Goal: Transaction & Acquisition: Purchase product/service

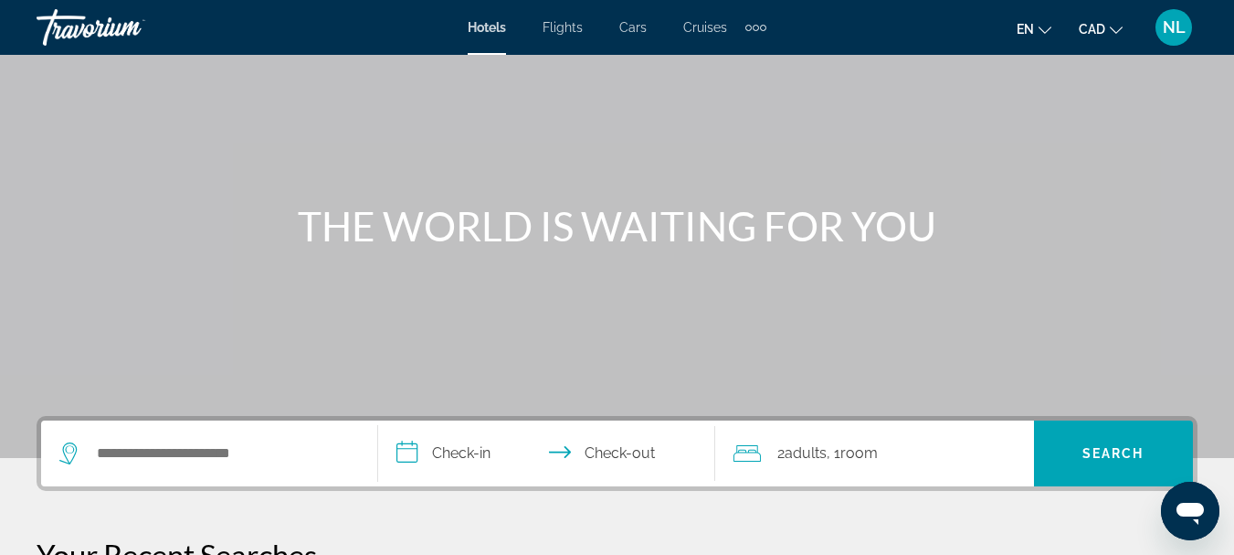
scroll to position [91, 0]
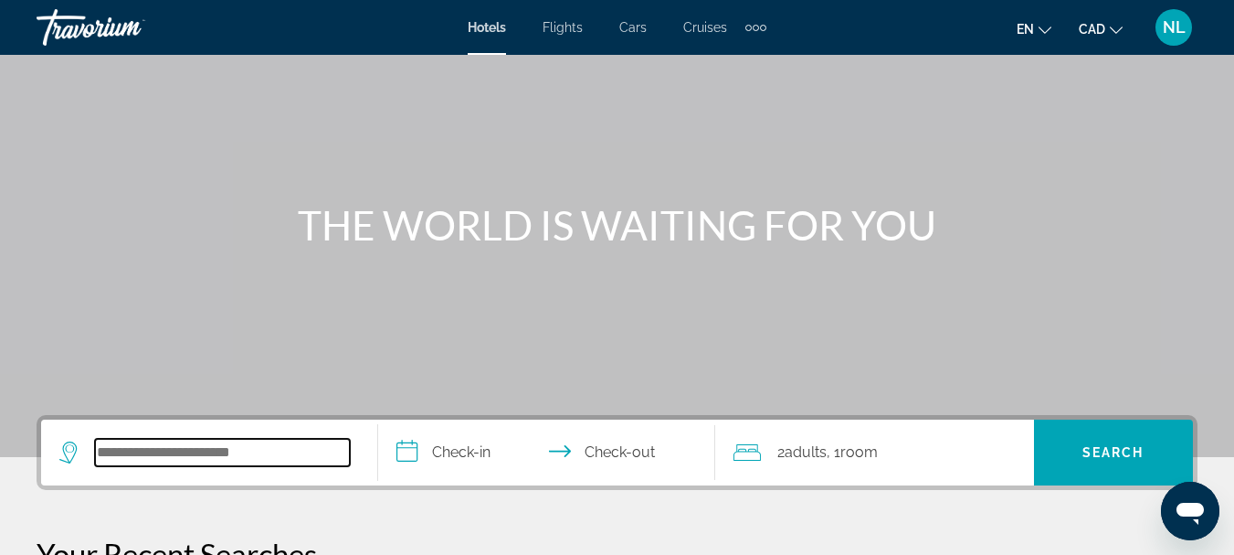
click at [117, 455] on input "Search widget" at bounding box center [222, 452] width 255 height 27
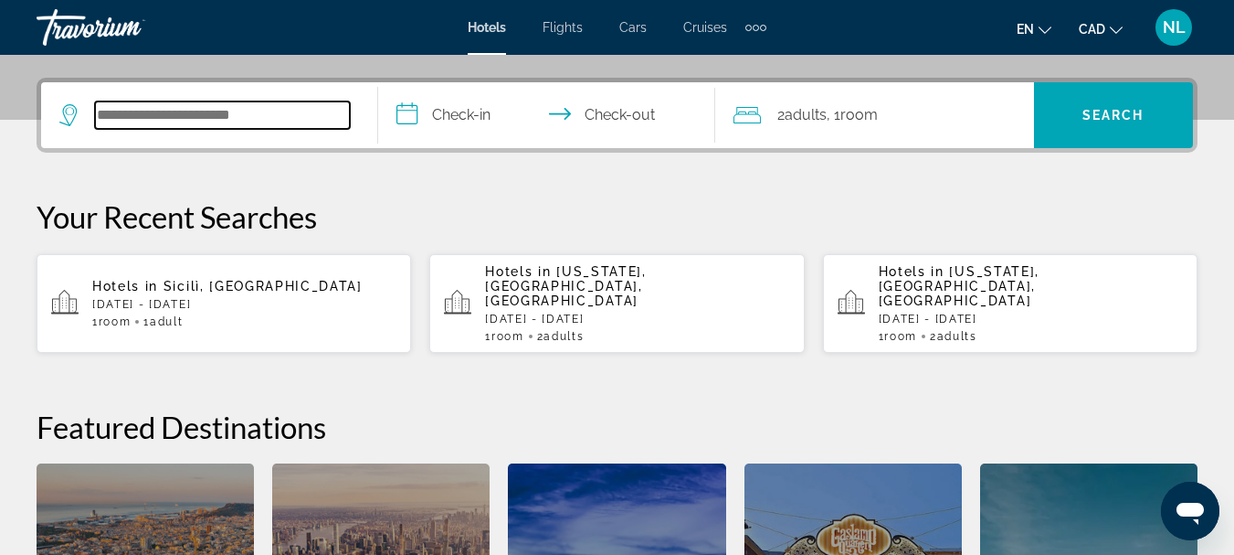
scroll to position [447, 0]
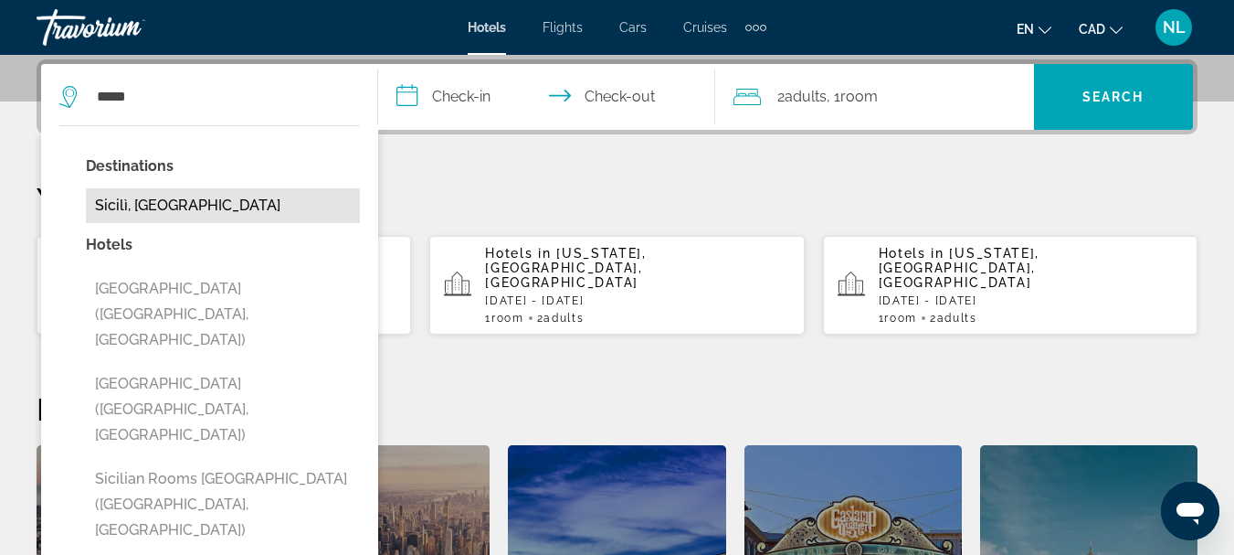
click at [145, 211] on button "Sicilì, [GEOGRAPHIC_DATA]" at bounding box center [223, 205] width 274 height 35
type input "**********"
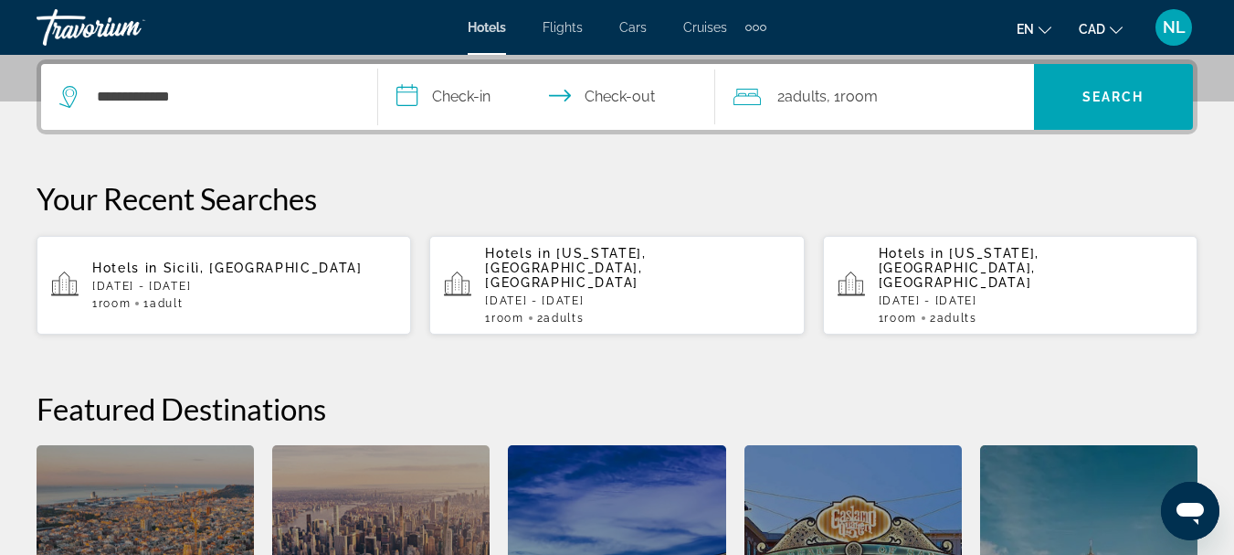
click at [429, 102] on input "**********" at bounding box center [550, 99] width 344 height 71
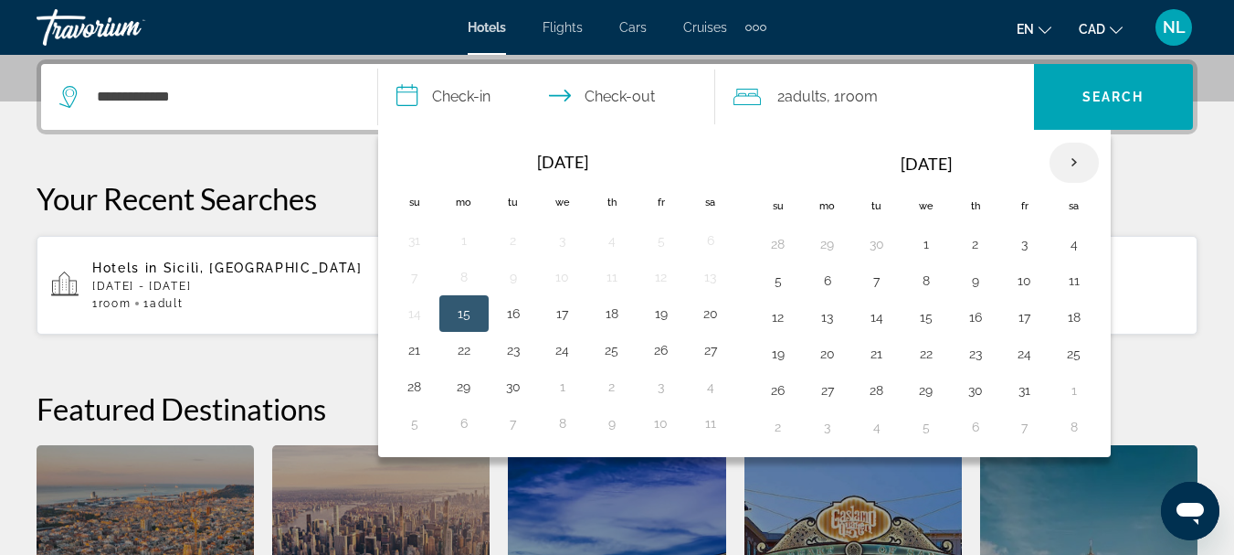
click at [1073, 164] on th "Next month" at bounding box center [1074, 163] width 49 height 40
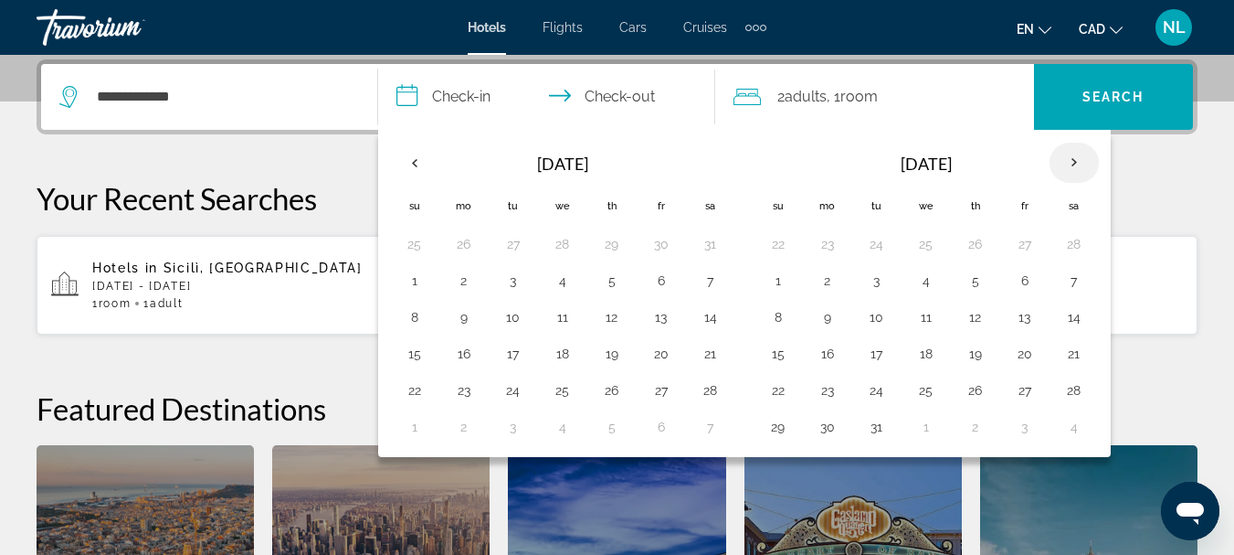
click at [1073, 164] on th "Next month" at bounding box center [1074, 163] width 49 height 40
click at [923, 247] on button "1" at bounding box center [926, 244] width 29 height 26
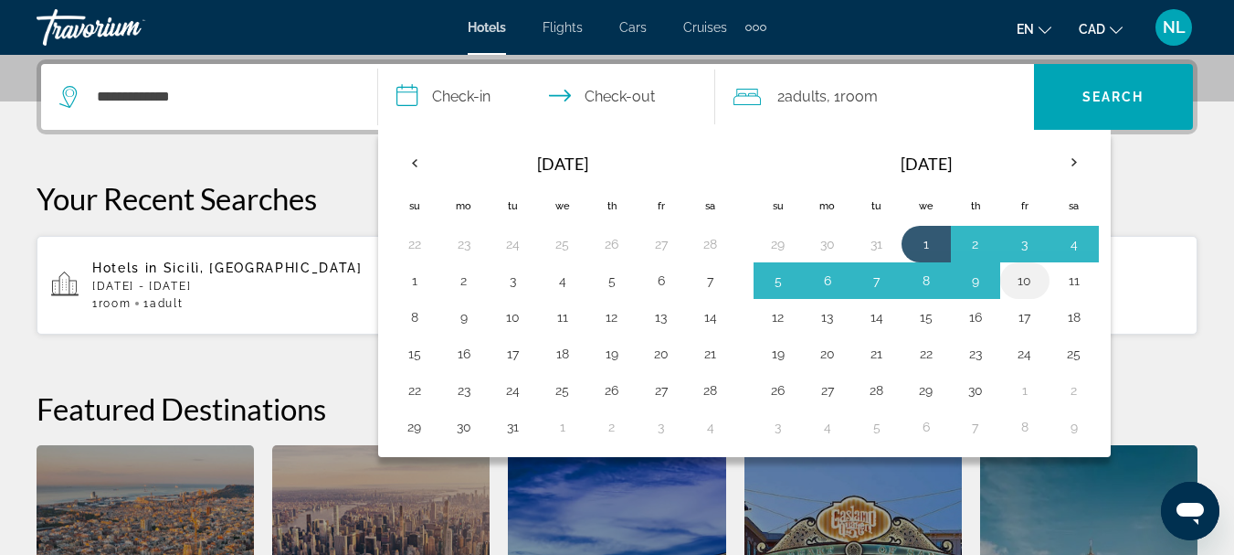
click at [1023, 282] on button "10" at bounding box center [1025, 281] width 29 height 26
type input "**********"
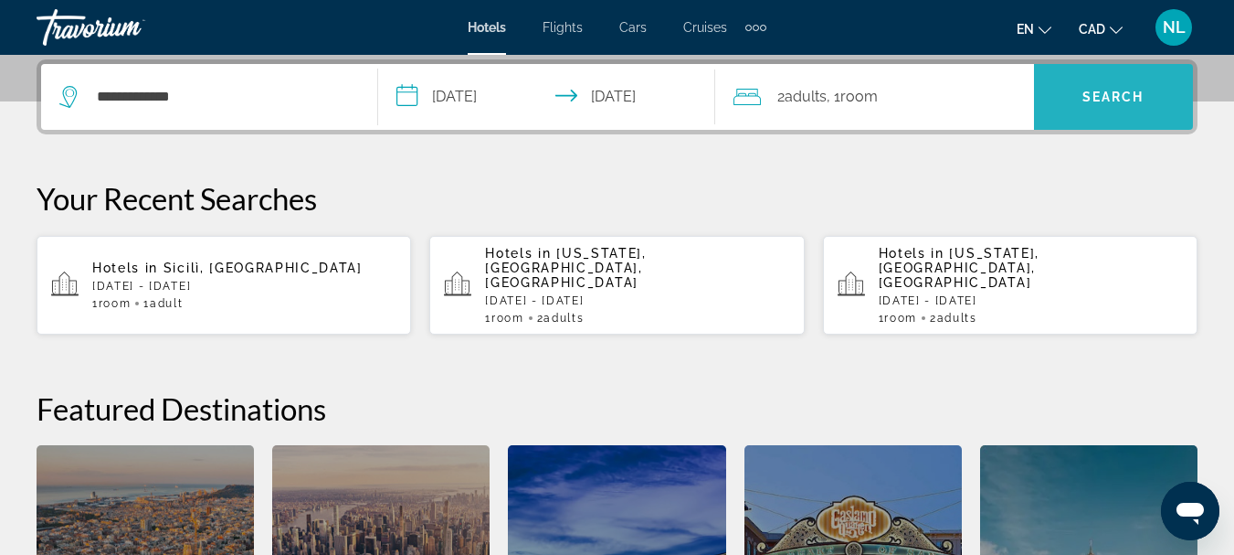
click at [1103, 98] on span "Search" at bounding box center [1114, 97] width 62 height 15
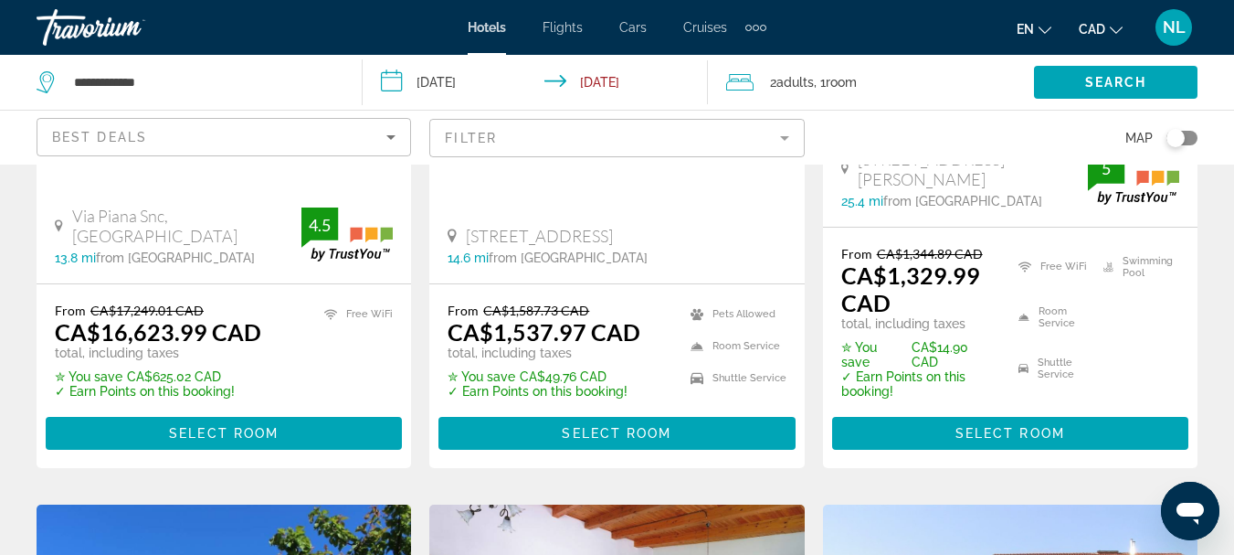
scroll to position [183, 0]
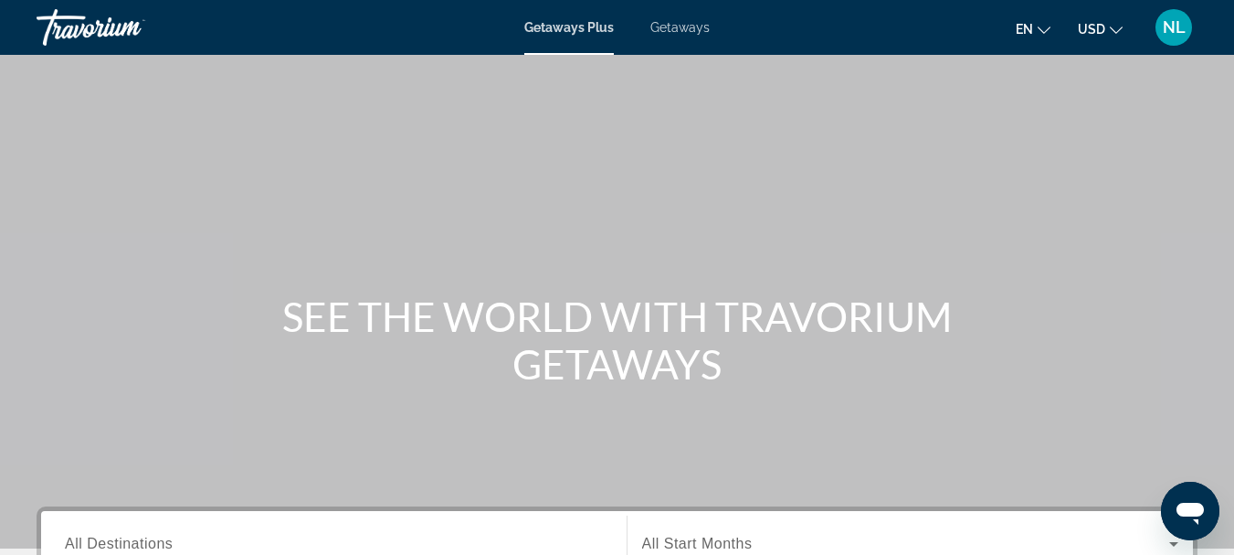
click at [1094, 29] on span "USD" at bounding box center [1091, 29] width 27 height 15
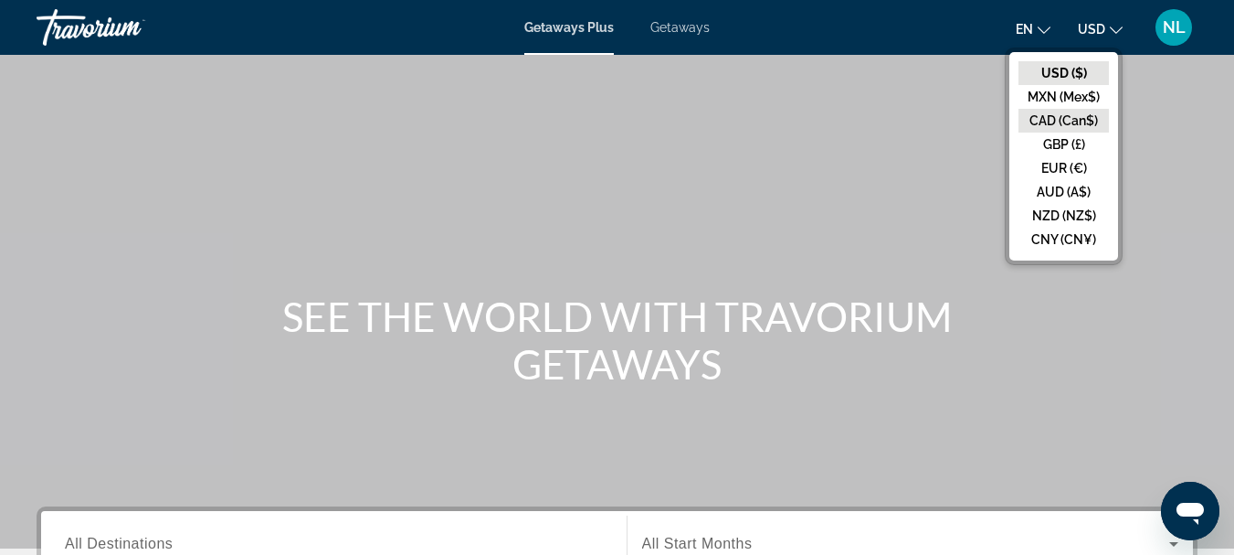
click at [1084, 121] on button "CAD (Can$)" at bounding box center [1064, 121] width 90 height 24
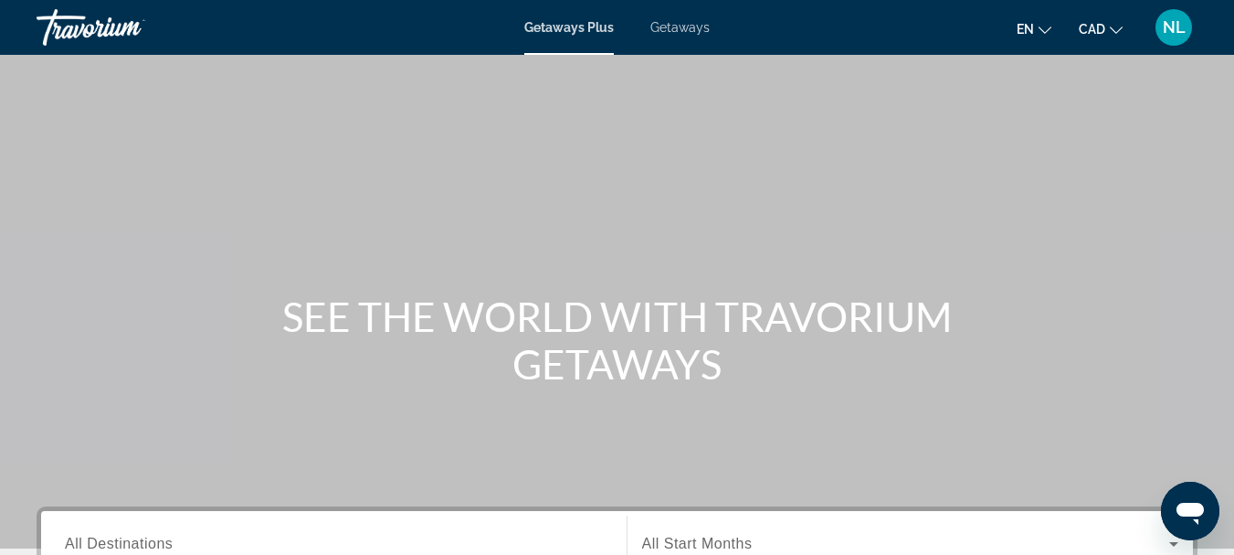
click at [694, 26] on span "Getaways" at bounding box center [680, 27] width 59 height 15
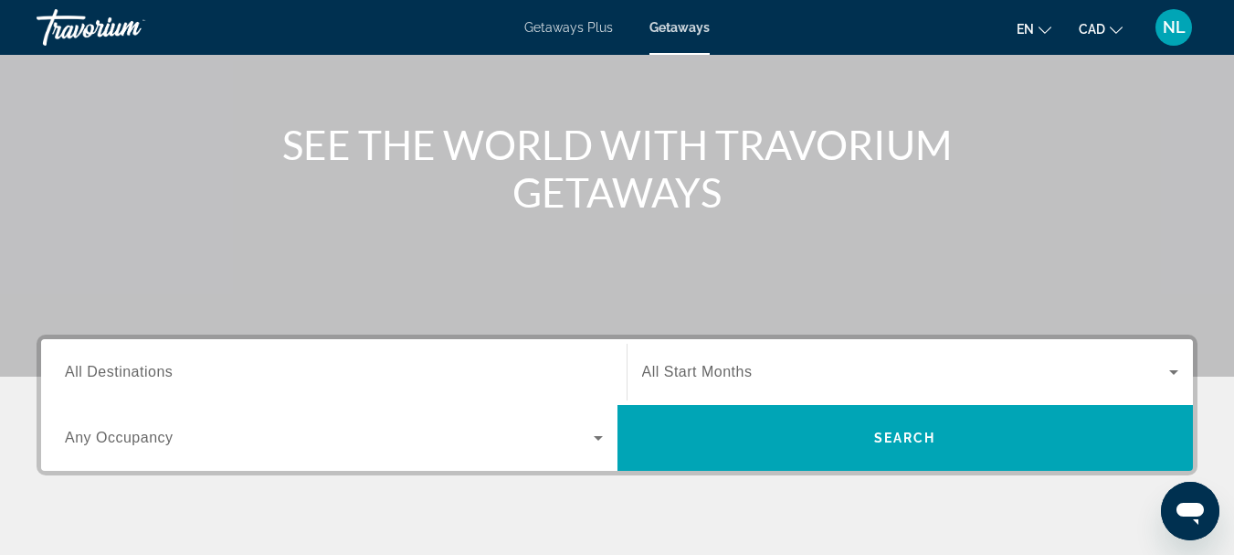
scroll to position [183, 0]
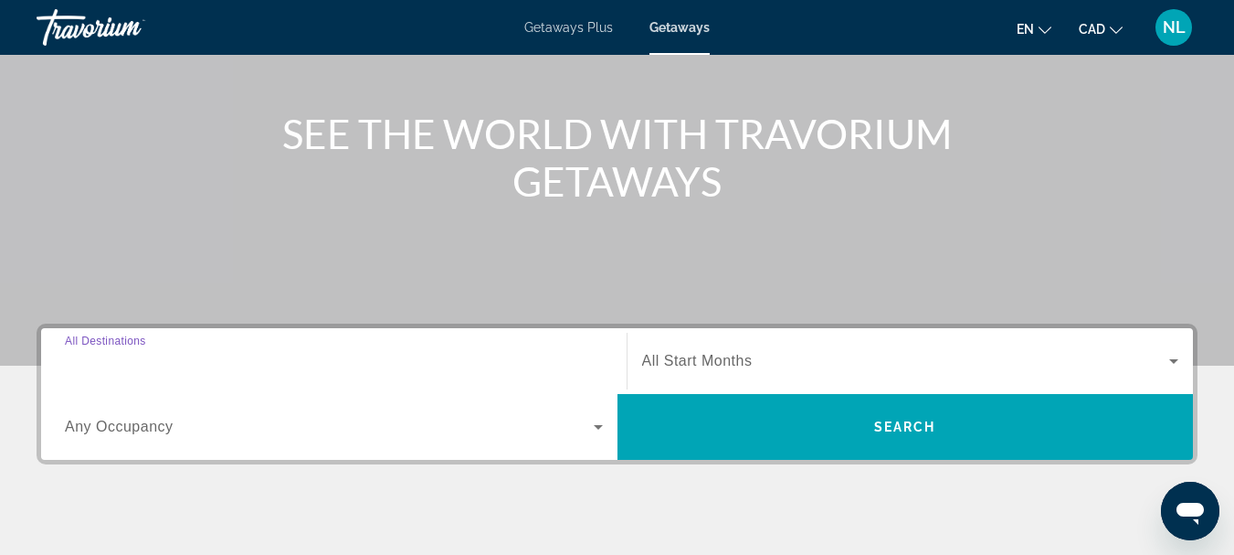
click at [344, 359] on input "Destination All Destinations" at bounding box center [334, 362] width 538 height 22
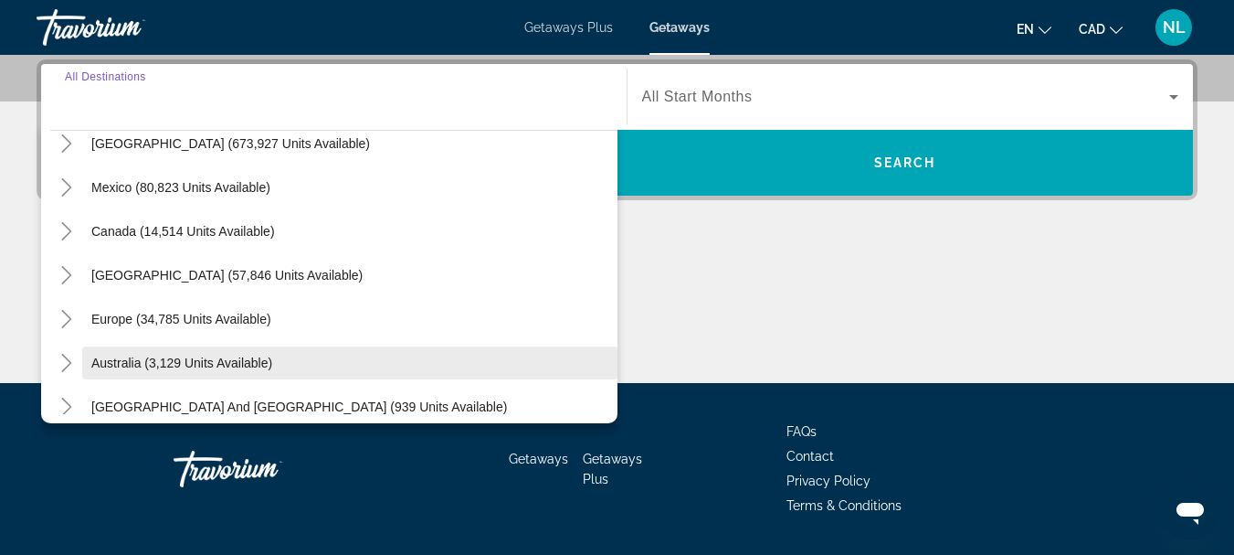
scroll to position [91, 0]
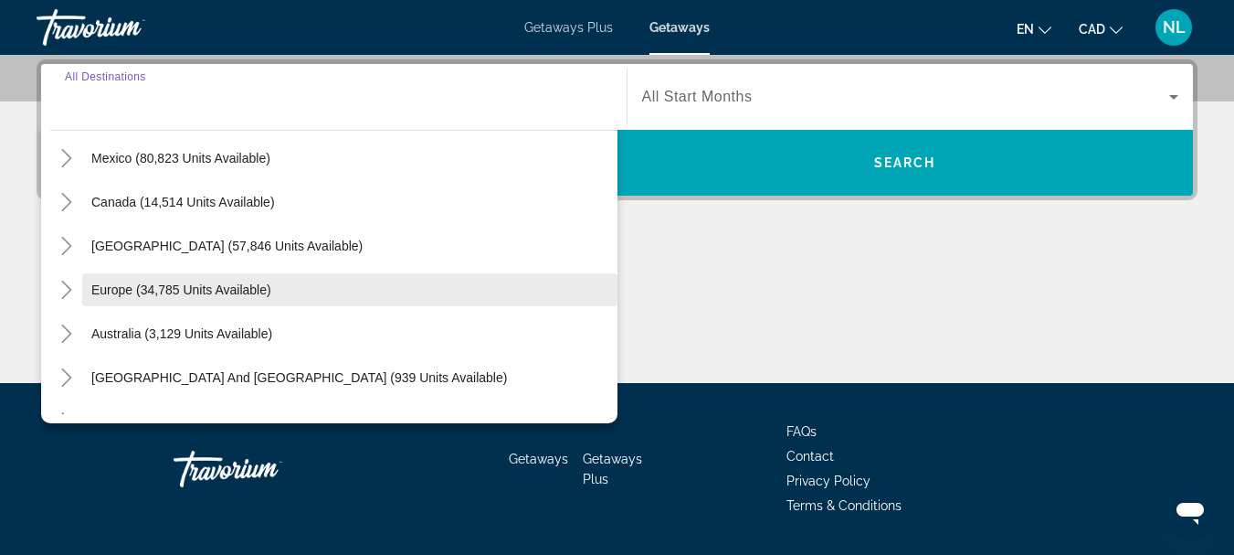
click at [291, 296] on span "Search widget" at bounding box center [349, 290] width 535 height 44
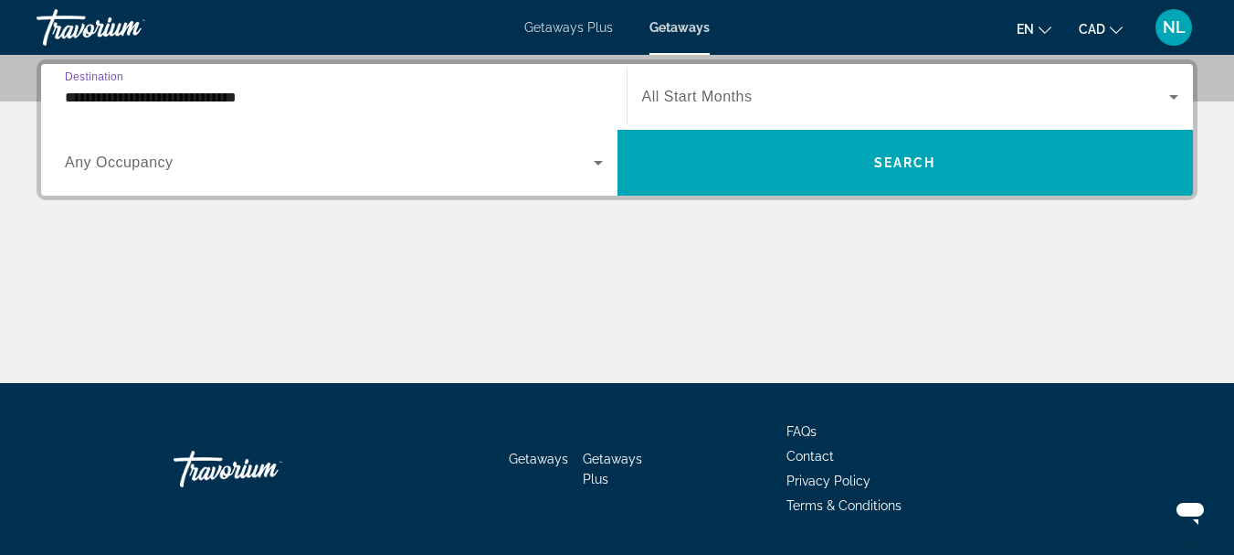
click at [420, 97] on input "**********" at bounding box center [334, 98] width 538 height 22
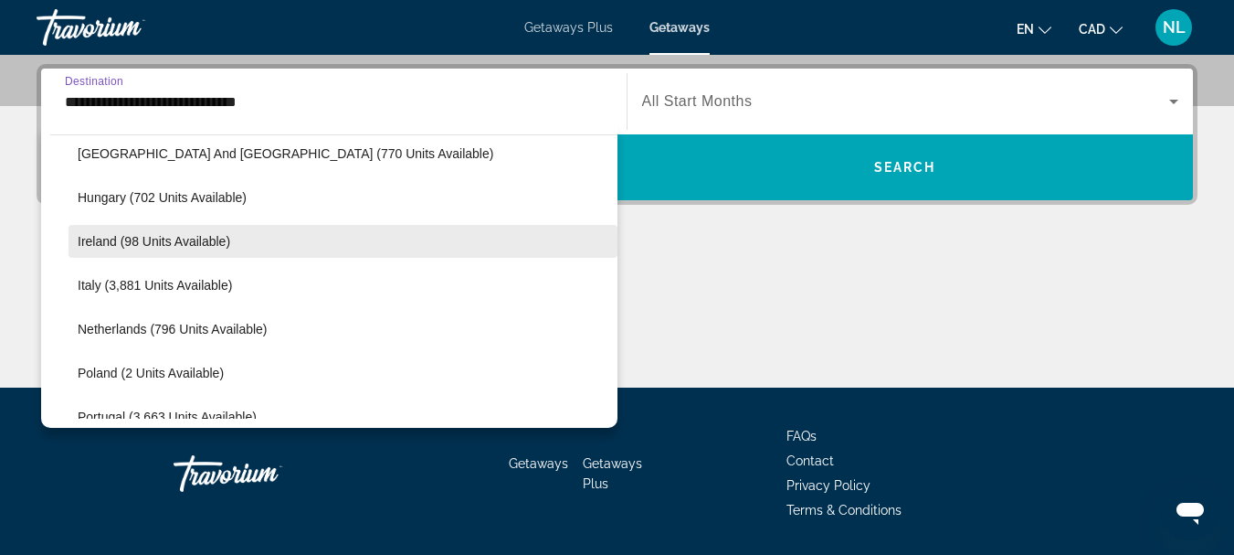
scroll to position [657, 0]
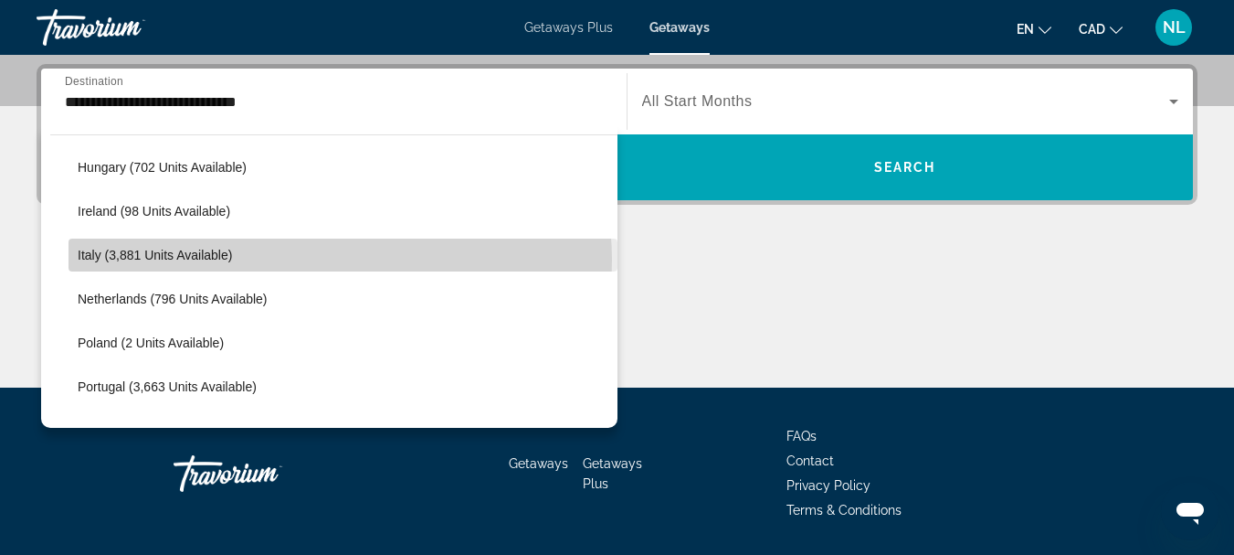
click at [340, 259] on span "Search widget" at bounding box center [343, 255] width 549 height 44
type input "**********"
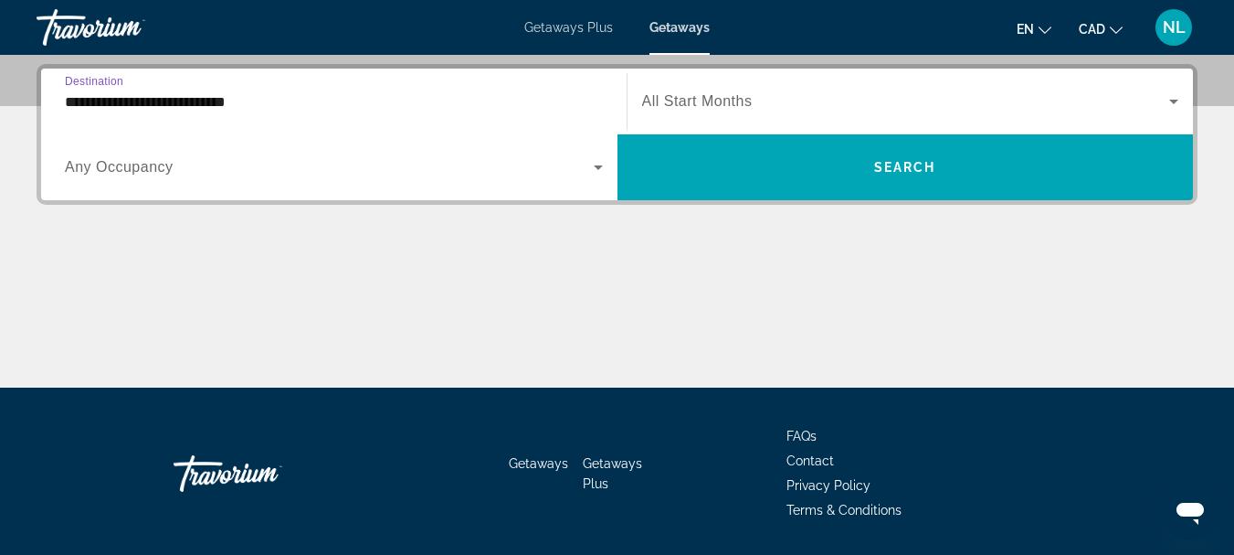
scroll to position [447, 0]
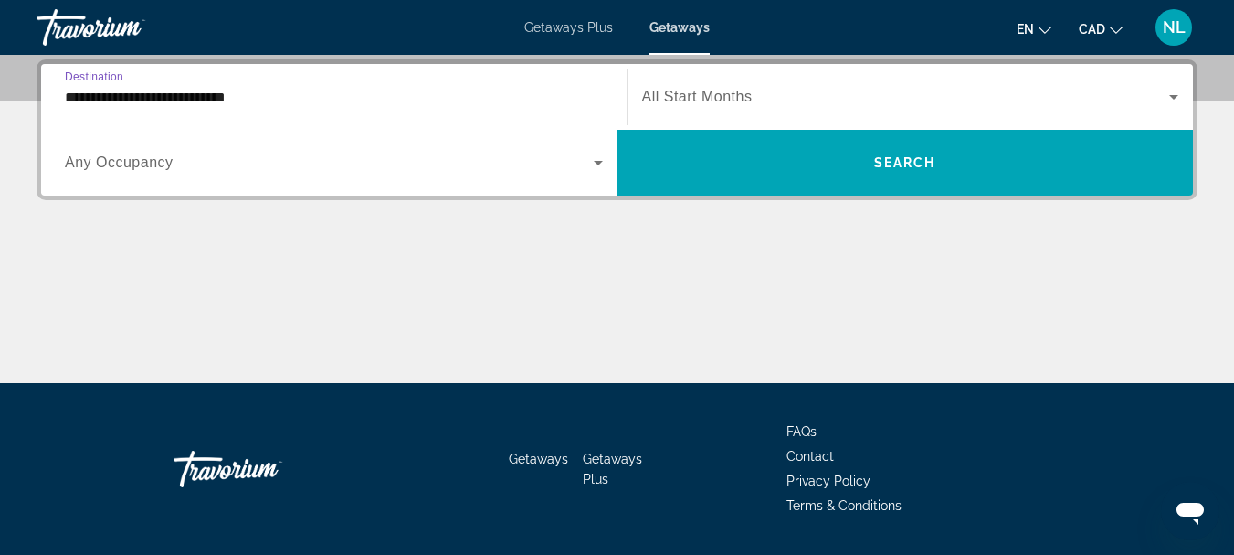
click at [372, 96] on input "**********" at bounding box center [334, 98] width 538 height 22
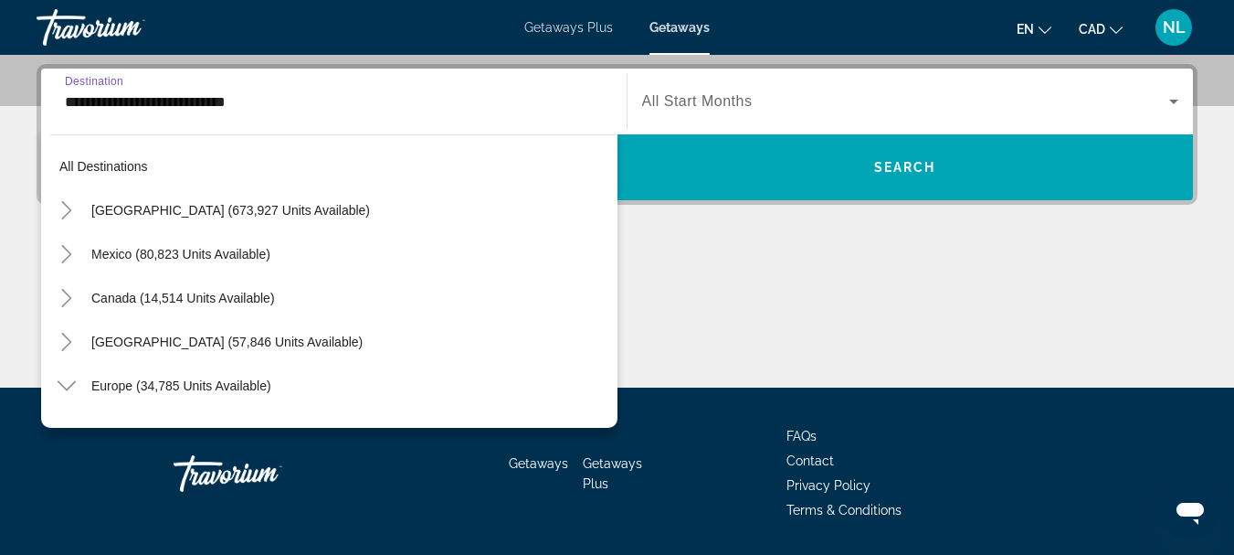
scroll to position [635, 0]
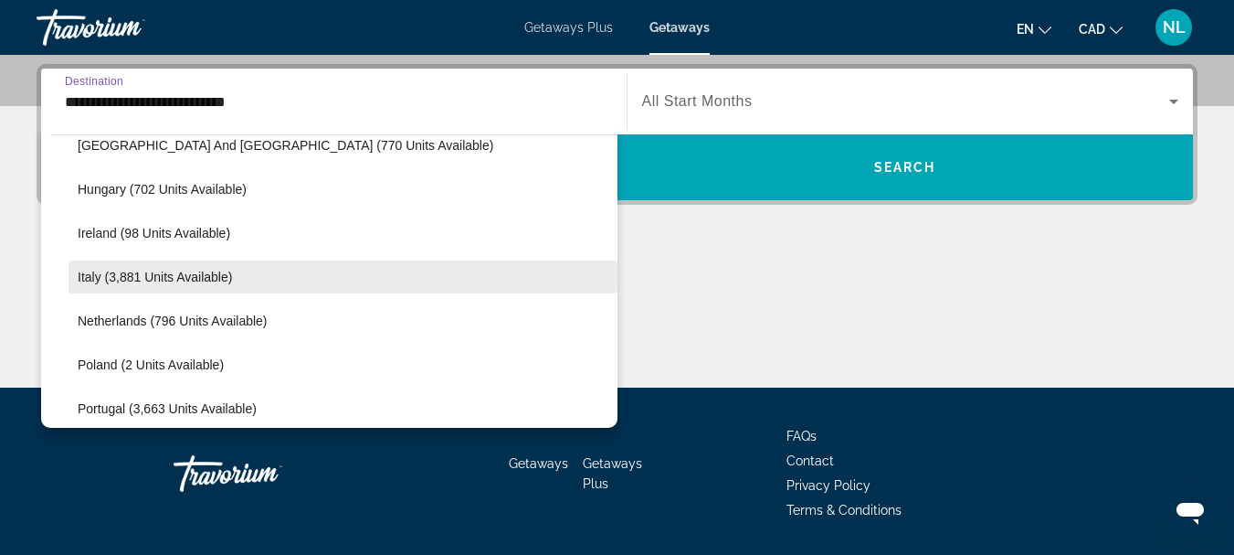
click at [341, 278] on span "Search widget" at bounding box center [343, 277] width 549 height 44
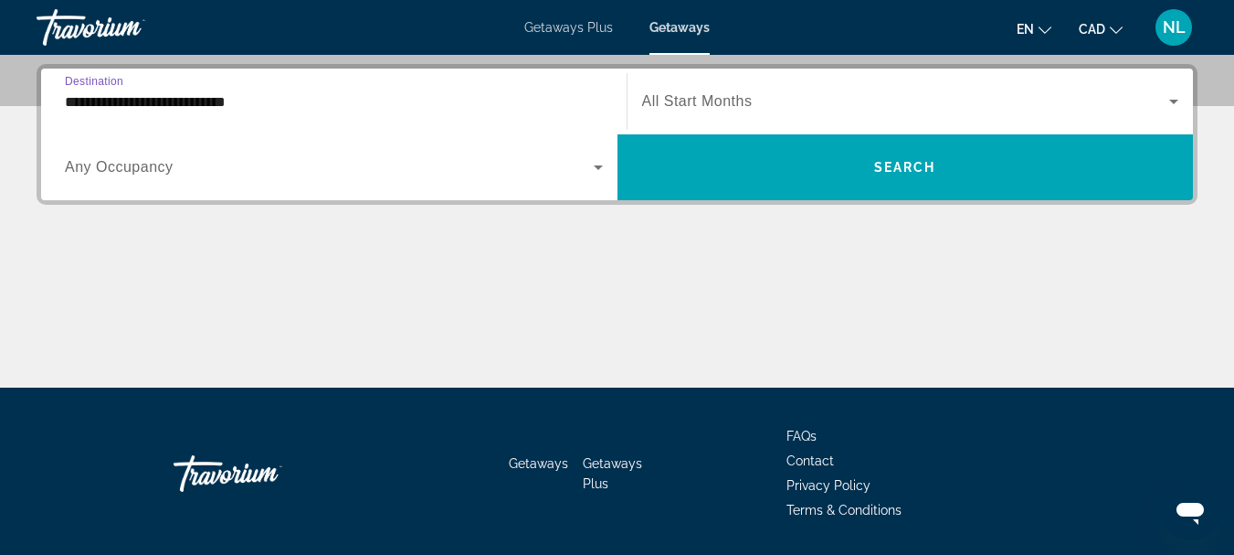
scroll to position [447, 0]
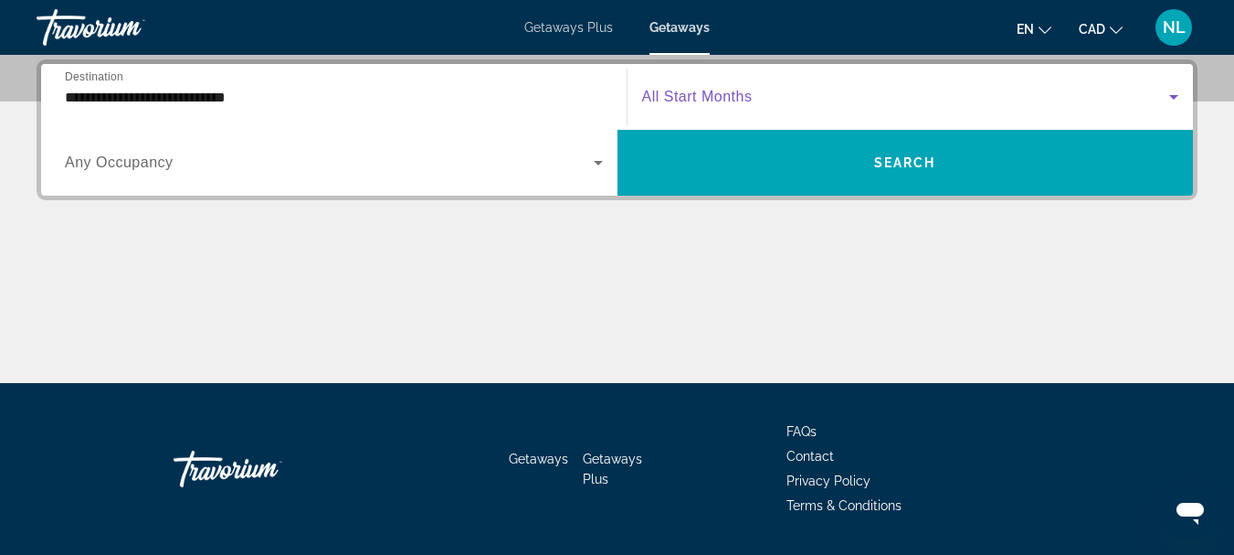
click at [1174, 98] on icon "Search widget" at bounding box center [1174, 97] width 9 height 5
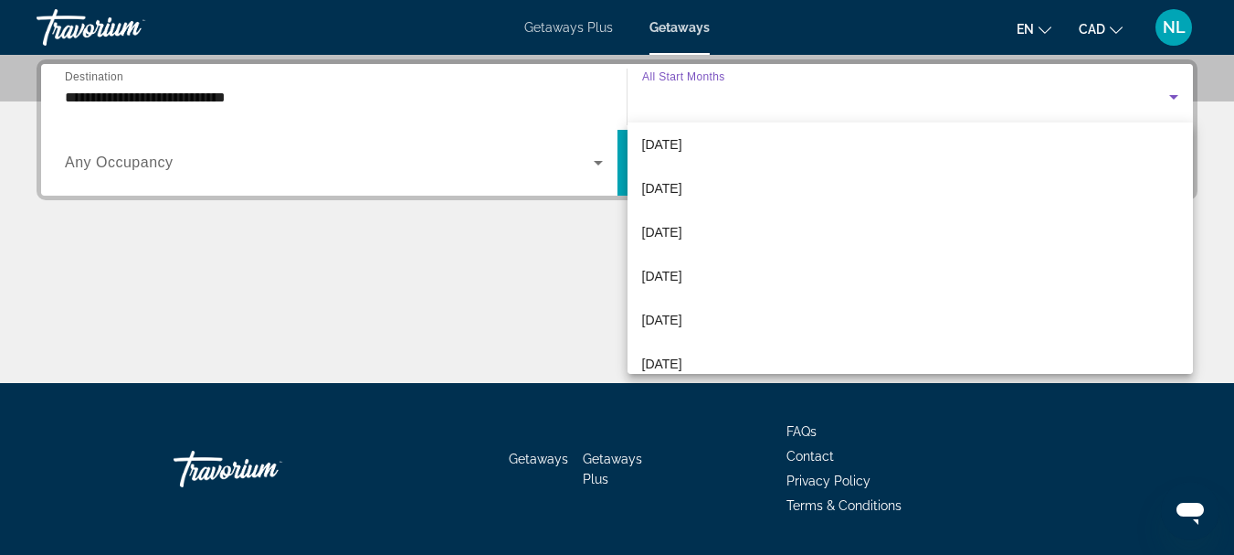
scroll to position [274, 0]
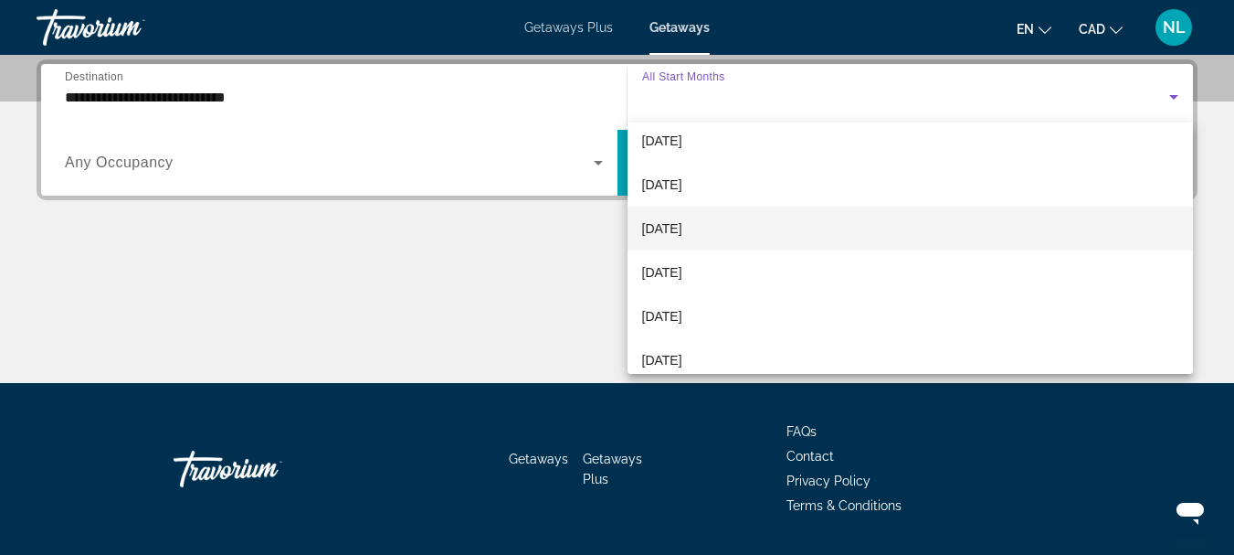
click at [985, 231] on mat-option "April 2026" at bounding box center [911, 229] width 567 height 44
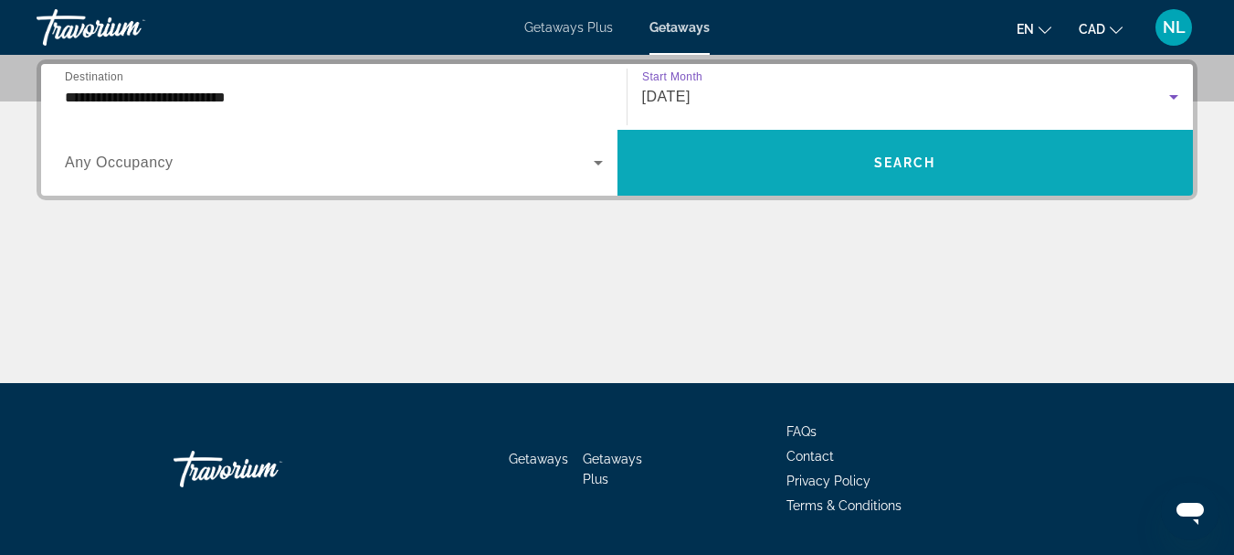
click at [922, 165] on span "Search" at bounding box center [905, 162] width 62 height 15
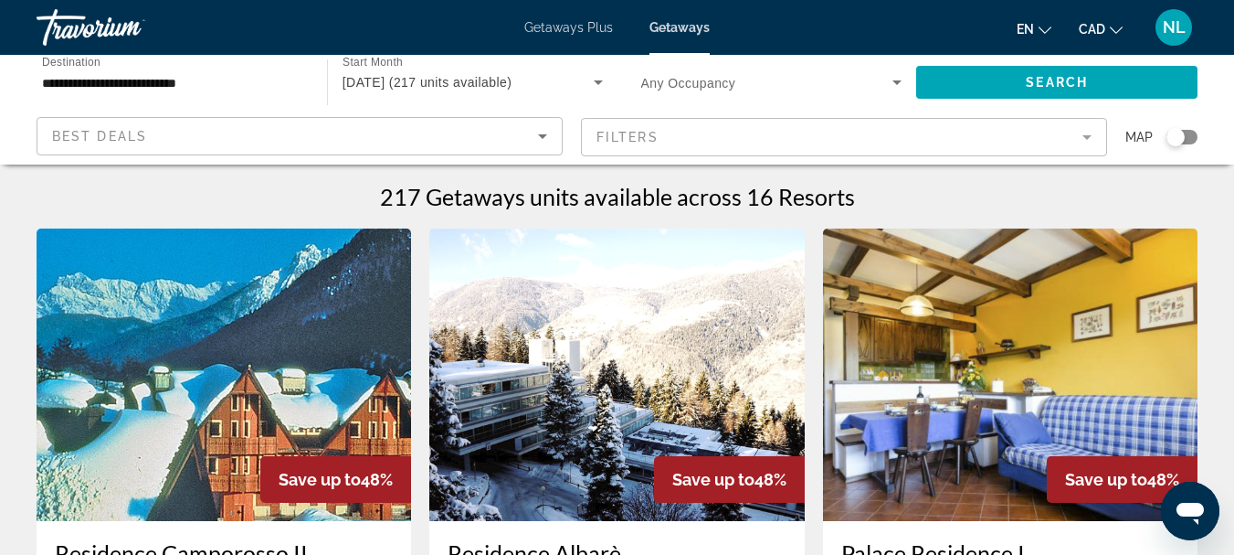
click at [1192, 139] on div "Search widget" at bounding box center [1182, 137] width 31 height 15
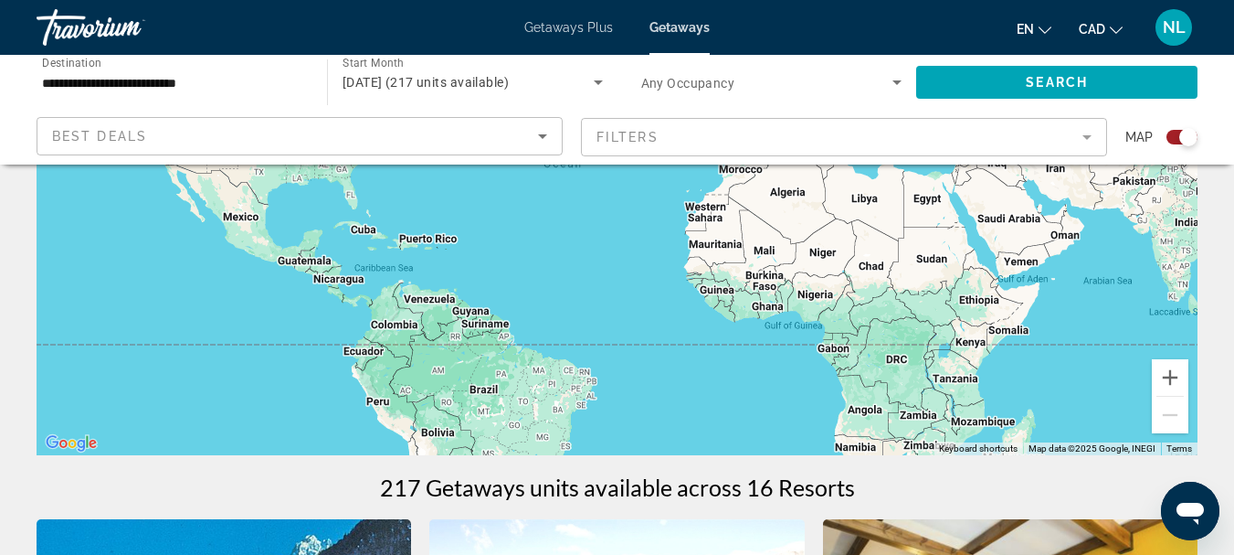
scroll to position [270, 0]
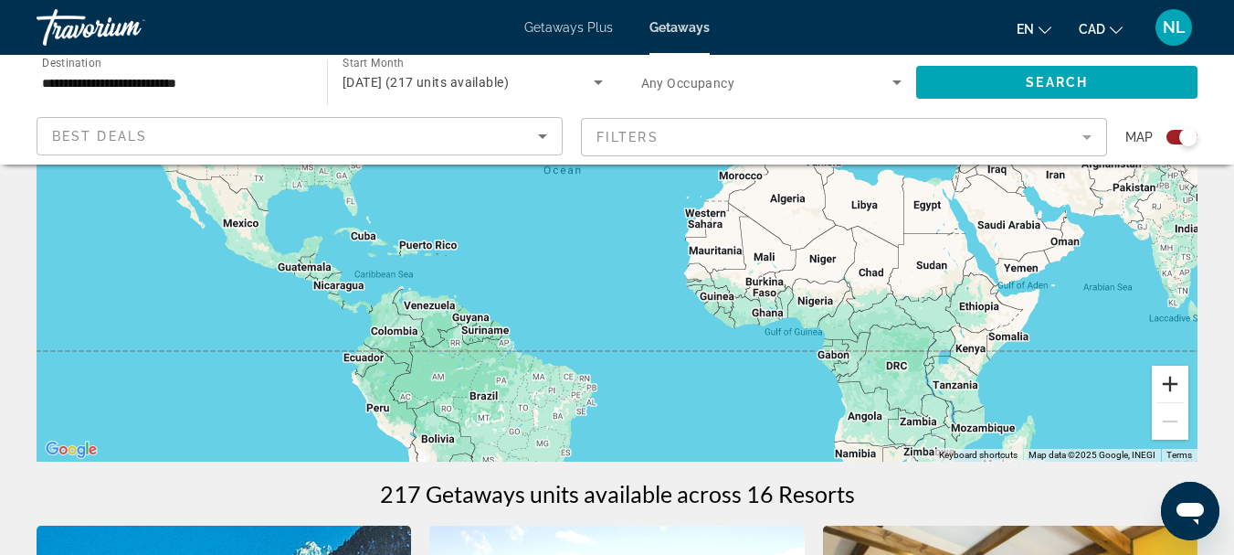
click at [1170, 385] on button "Zoom in" at bounding box center [1170, 383] width 37 height 37
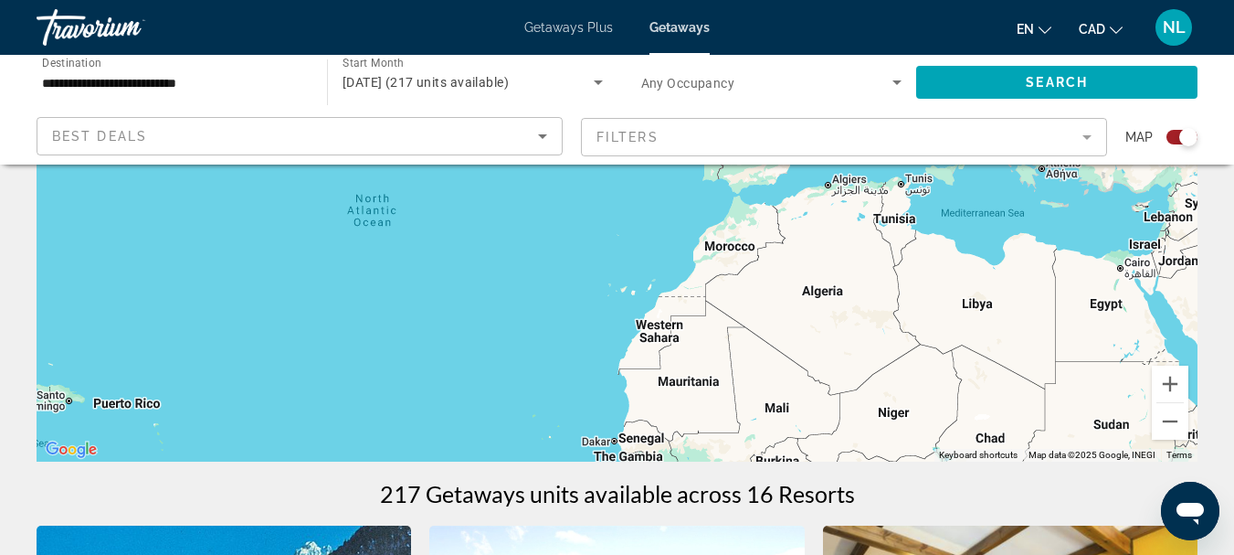
drag, startPoint x: 1106, startPoint y: 266, endPoint x: 987, endPoint y: 353, distance: 147.1
click at [971, 351] on div "To activate drag with keyboard, press Alt + Enter. Once in keyboard drag state,…" at bounding box center [617, 187] width 1161 height 548
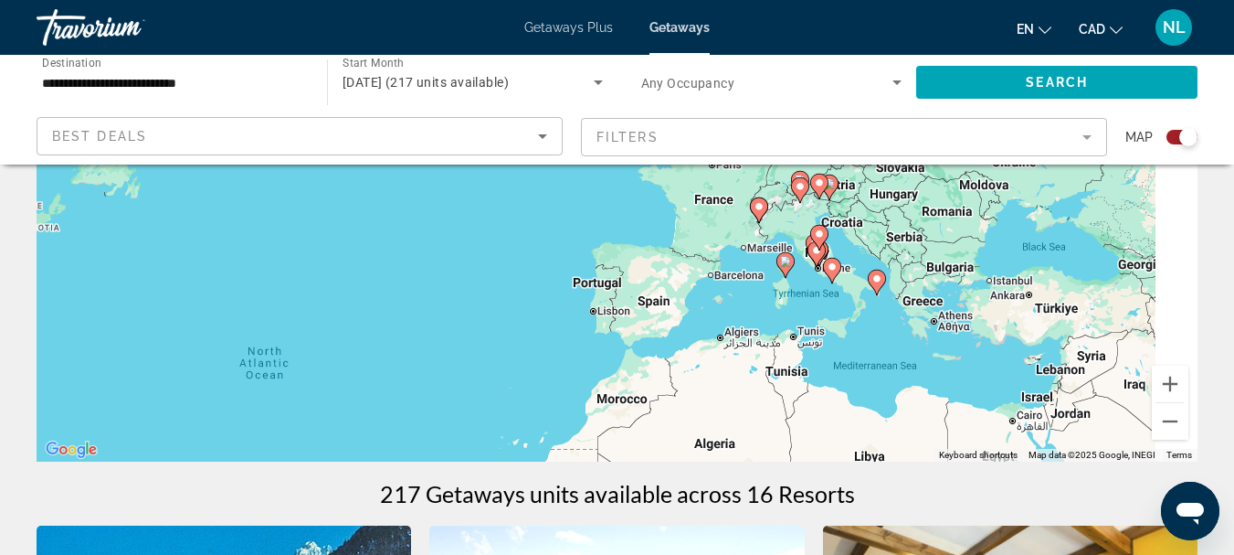
drag, startPoint x: 992, startPoint y: 252, endPoint x: 889, endPoint y: 398, distance: 179.0
click at [881, 399] on div "To activate drag with keyboard, press Alt + Enter. Once in keyboard drag state,…" at bounding box center [617, 187] width 1161 height 548
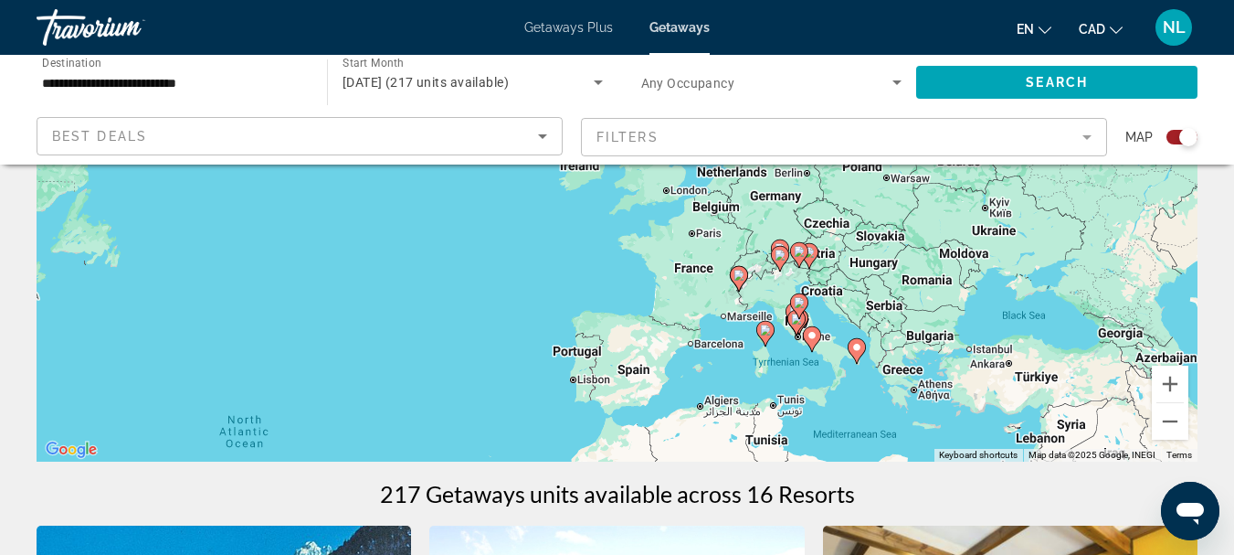
drag, startPoint x: 952, startPoint y: 270, endPoint x: 945, endPoint y: 313, distance: 44.5
click at [945, 313] on div "To activate drag with keyboard, press Alt + Enter. Once in keyboard drag state,…" at bounding box center [617, 187] width 1161 height 548
click at [766, 333] on image "Main content" at bounding box center [765, 329] width 11 height 11
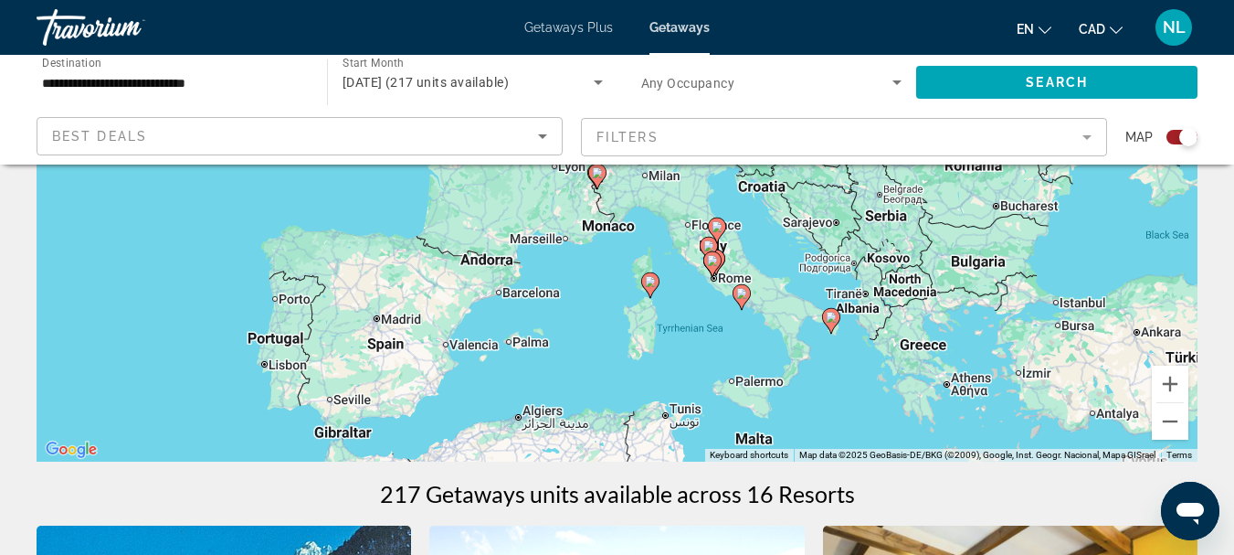
drag, startPoint x: 863, startPoint y: 300, endPoint x: 903, endPoint y: 408, distance: 115.9
click at [903, 408] on div "To activate drag with keyboard, press Alt + Enter. Once in keyboard drag state,…" at bounding box center [617, 187] width 1161 height 548
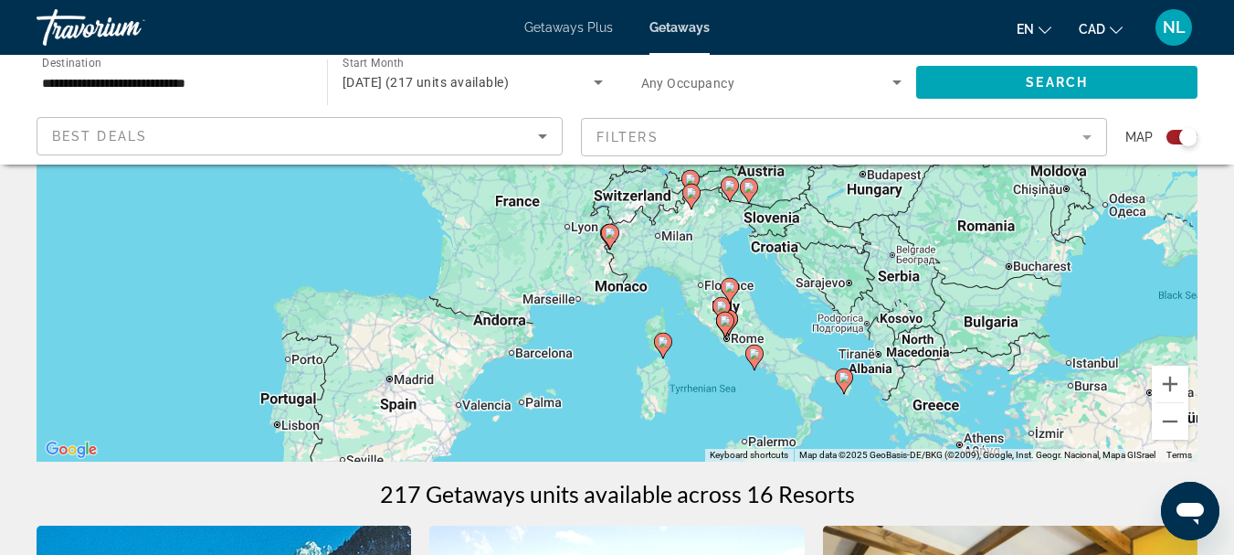
drag, startPoint x: 902, startPoint y: 339, endPoint x: 899, endPoint y: 416, distance: 76.8
click at [899, 416] on div "To activate drag with keyboard, press Alt + Enter. Once in keyboard drag state,…" at bounding box center [617, 187] width 1161 height 548
click at [662, 344] on image "Main content" at bounding box center [663, 342] width 11 height 11
type input "**********"
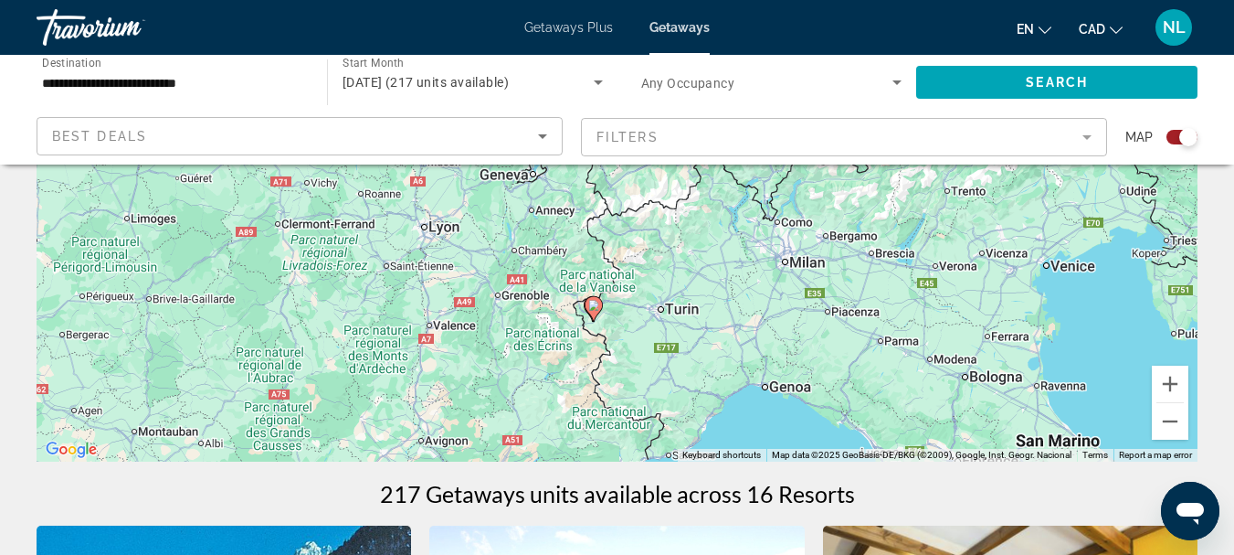
drag, startPoint x: 820, startPoint y: 420, endPoint x: 830, endPoint y: 286, distance: 134.7
click at [830, 286] on div "To activate drag with keyboard, press Alt + Enter. Once in keyboard drag state,…" at bounding box center [617, 187] width 1161 height 548
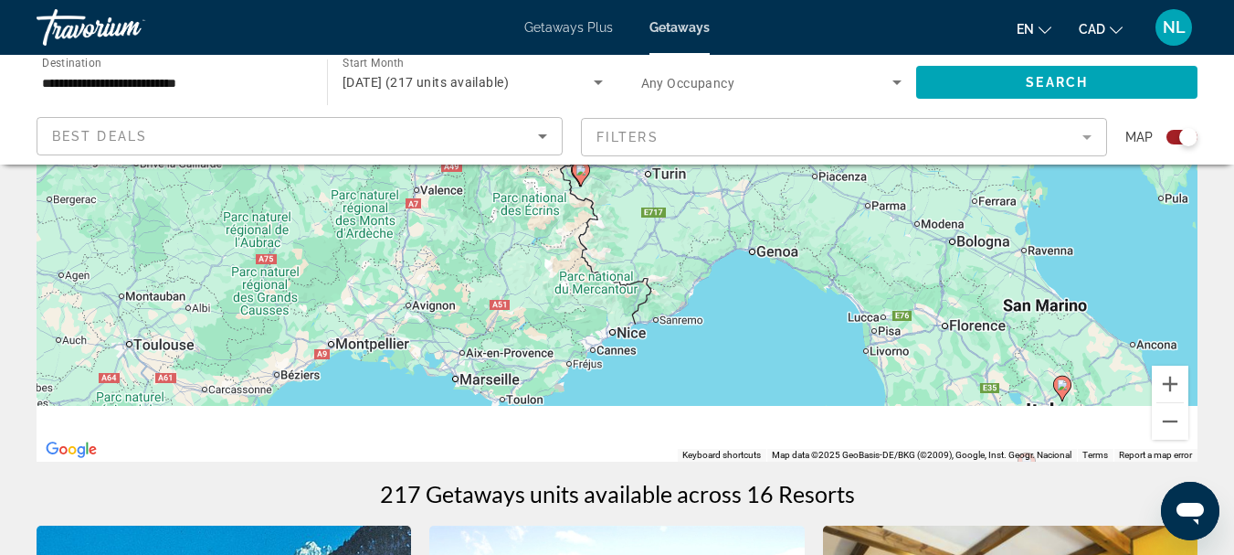
drag, startPoint x: 816, startPoint y: 365, endPoint x: 799, endPoint y: 223, distance: 142.7
click at [798, 227] on div "To activate drag with keyboard, press Alt + Enter. Once in keyboard drag state,…" at bounding box center [617, 187] width 1161 height 548
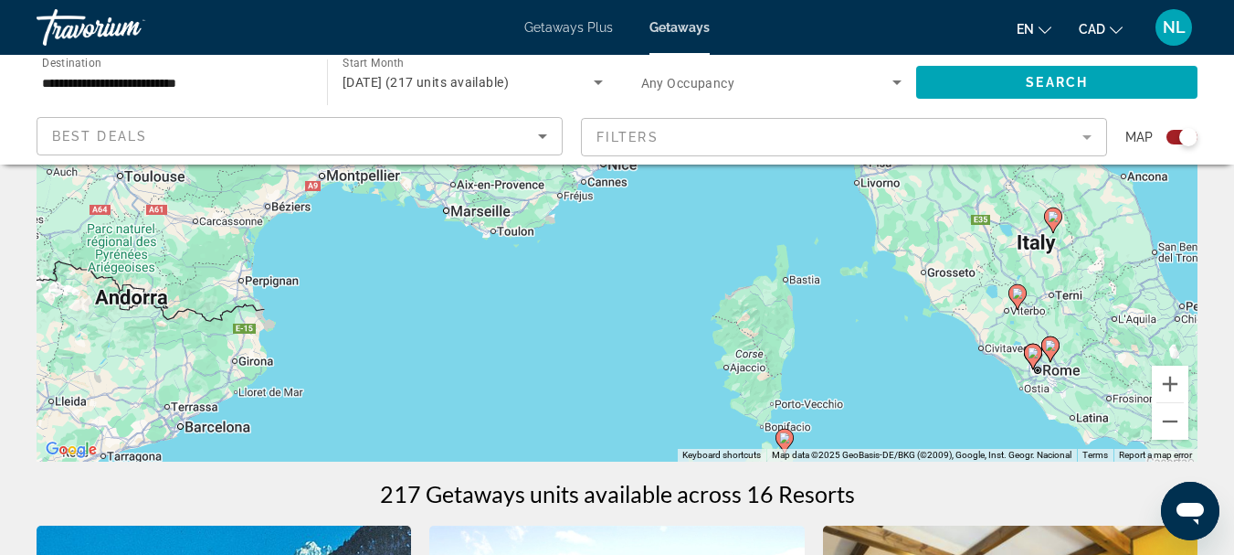
drag, startPoint x: 821, startPoint y: 361, endPoint x: 812, endPoint y: 211, distance: 150.1
click at [812, 211] on div "To activate drag with keyboard, press Alt + Enter. Once in keyboard drag state,…" at bounding box center [617, 187] width 1161 height 548
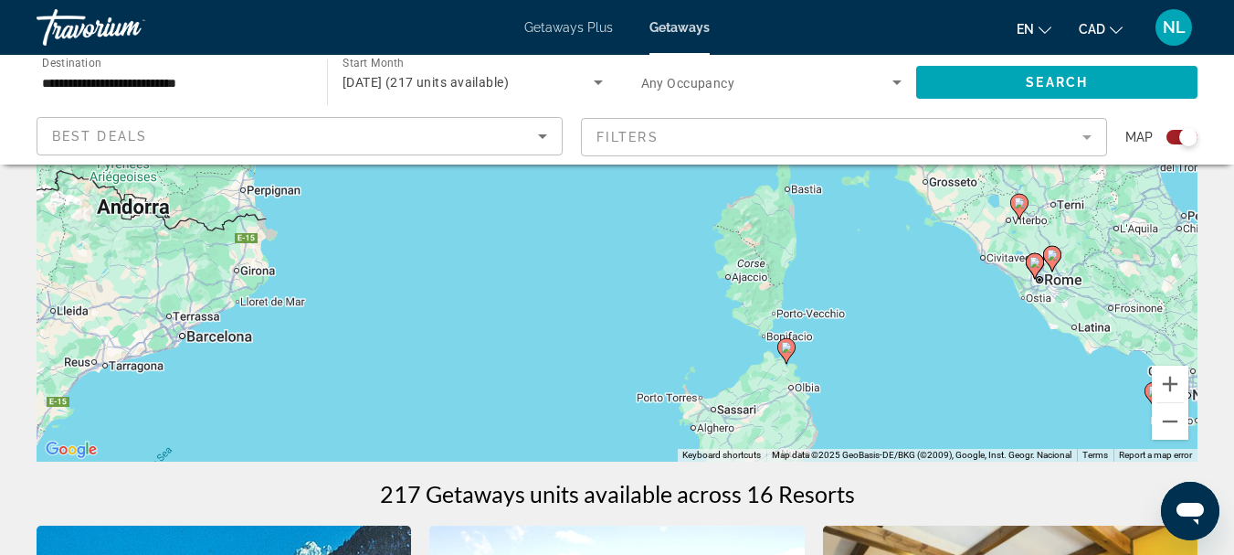
drag, startPoint x: 852, startPoint y: 390, endPoint x: 854, endPoint y: 266, distance: 124.3
click at [854, 267] on div "To activate drag with keyboard, press Alt + Enter. Once in keyboard drag state,…" at bounding box center [617, 187] width 1161 height 548
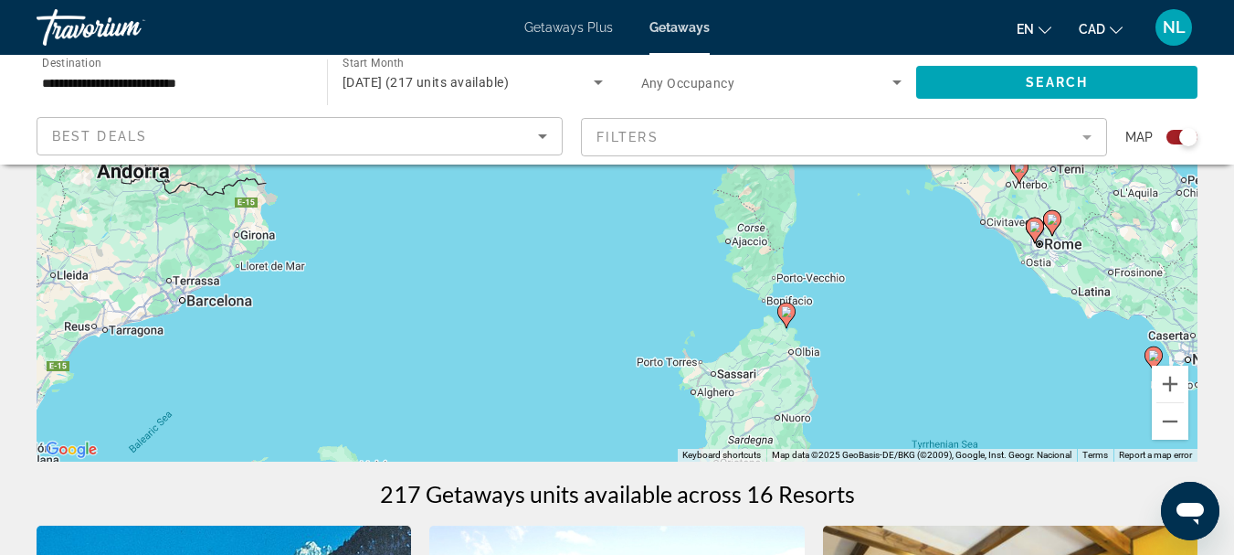
click at [787, 314] on image "Main content" at bounding box center [786, 311] width 11 height 11
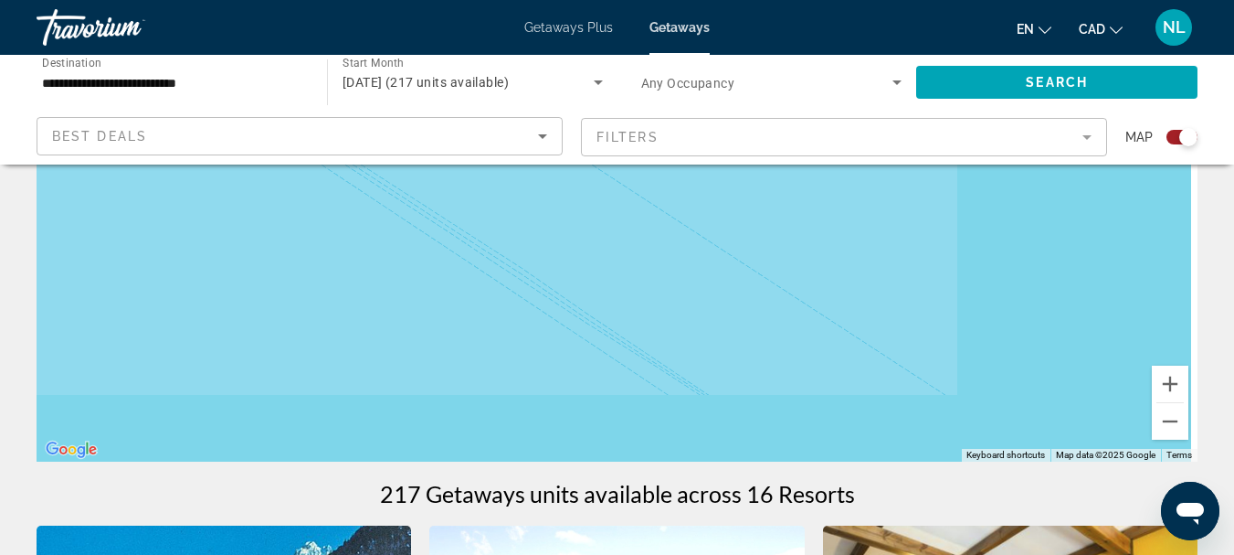
drag, startPoint x: 901, startPoint y: 363, endPoint x: 784, endPoint y: 228, distance: 178.8
click at [784, 228] on div "To navigate, press the arrow keys. To activate drag with keyboard, press Alt + …" at bounding box center [617, 187] width 1161 height 548
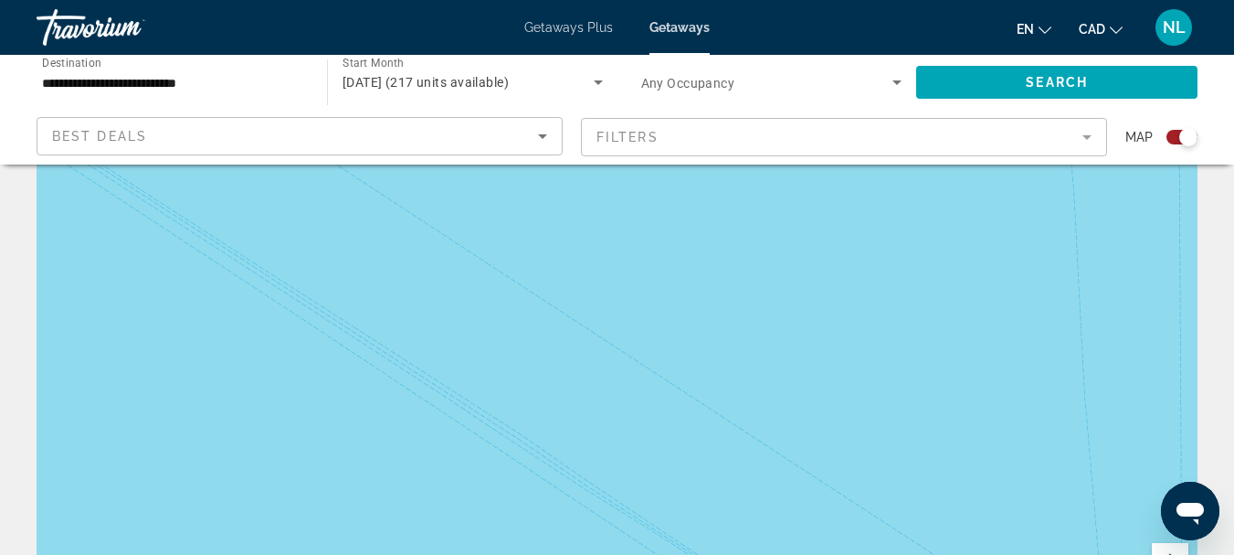
scroll to position [0, 0]
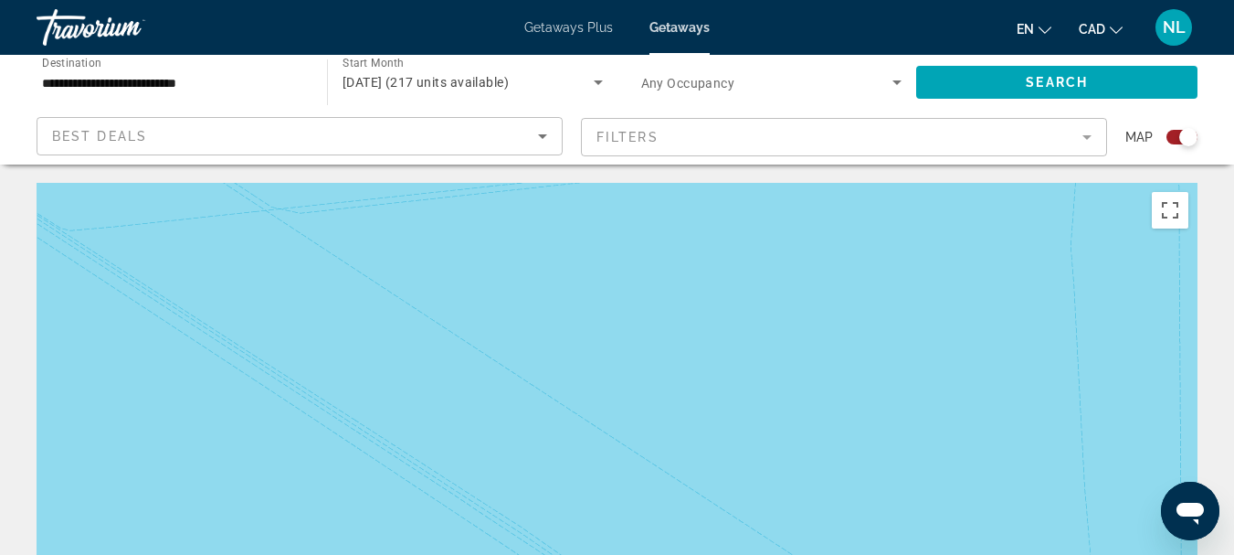
click at [1174, 137] on div "Search widget" at bounding box center [1182, 137] width 31 height 15
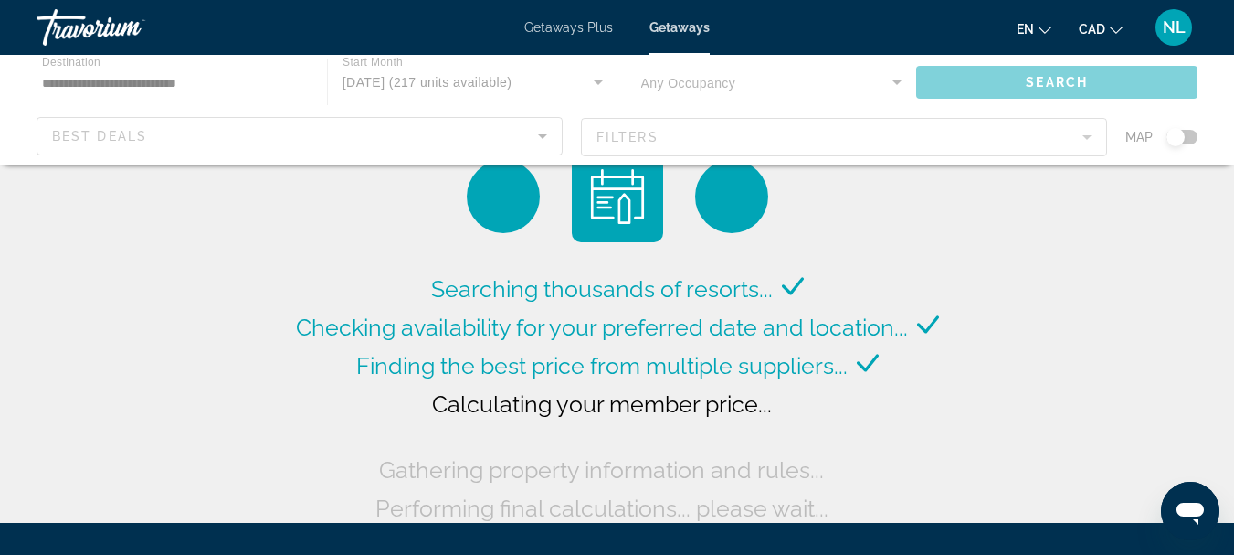
click at [210, 90] on div "Main content" at bounding box center [617, 110] width 1234 height 110
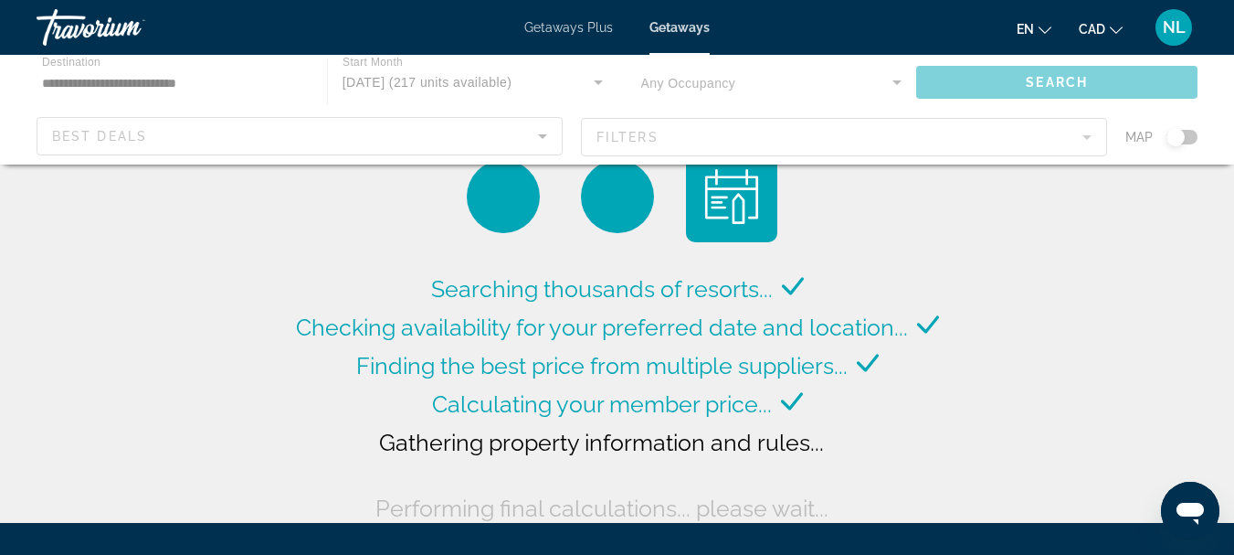
click at [181, 84] on div "Main content" at bounding box center [617, 110] width 1234 height 110
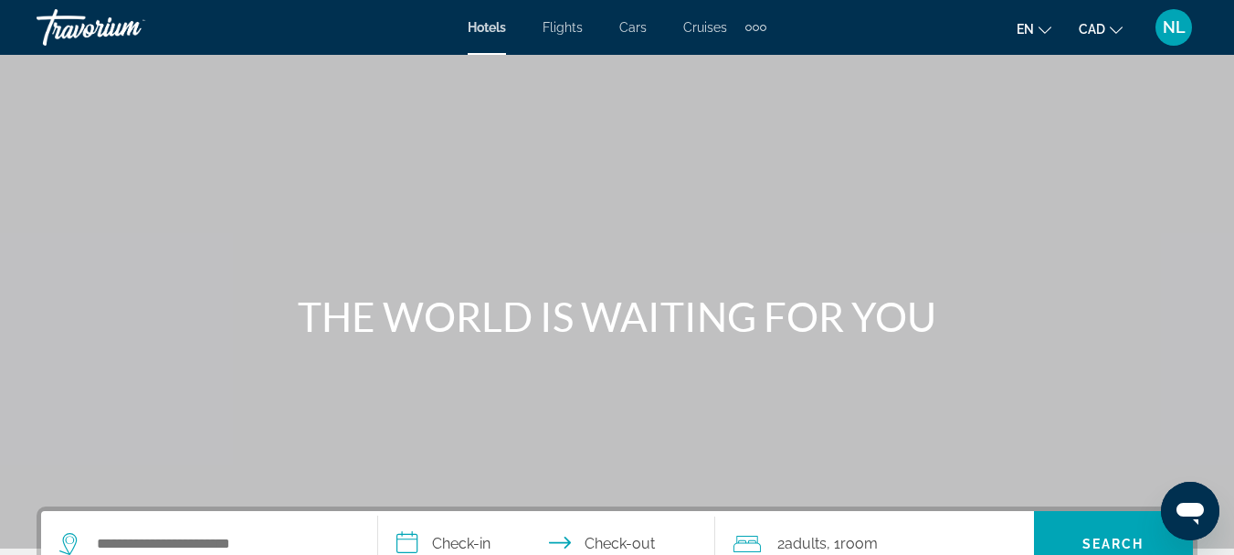
scroll to position [91, 0]
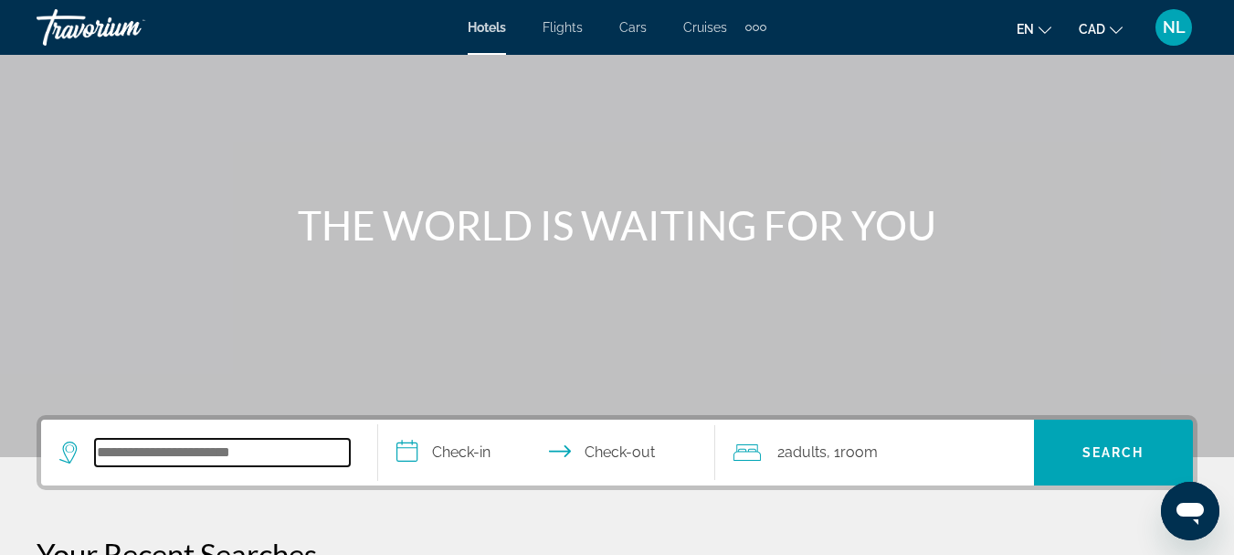
click at [172, 454] on input "Search widget" at bounding box center [222, 452] width 255 height 27
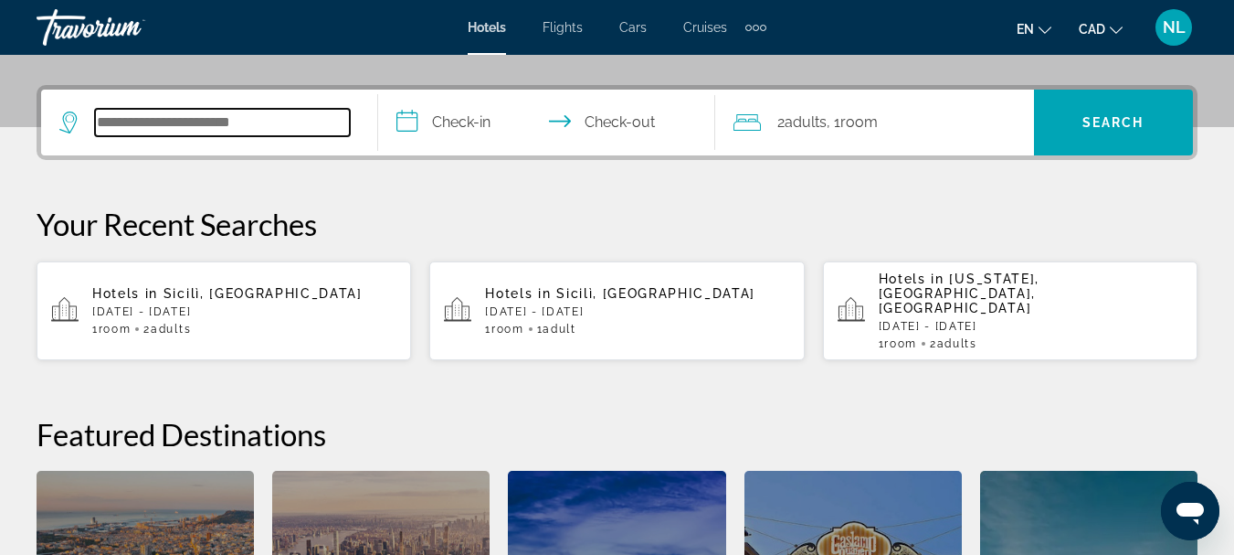
scroll to position [447, 0]
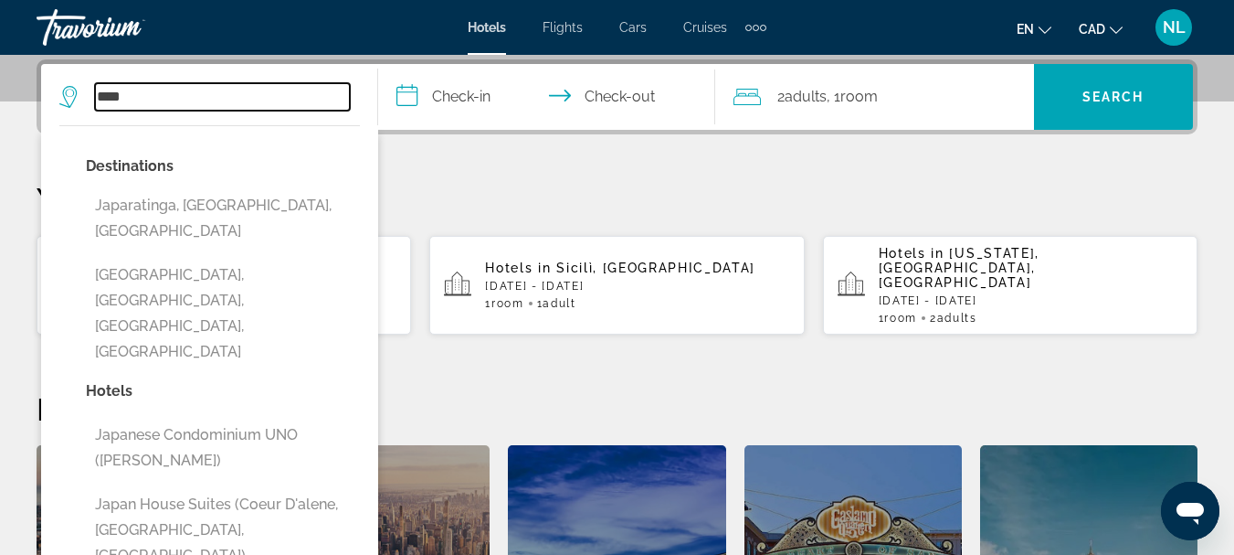
type input "*****"
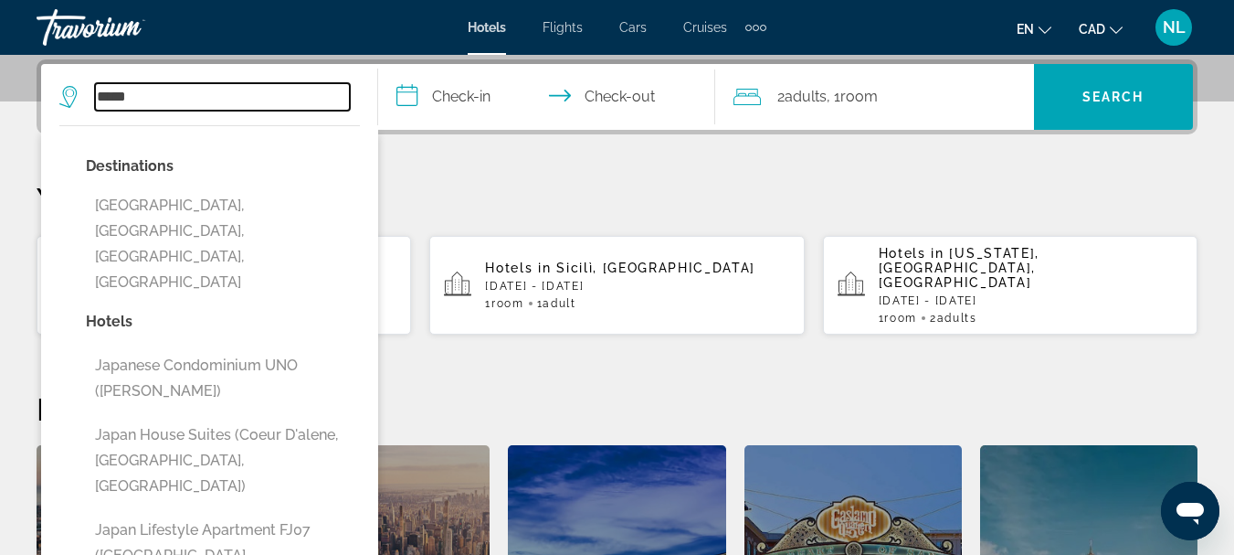
drag, startPoint x: 186, startPoint y: 97, endPoint x: 88, endPoint y: 99, distance: 98.7
click at [88, 99] on div "*****" at bounding box center [204, 96] width 291 height 27
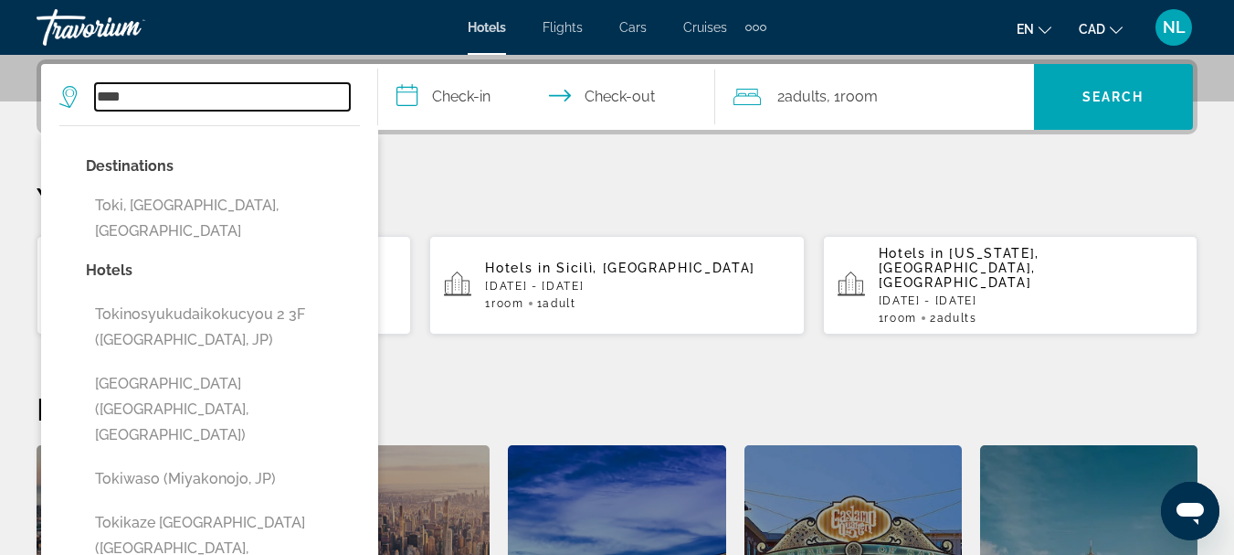
drag, startPoint x: 151, startPoint y: 98, endPoint x: 77, endPoint y: 101, distance: 74.1
click at [77, 101] on div "****" at bounding box center [204, 96] width 291 height 27
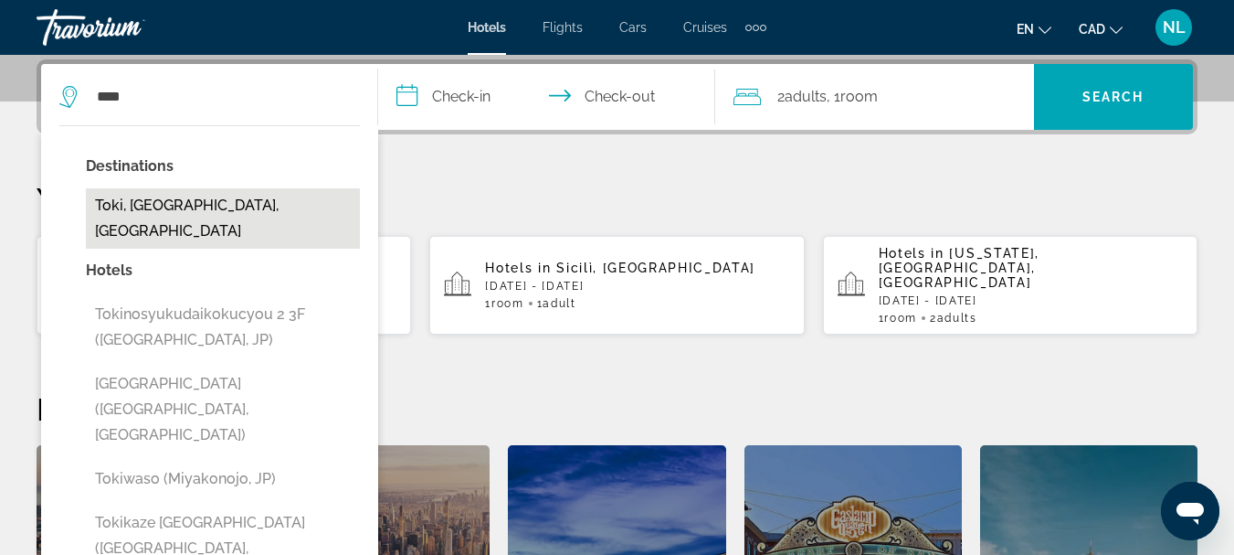
click at [130, 200] on button "Toki, Gifu, Japan" at bounding box center [223, 218] width 274 height 60
type input "**********"
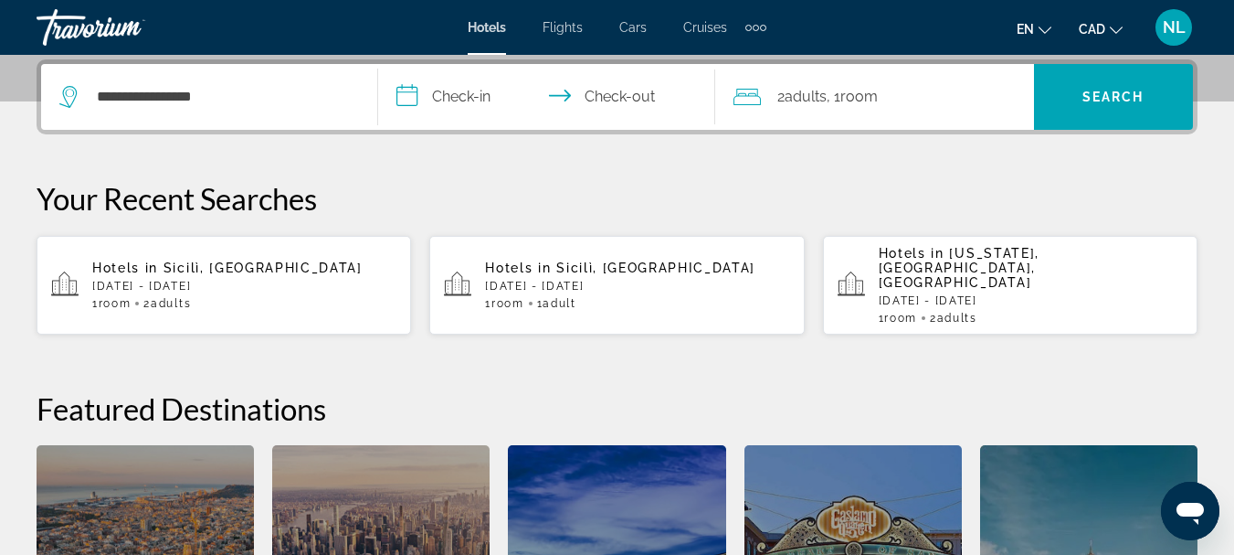
click at [451, 94] on input "**********" at bounding box center [550, 99] width 344 height 71
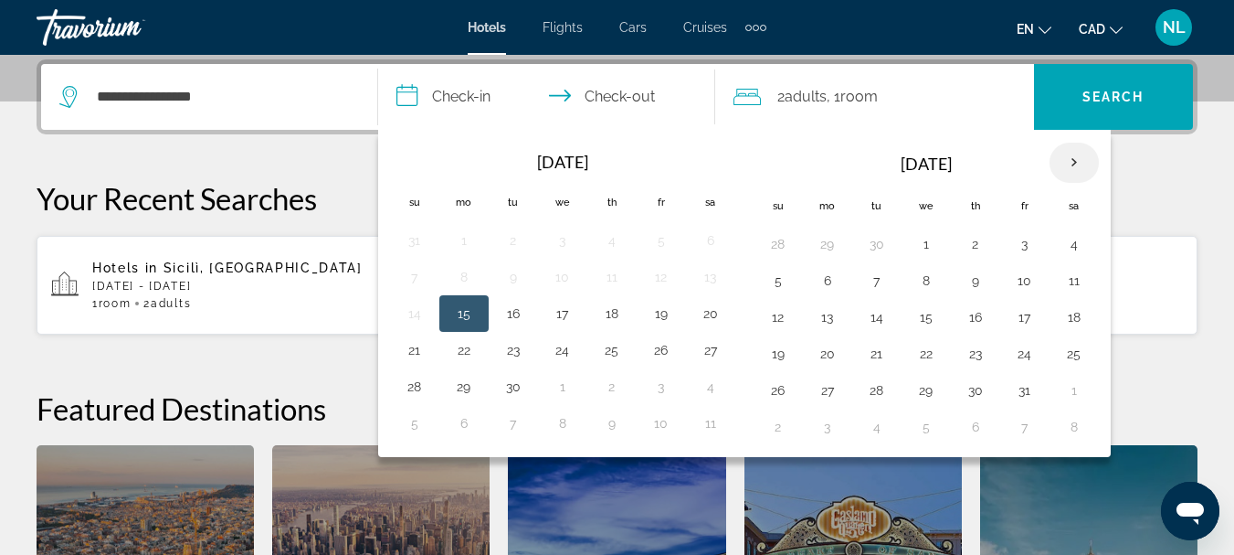
click at [1073, 164] on th "Next month" at bounding box center [1074, 163] width 49 height 40
click at [1074, 164] on th "Next month" at bounding box center [1074, 163] width 49 height 40
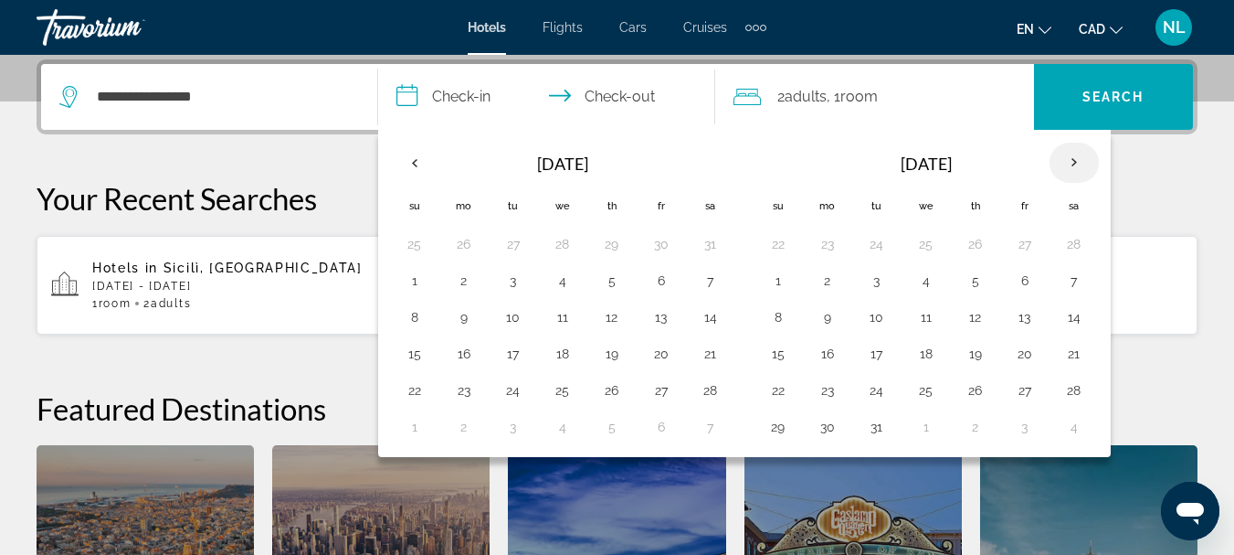
click at [1077, 164] on th "Next month" at bounding box center [1074, 163] width 49 height 40
click at [927, 247] on button "1" at bounding box center [926, 244] width 29 height 26
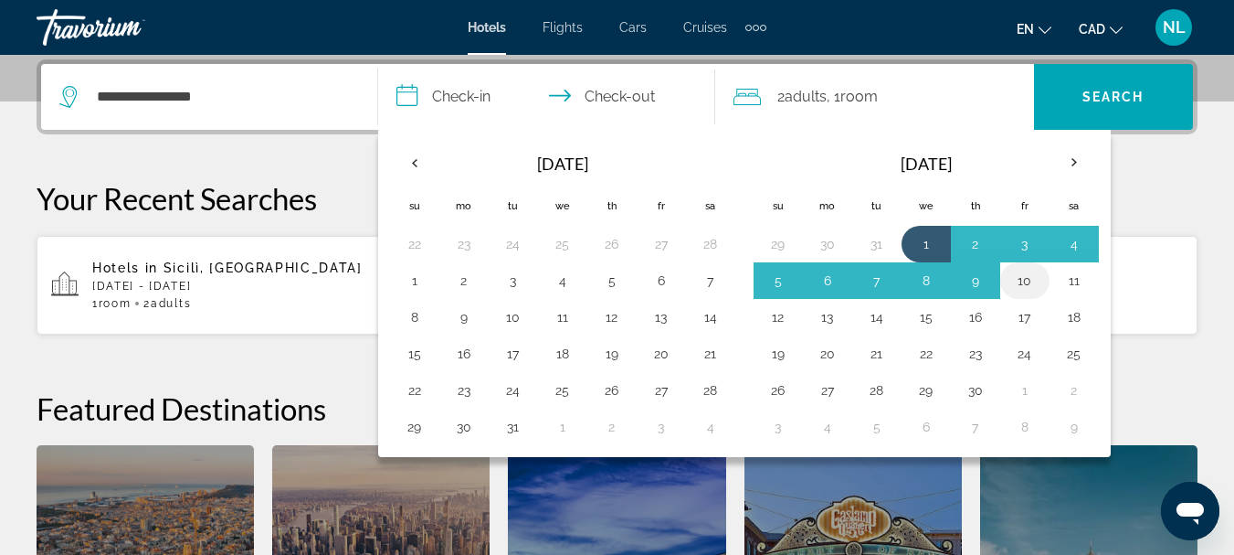
click at [1025, 281] on button "10" at bounding box center [1025, 281] width 29 height 26
type input "**********"
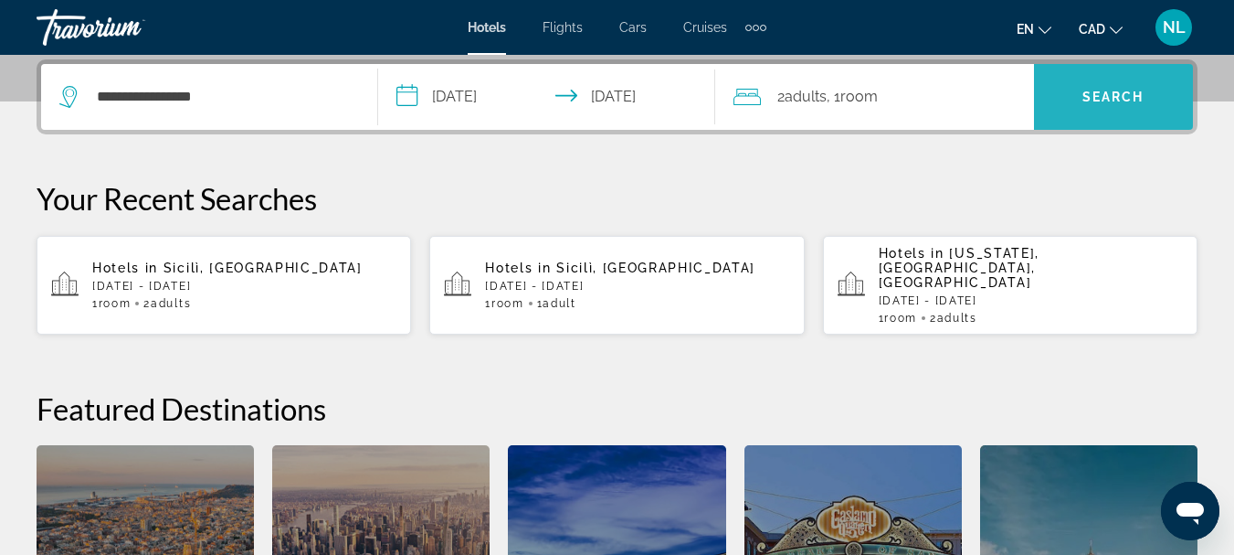
click at [1100, 96] on span "Search" at bounding box center [1114, 97] width 62 height 15
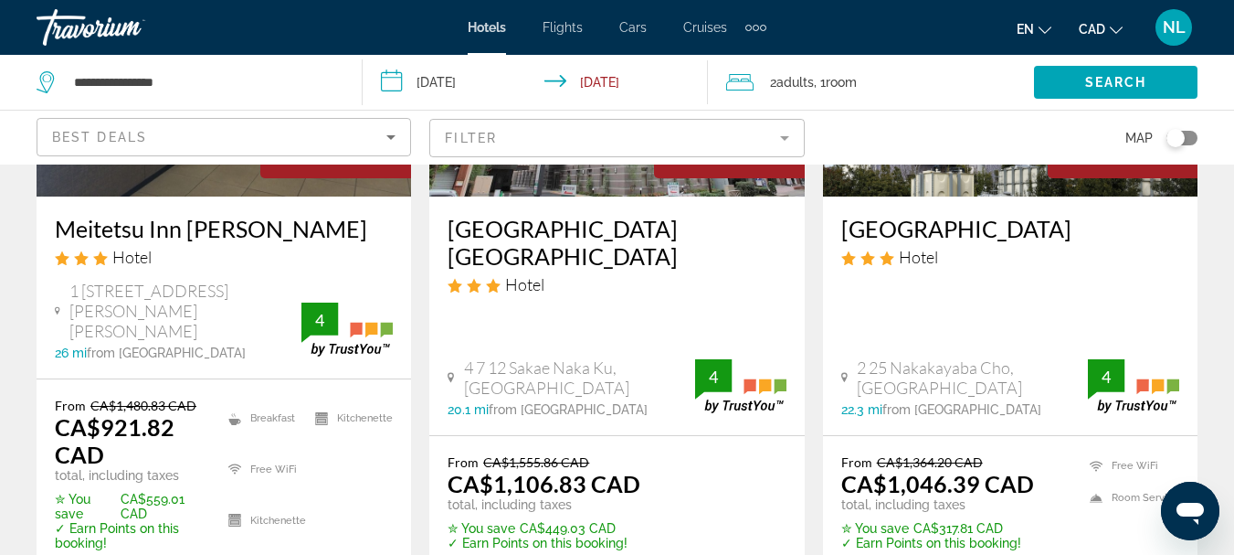
scroll to position [365, 0]
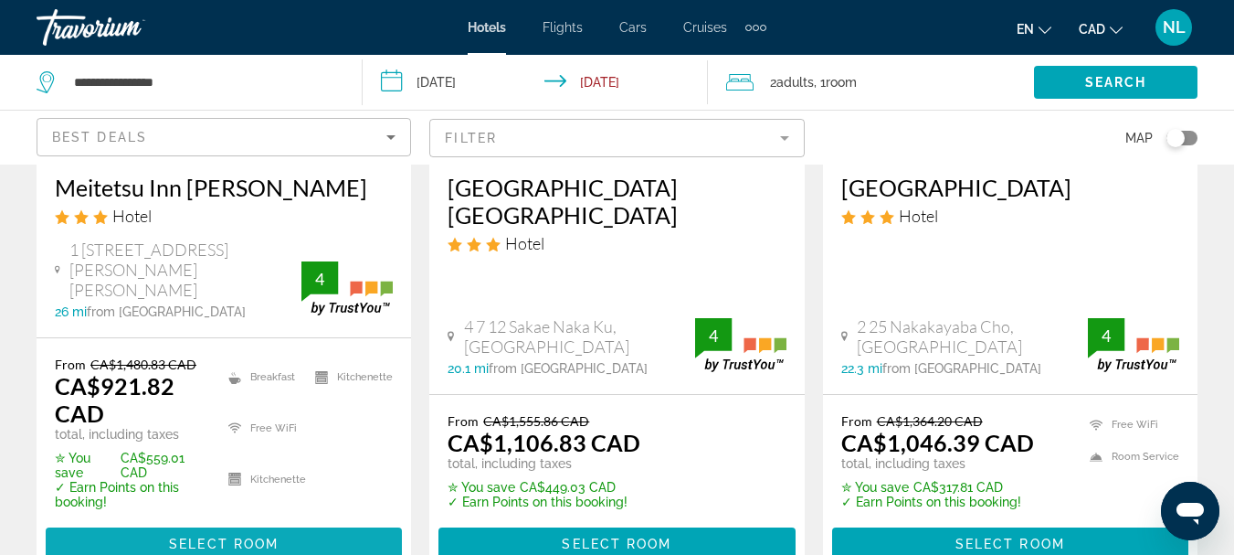
click at [201, 536] on span "Select Room" at bounding box center [224, 543] width 110 height 15
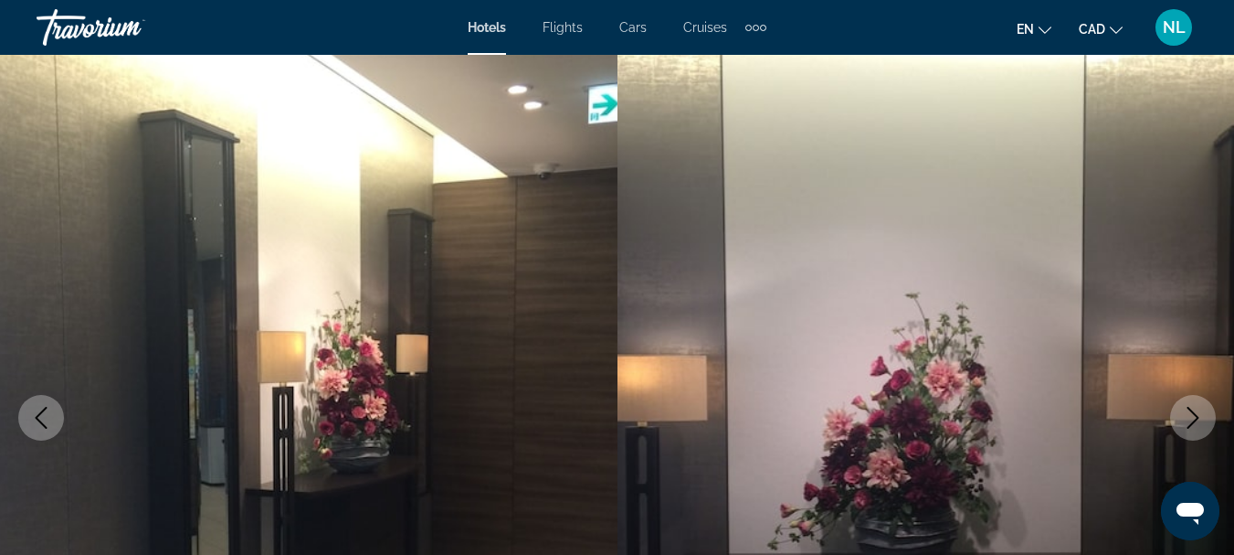
scroll to position [91, 0]
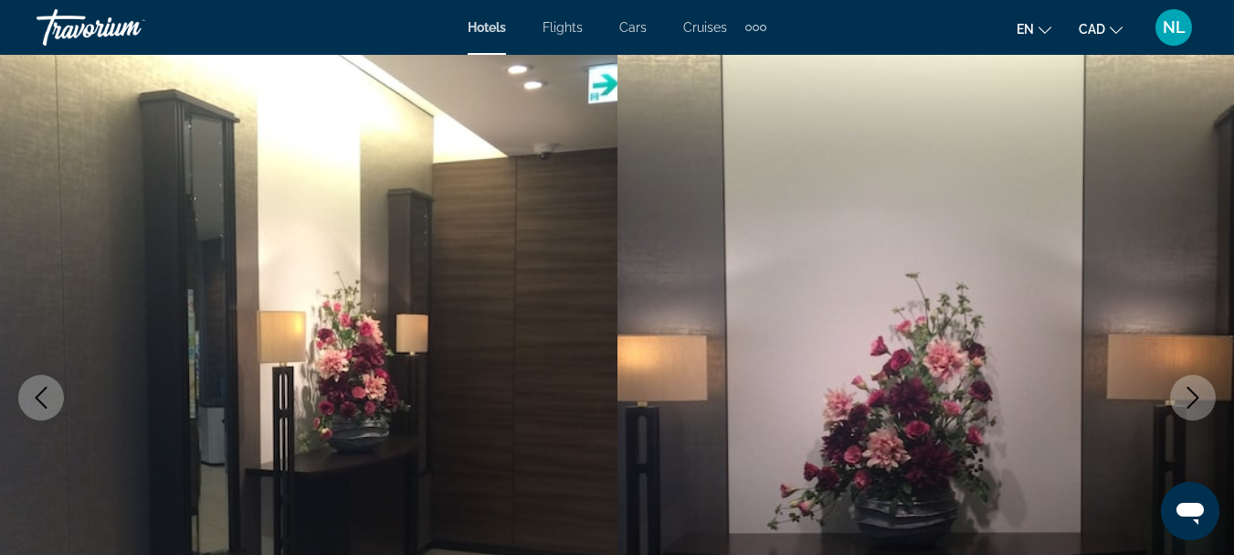
click at [1196, 397] on icon "Next image" at bounding box center [1193, 398] width 22 height 22
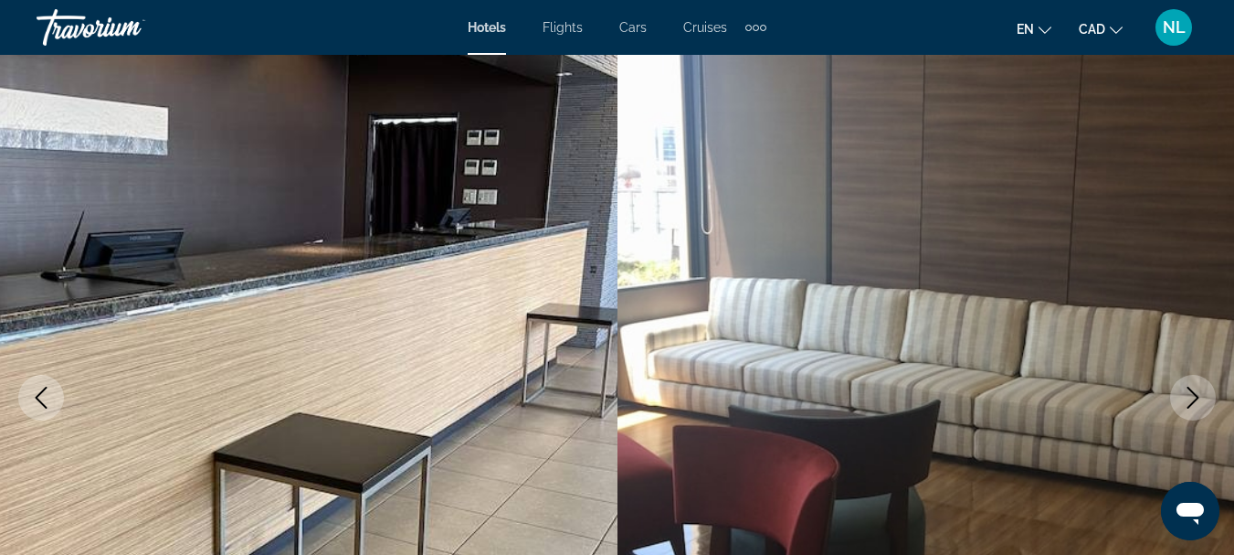
click at [1189, 400] on icon "Next image" at bounding box center [1193, 398] width 22 height 22
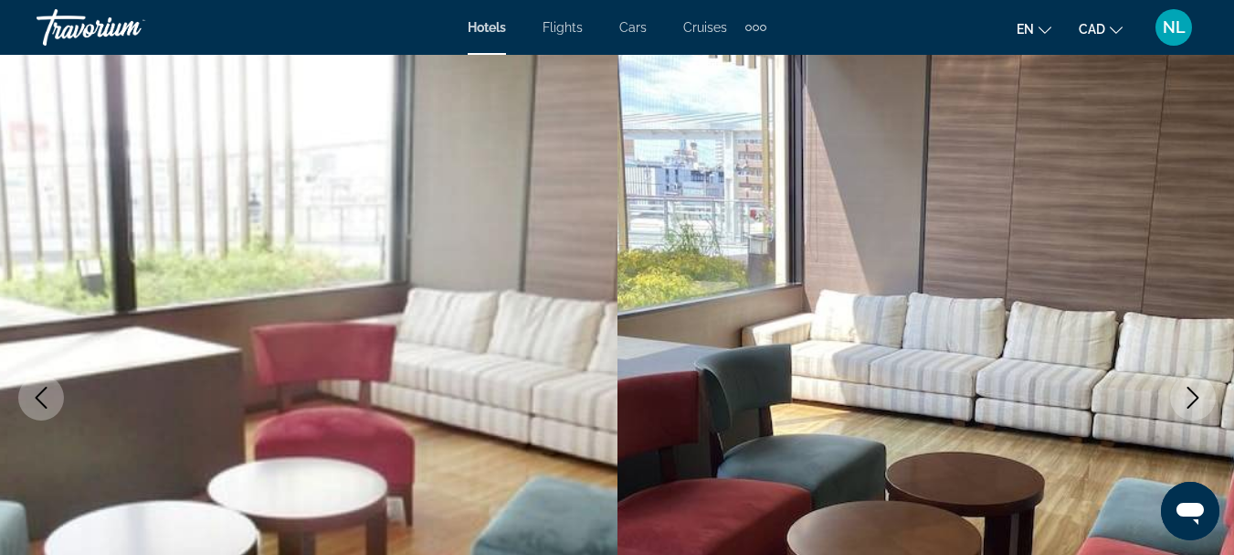
click at [1192, 400] on icon "Next image" at bounding box center [1193, 398] width 22 height 22
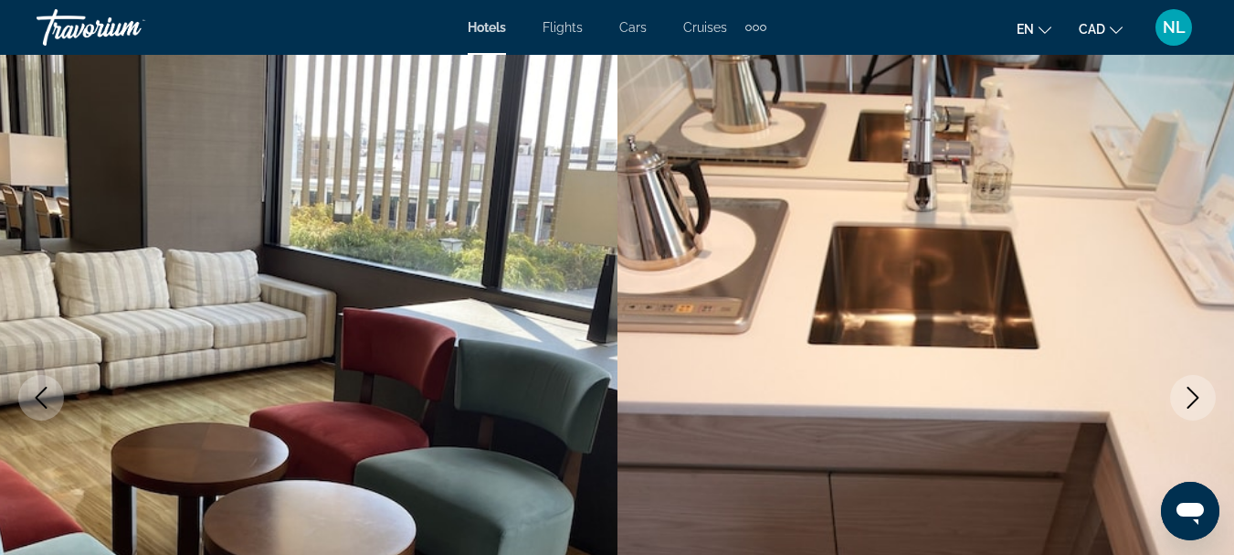
click at [1192, 400] on icon "Next image" at bounding box center [1193, 398] width 22 height 22
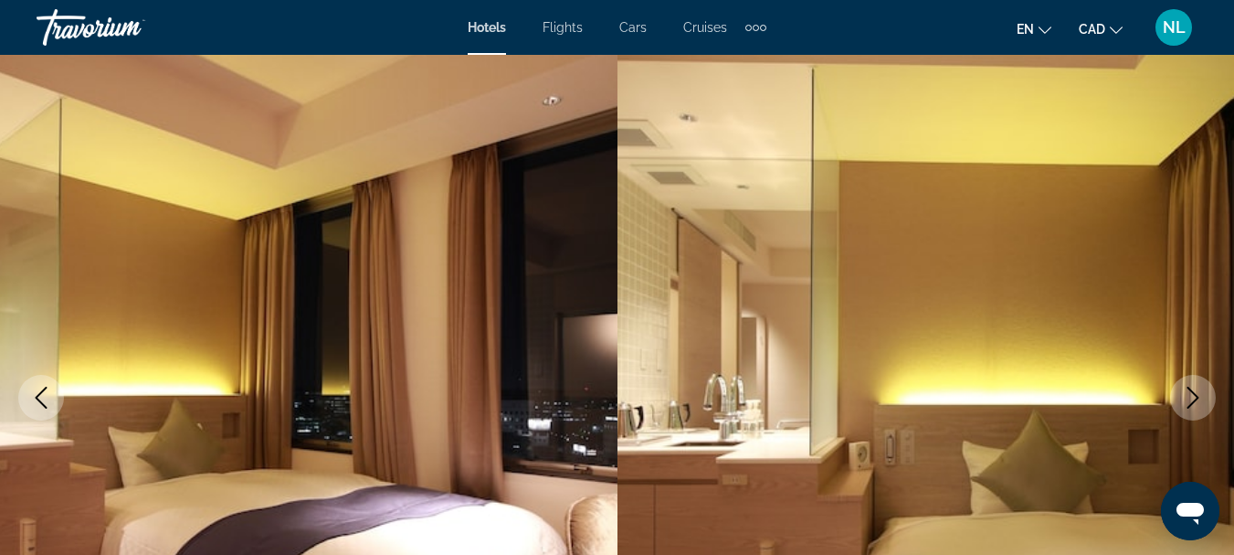
click at [1192, 400] on icon "Next image" at bounding box center [1193, 398] width 22 height 22
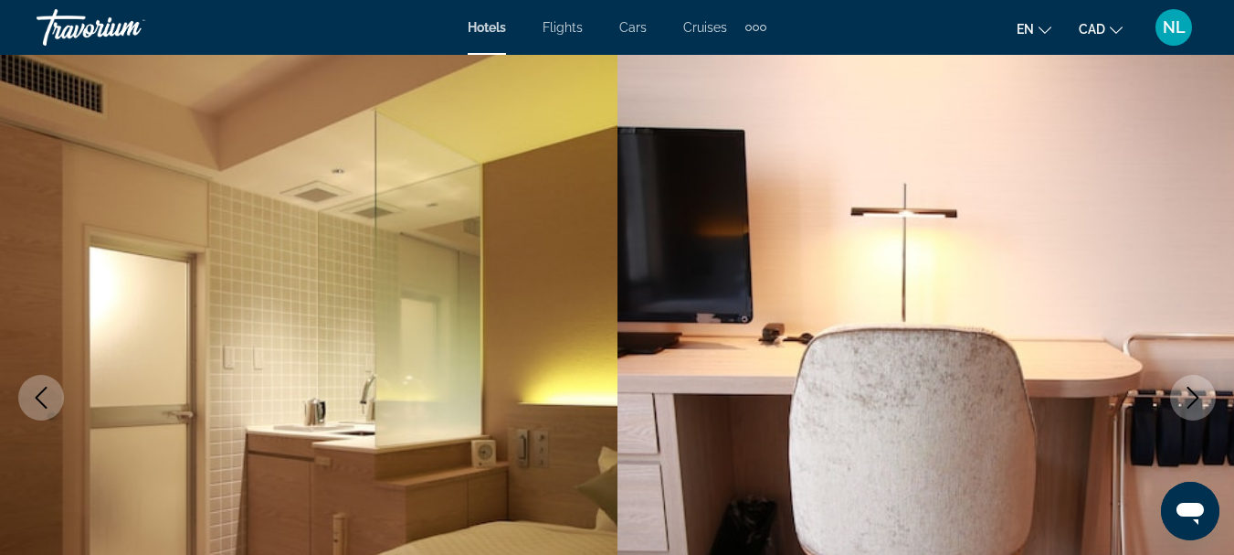
click at [1192, 400] on icon "Next image" at bounding box center [1193, 398] width 22 height 22
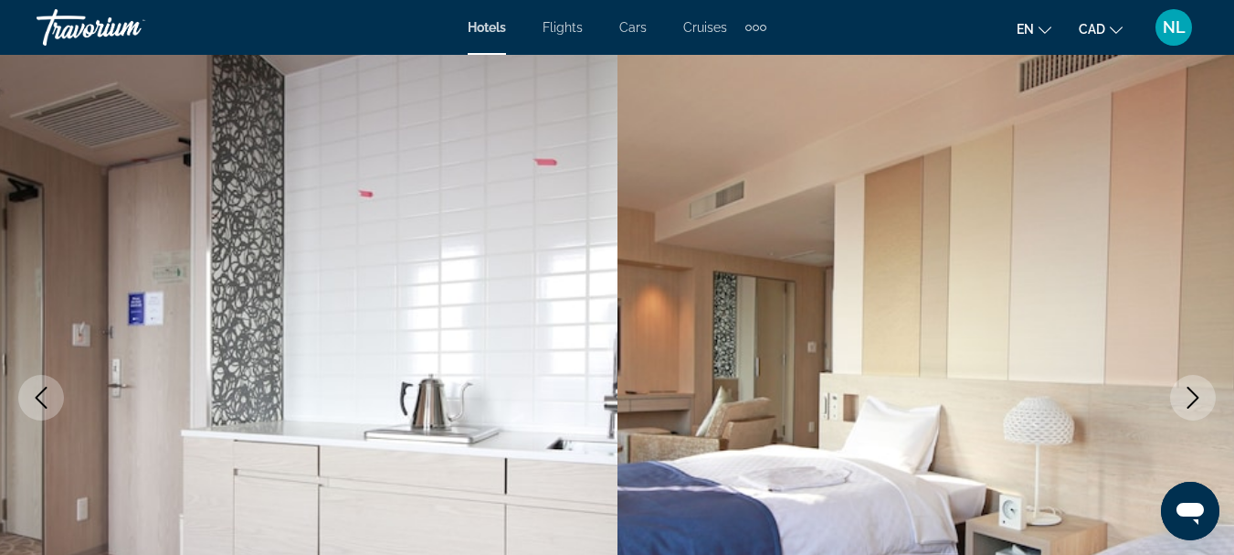
click at [1192, 400] on icon "Next image" at bounding box center [1193, 398] width 22 height 22
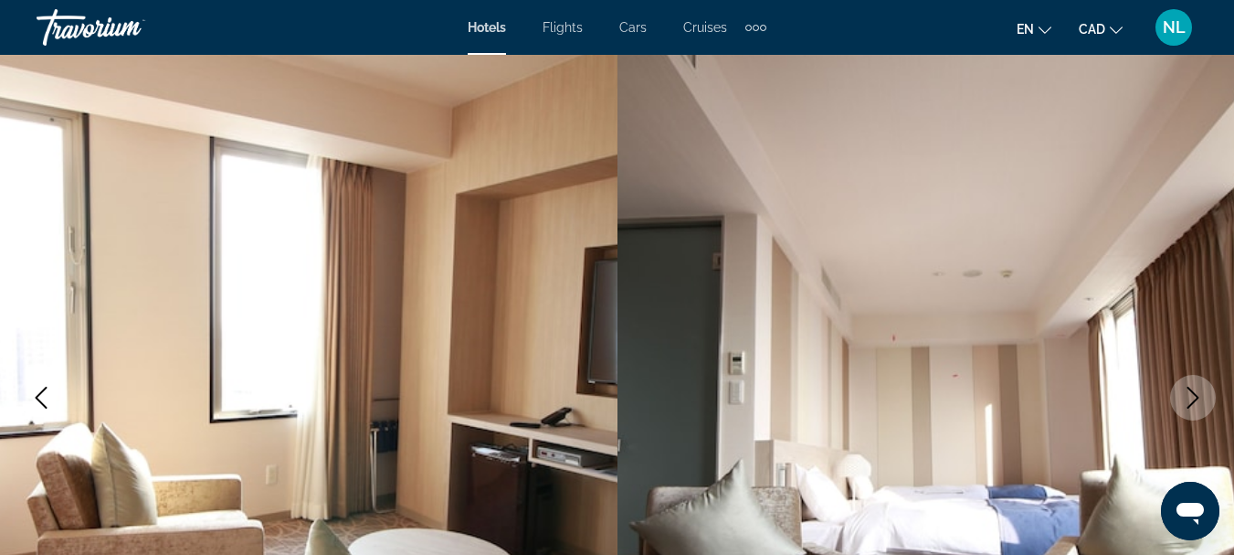
click at [1192, 400] on icon "Next image" at bounding box center [1193, 398] width 22 height 22
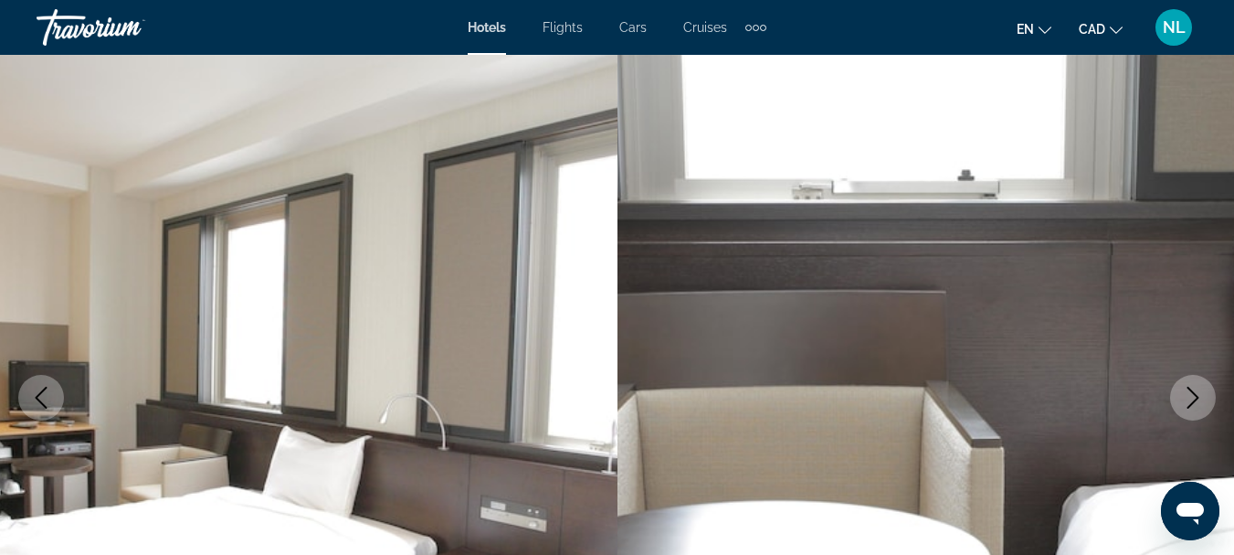
click at [1192, 400] on icon "Next image" at bounding box center [1193, 398] width 22 height 22
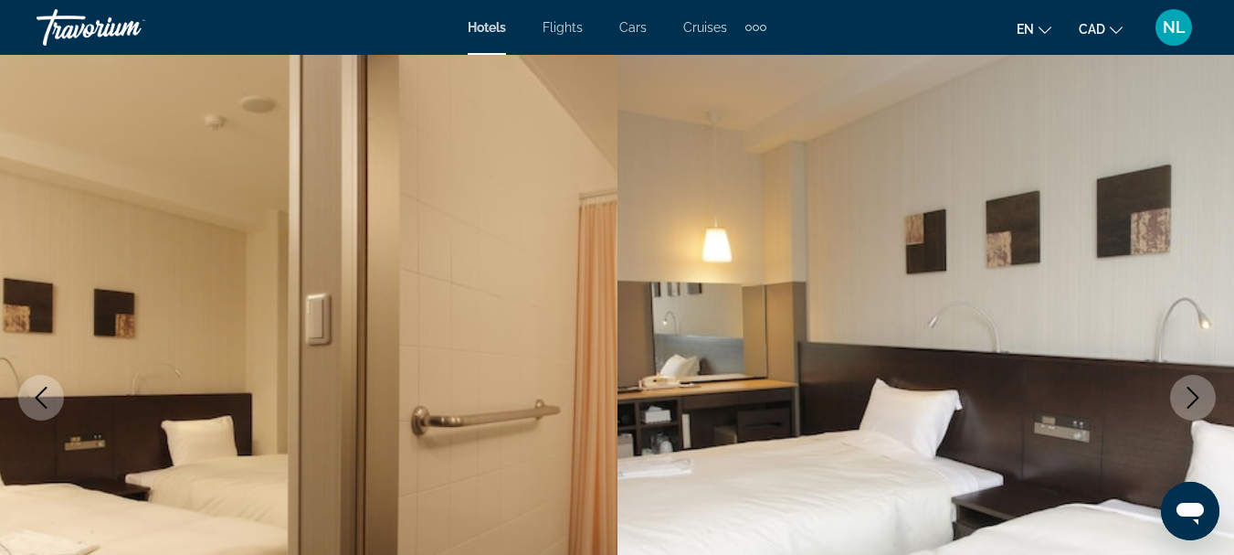
click at [1192, 399] on icon "Next image" at bounding box center [1193, 398] width 22 height 22
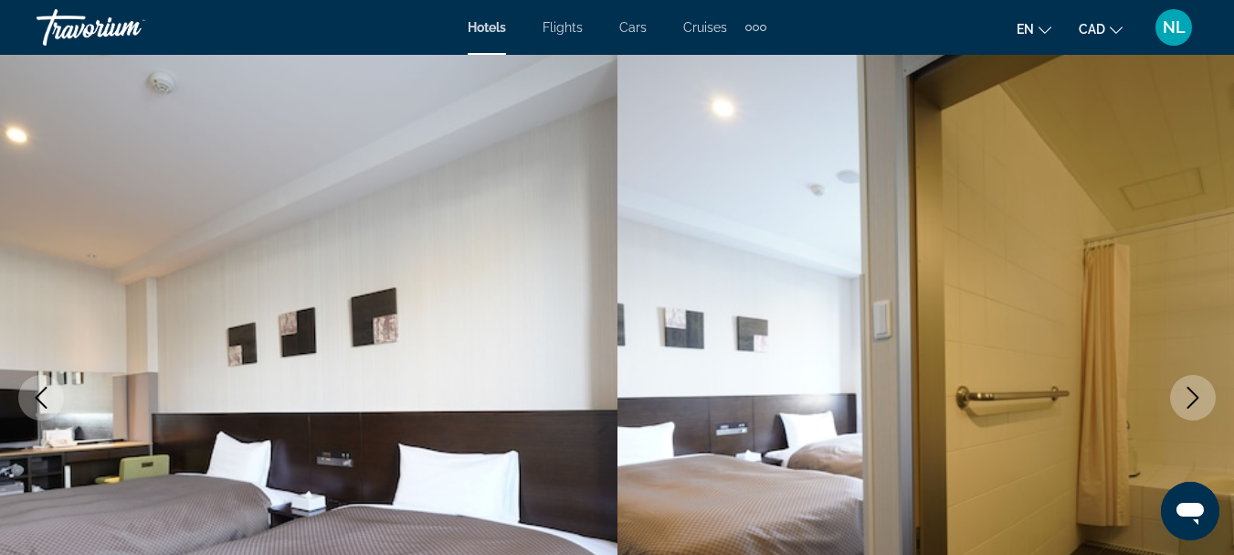
click at [1192, 399] on icon "Next image" at bounding box center [1193, 398] width 22 height 22
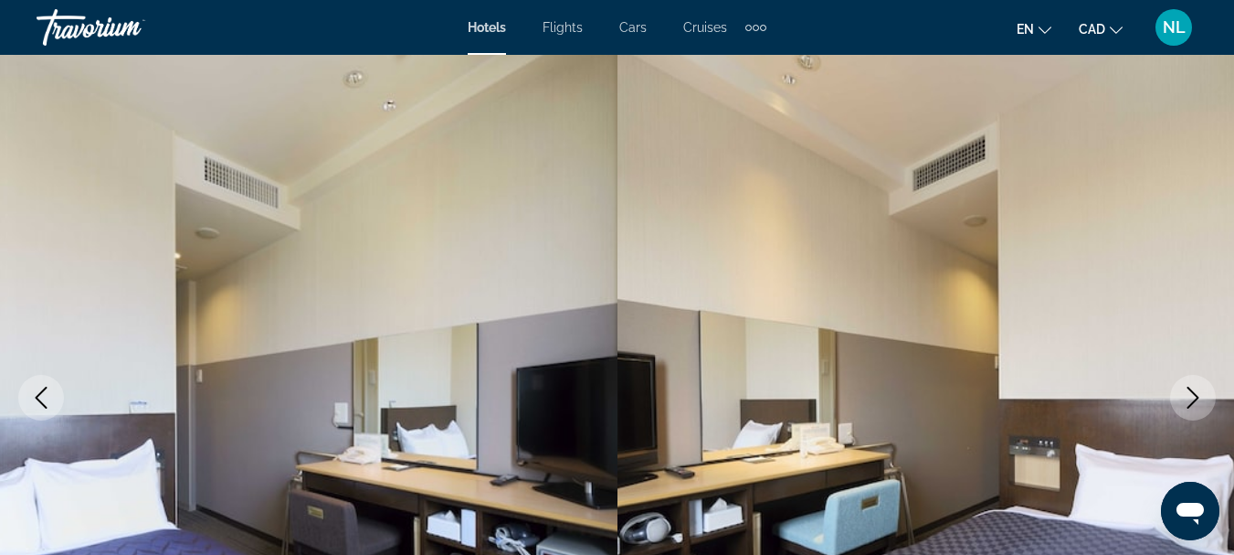
click at [1192, 399] on icon "Next image" at bounding box center [1193, 398] width 22 height 22
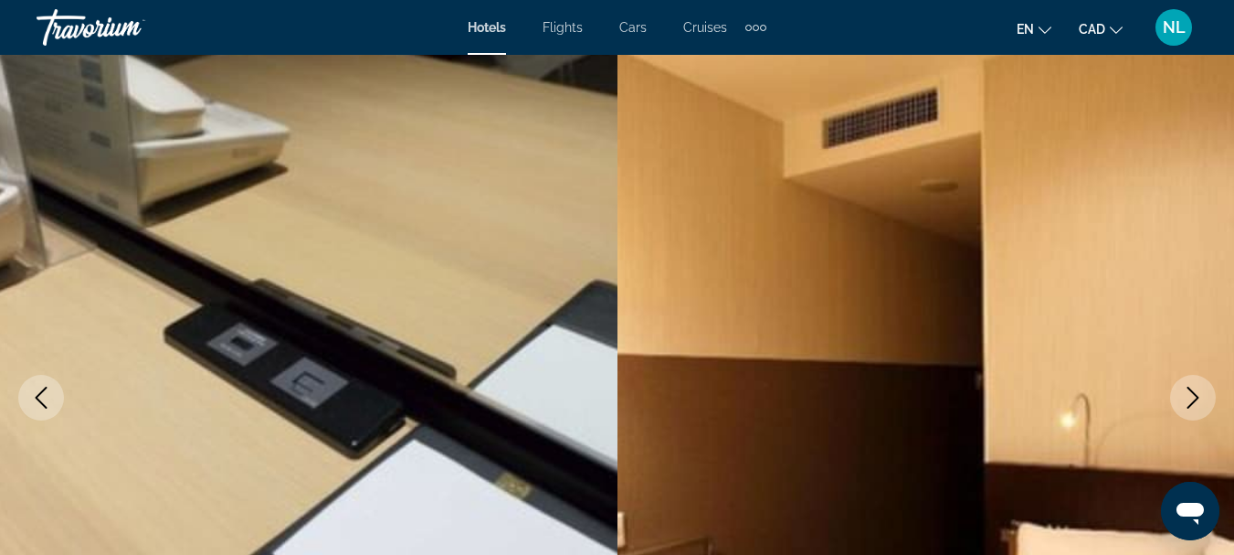
click at [1192, 399] on icon "Next image" at bounding box center [1193, 398] width 22 height 22
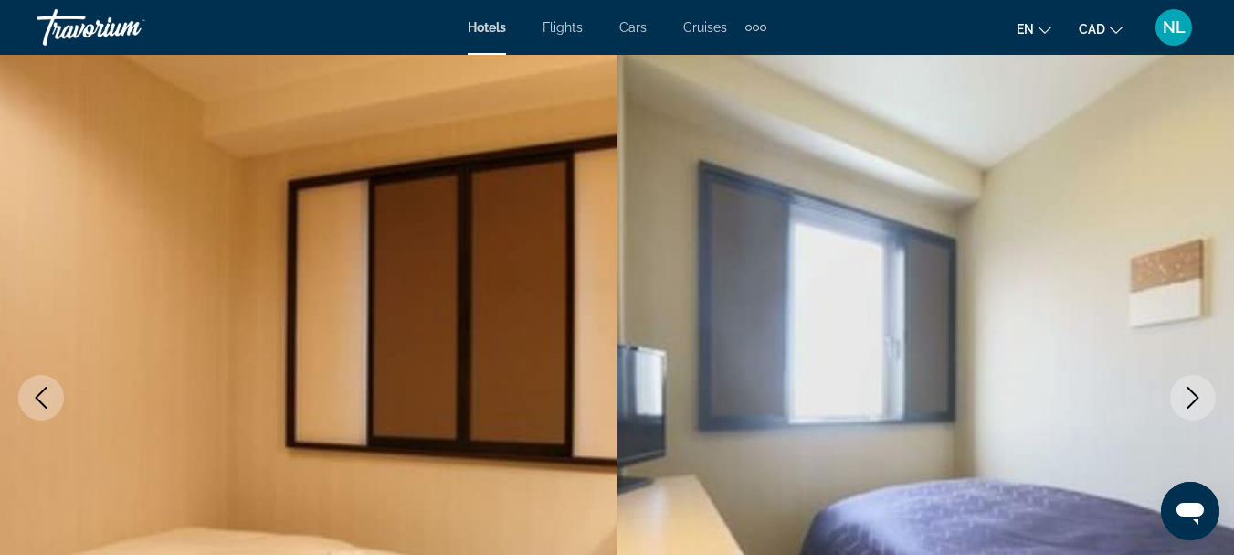
click at [1192, 399] on icon "Next image" at bounding box center [1193, 398] width 22 height 22
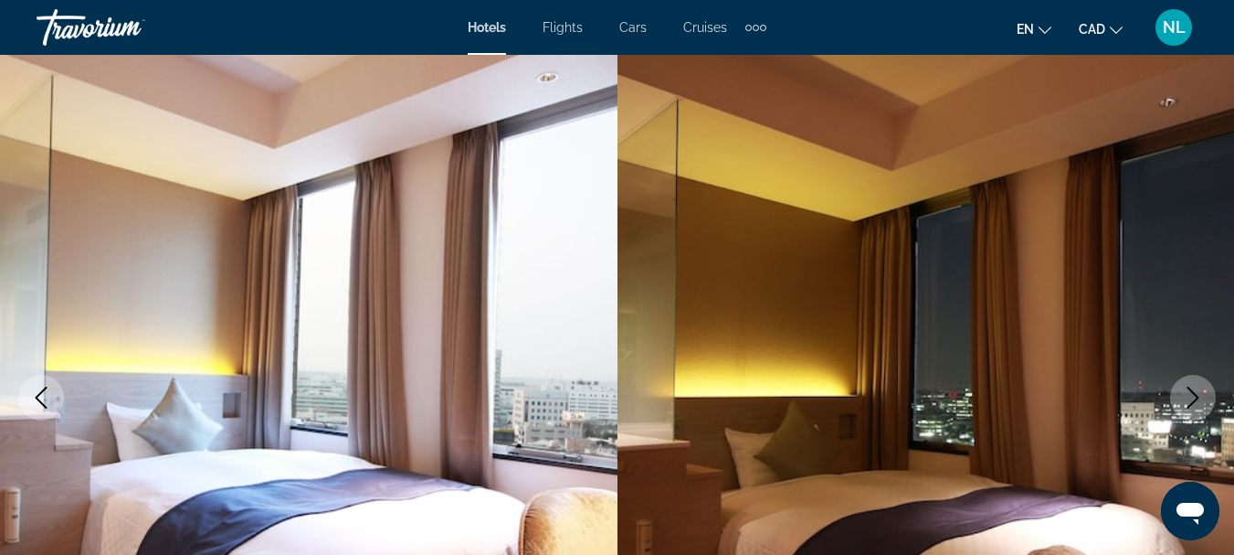
click at [1192, 399] on icon "Next image" at bounding box center [1193, 398] width 22 height 22
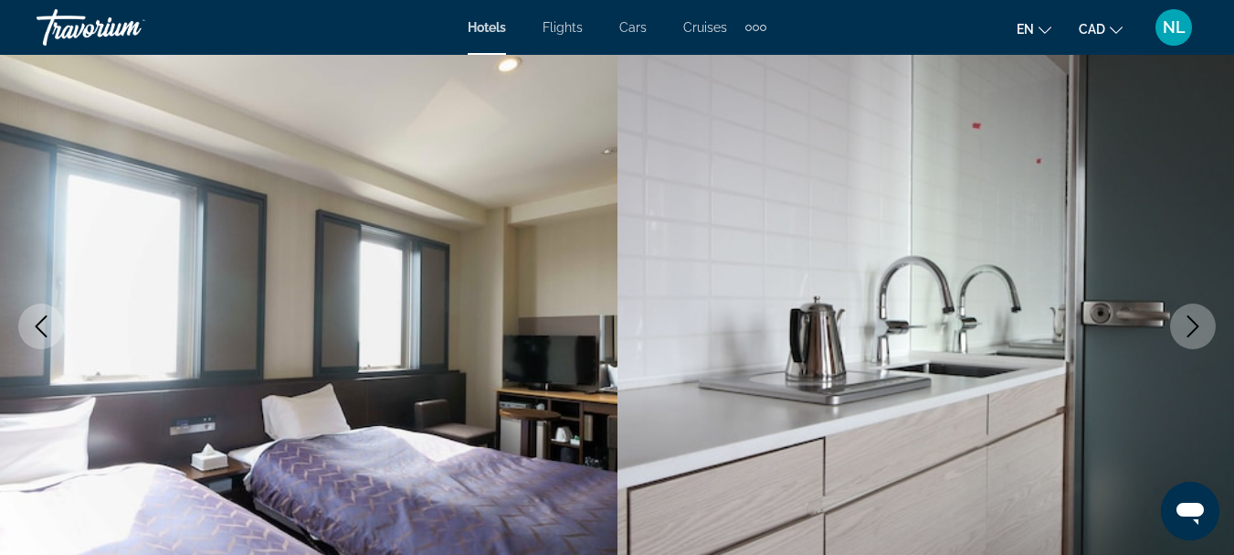
scroll to position [183, 0]
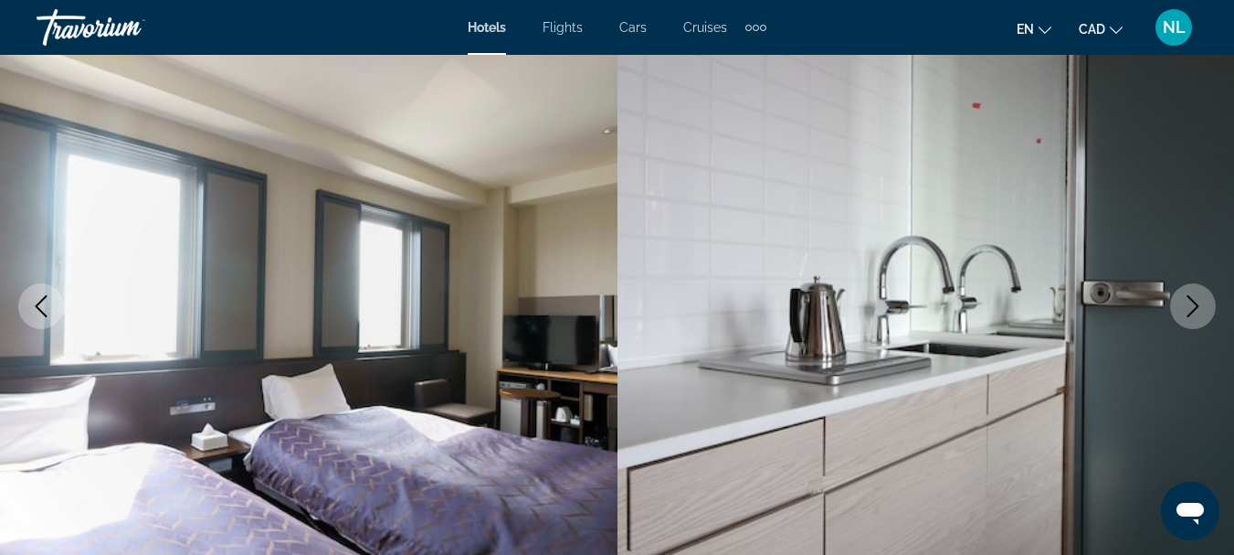
click at [1202, 309] on icon "Next image" at bounding box center [1193, 306] width 22 height 22
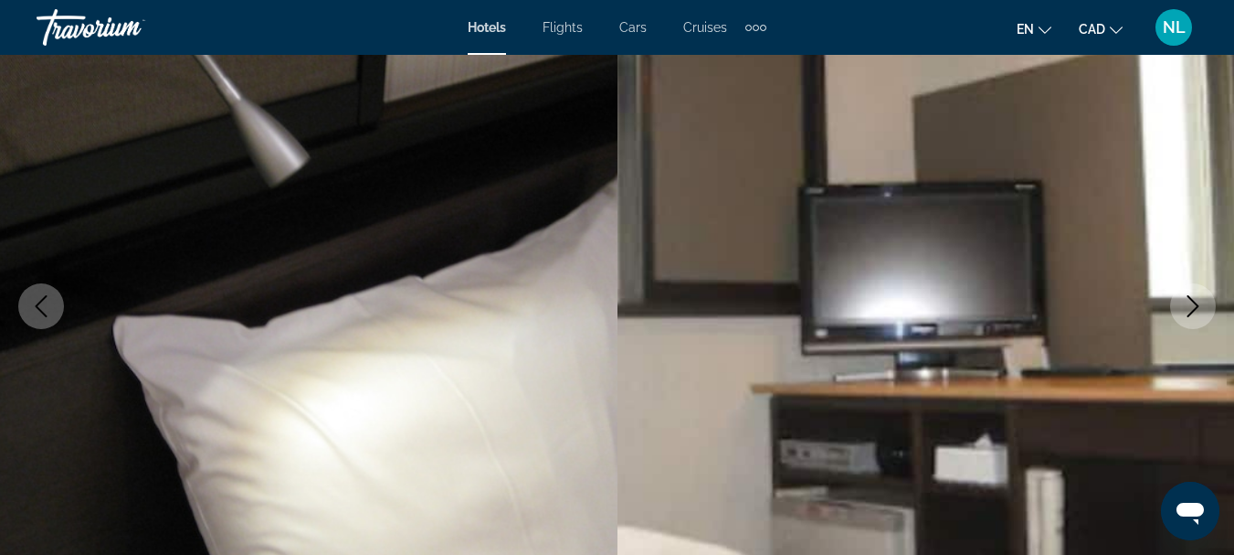
click at [1191, 303] on icon "Next image" at bounding box center [1193, 306] width 22 height 22
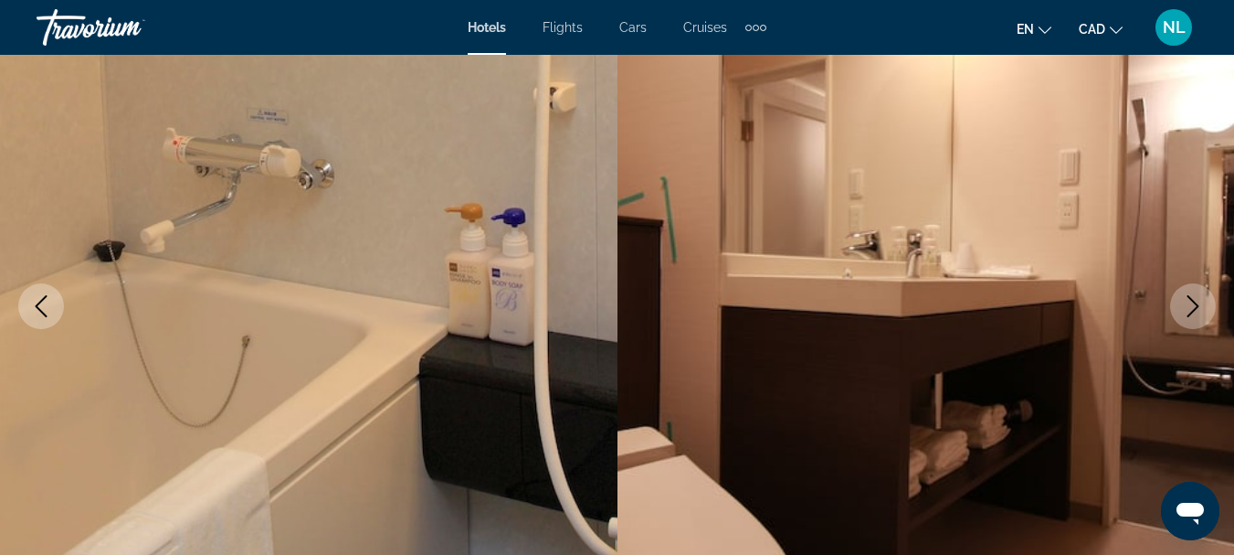
click at [1198, 303] on icon "Next image" at bounding box center [1193, 306] width 22 height 22
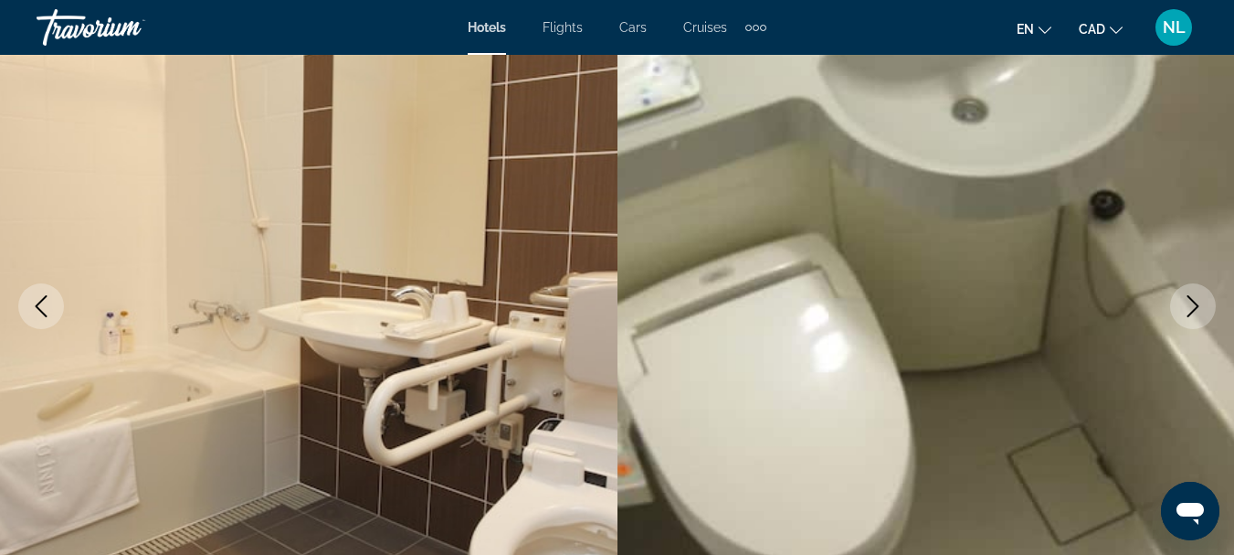
click at [1196, 303] on icon "Next image" at bounding box center [1194, 306] width 12 height 22
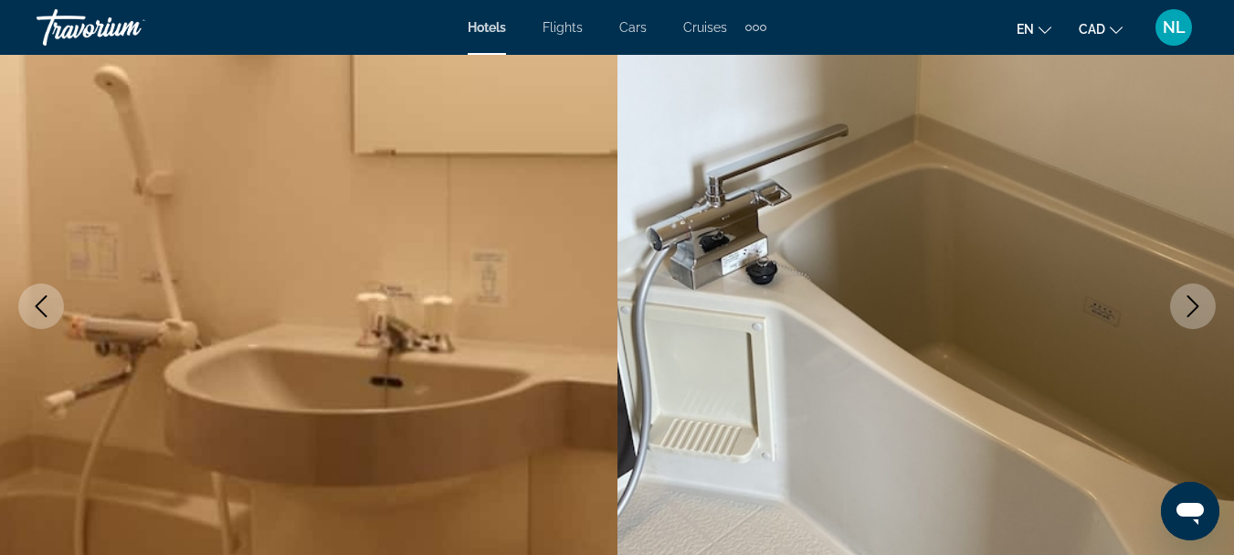
click at [1196, 304] on icon "Next image" at bounding box center [1194, 306] width 12 height 22
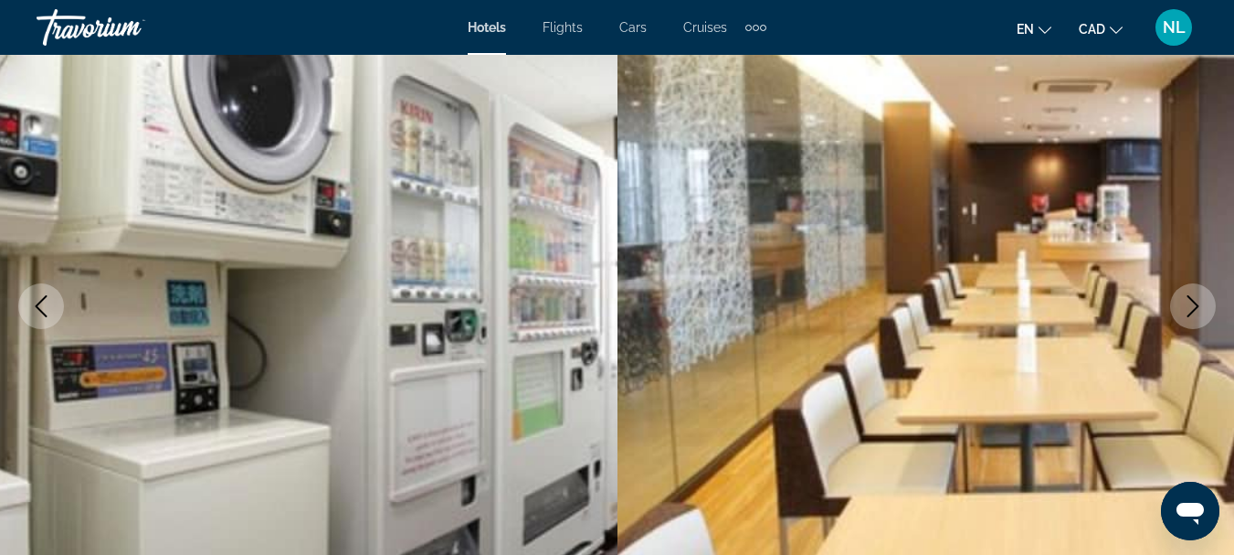
click at [1193, 308] on icon "Next image" at bounding box center [1193, 306] width 22 height 22
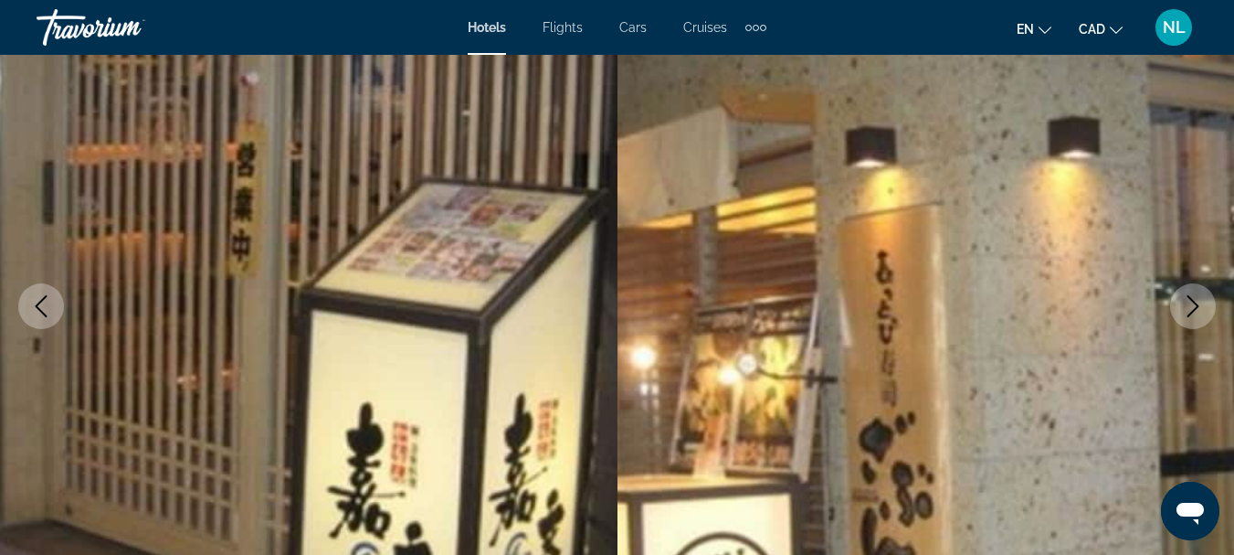
click at [1192, 308] on icon "Next image" at bounding box center [1193, 306] width 22 height 22
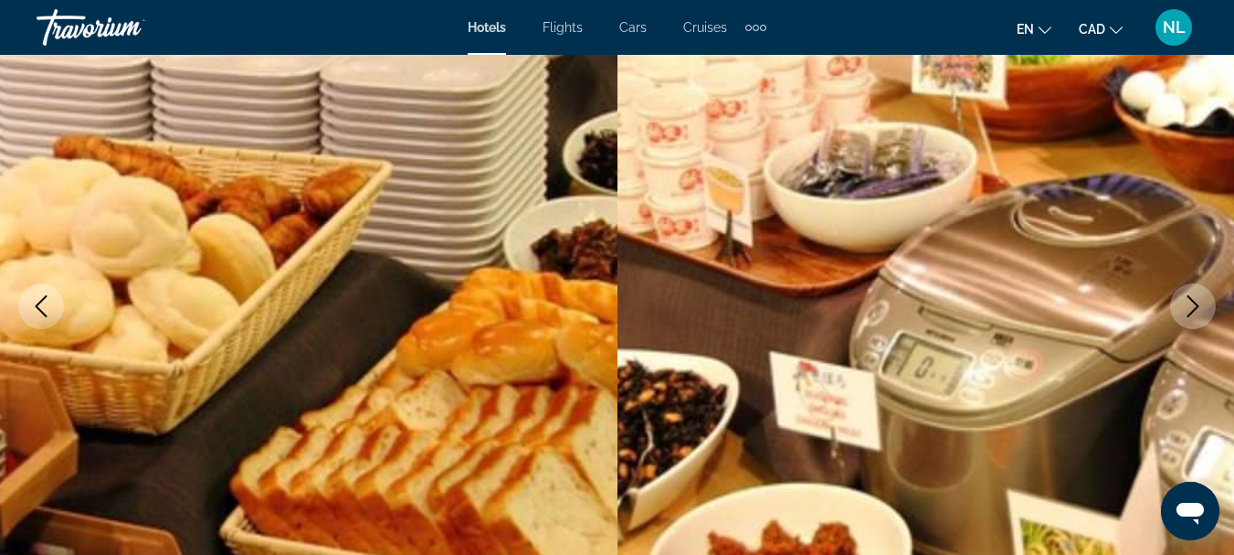
click at [1192, 308] on icon "Next image" at bounding box center [1193, 306] width 22 height 22
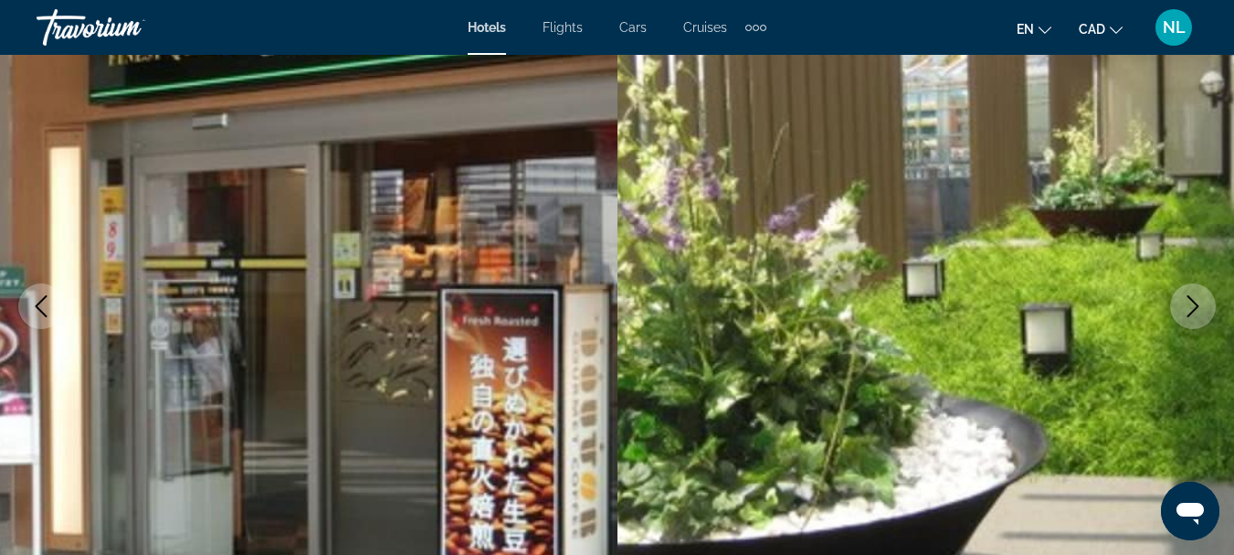
click at [1192, 307] on icon "Next image" at bounding box center [1193, 306] width 22 height 22
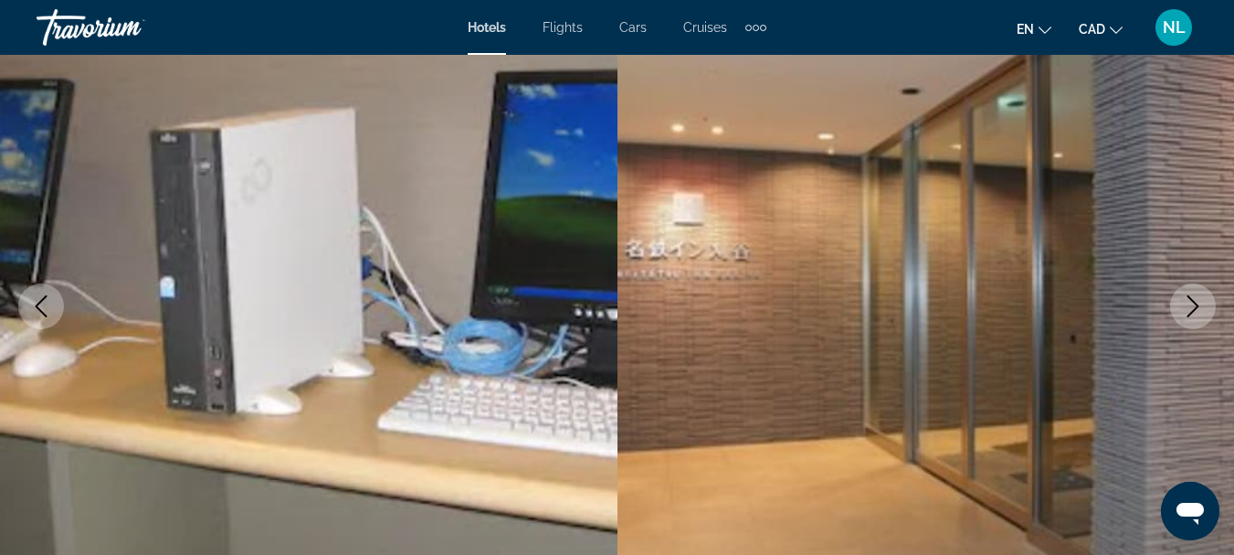
click at [1195, 306] on icon "Next image" at bounding box center [1193, 306] width 22 height 22
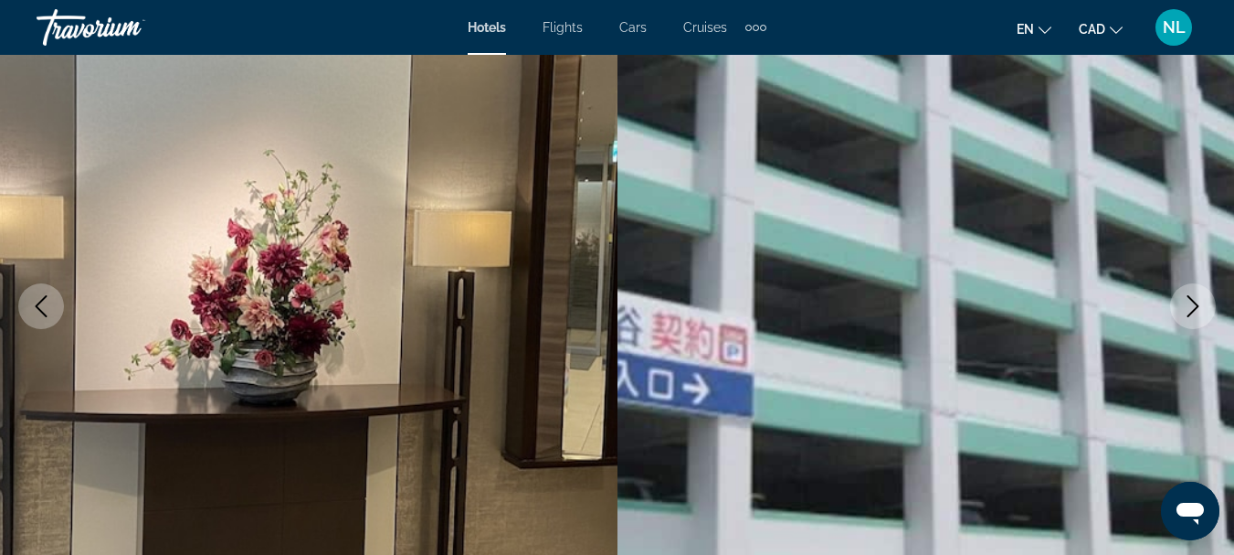
click at [1194, 307] on icon "Next image" at bounding box center [1193, 306] width 22 height 22
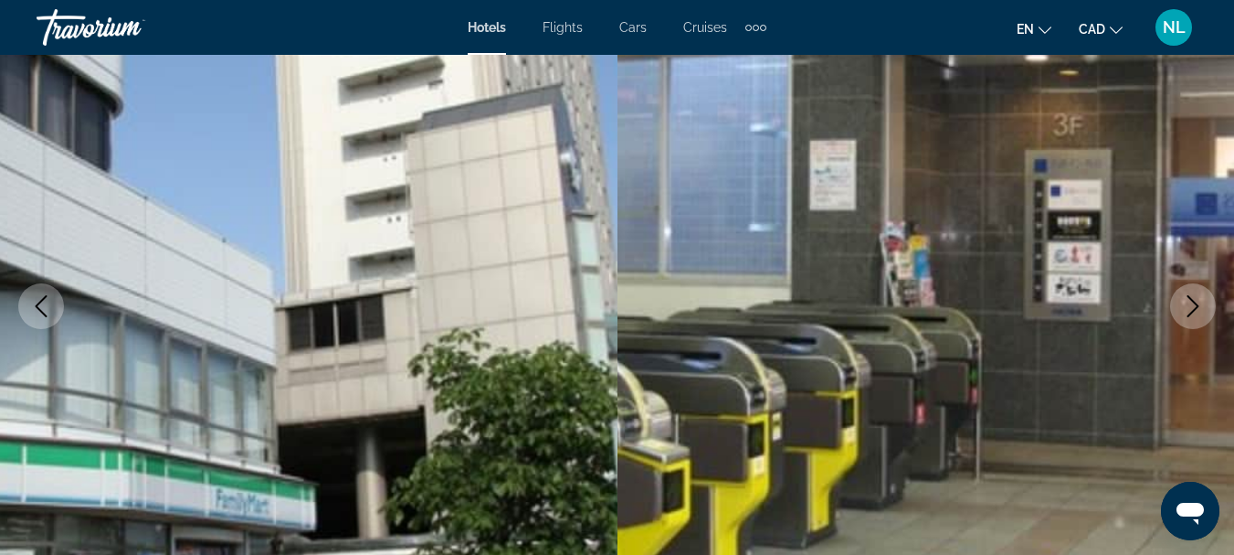
click at [1192, 311] on icon "Next image" at bounding box center [1193, 306] width 22 height 22
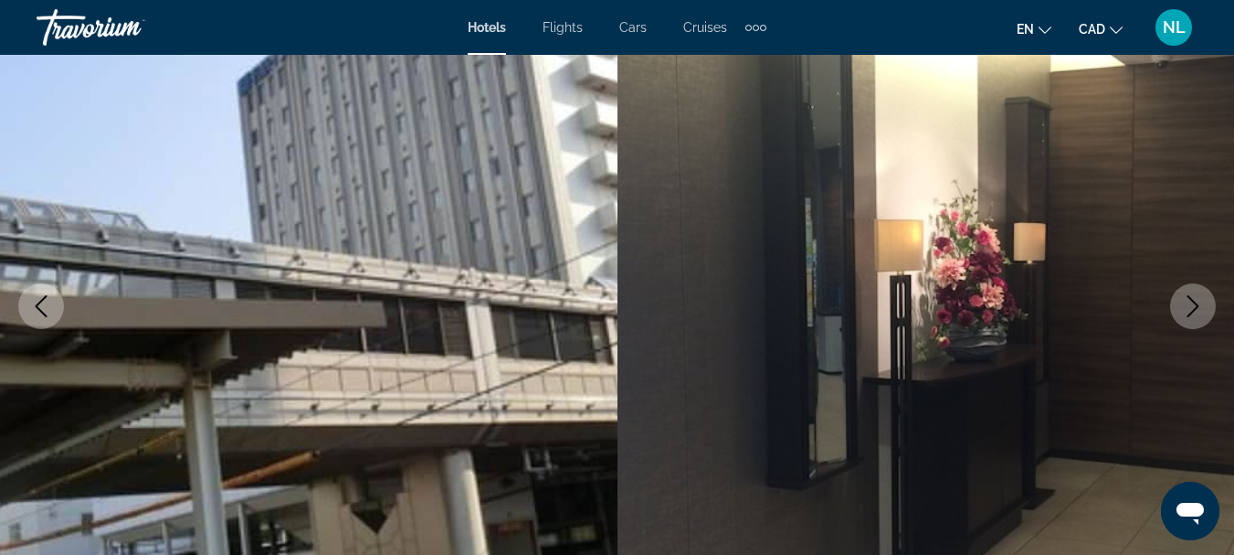
click at [1192, 308] on icon "Next image" at bounding box center [1193, 306] width 22 height 22
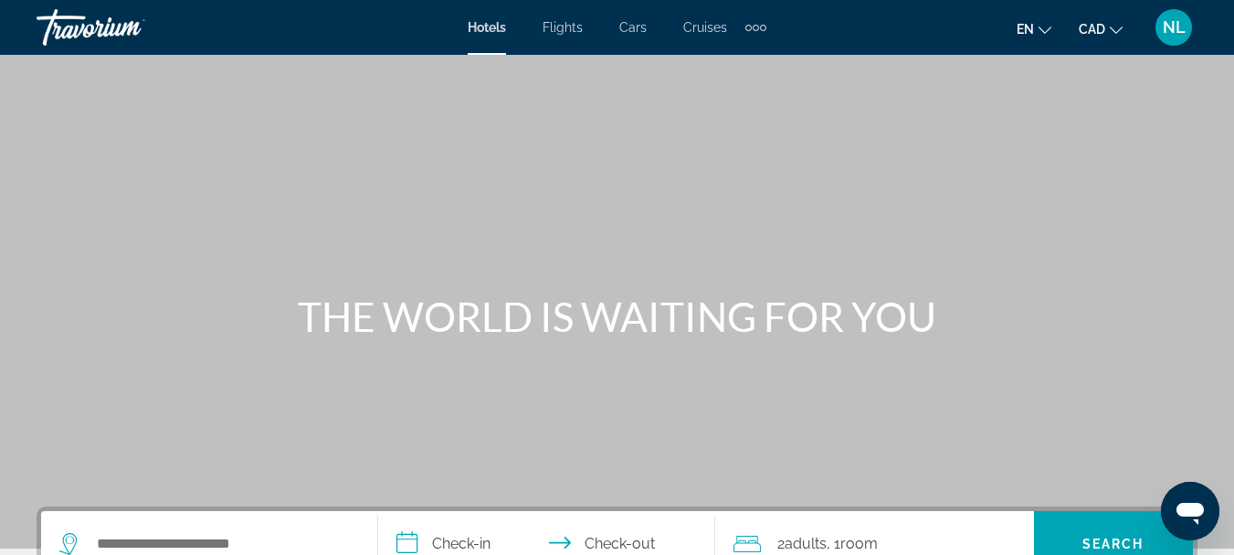
click at [1169, 36] on span "NL" at bounding box center [1174, 27] width 23 height 18
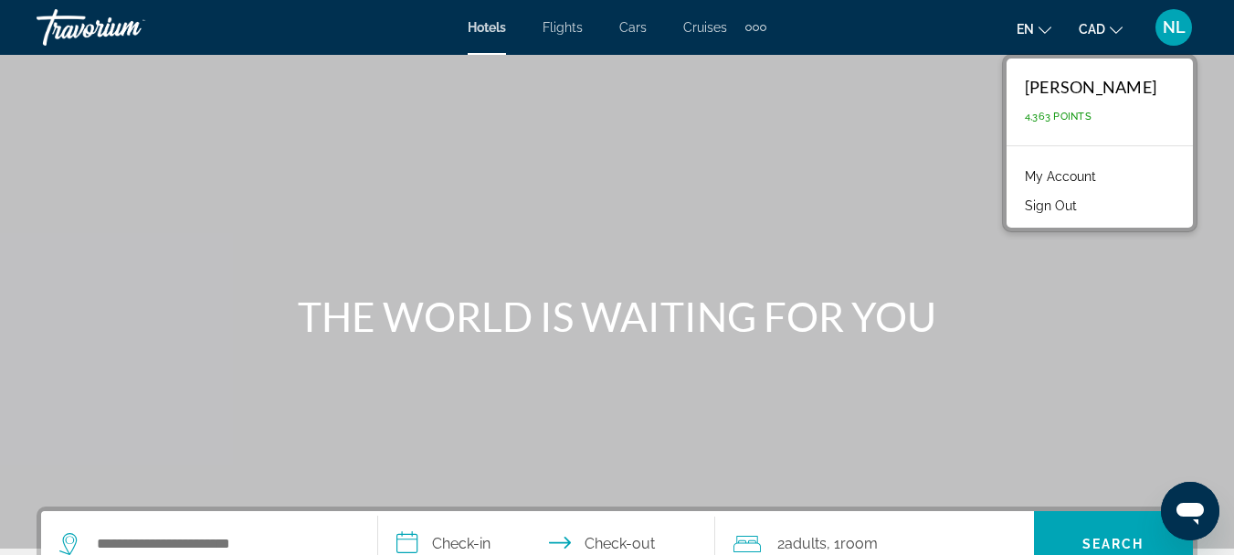
click at [1068, 177] on link "My Account" at bounding box center [1061, 176] width 90 height 24
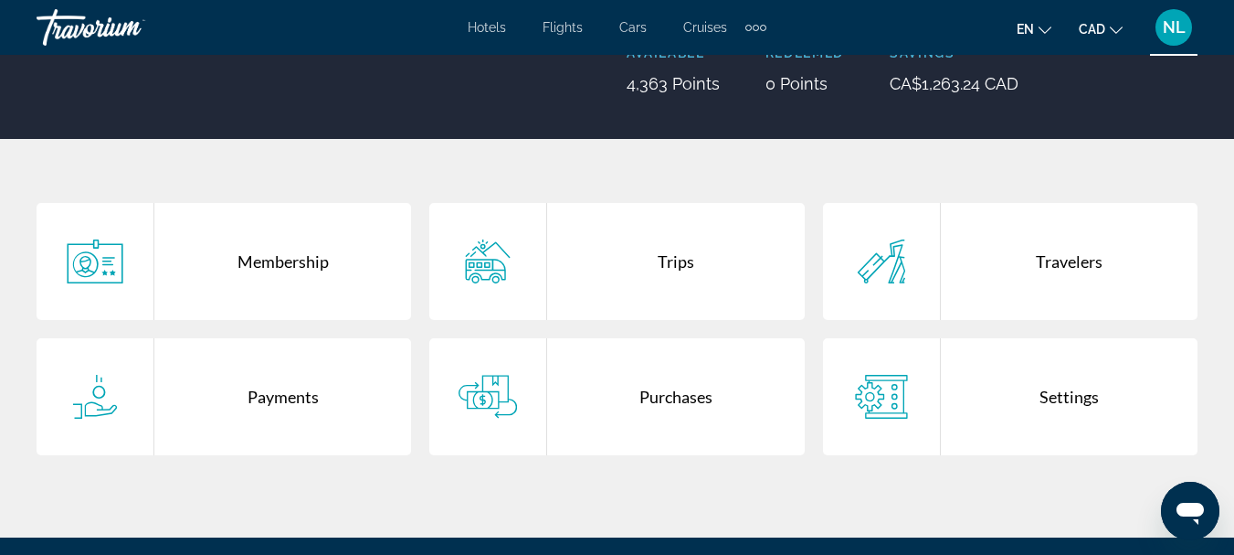
scroll to position [274, 0]
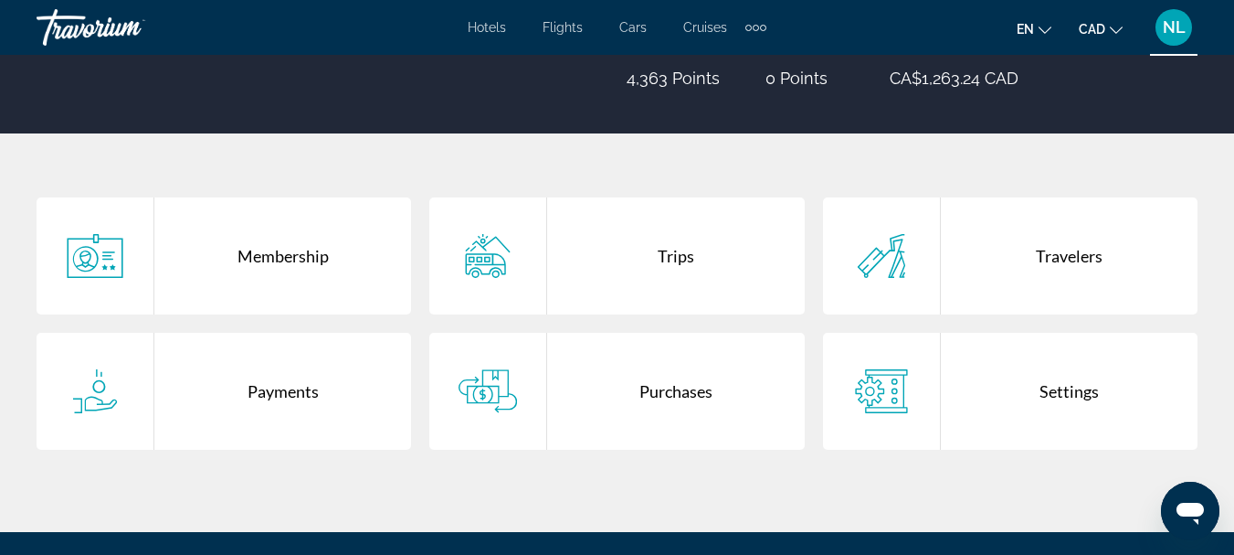
click at [651, 390] on div "Purchases" at bounding box center [675, 391] width 257 height 117
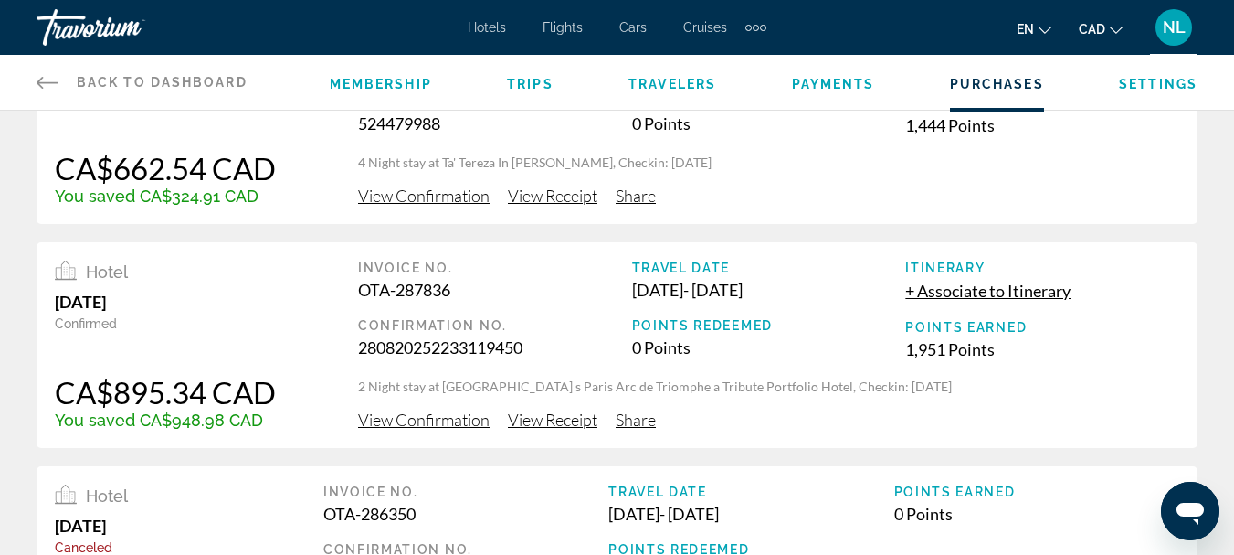
scroll to position [365, 0]
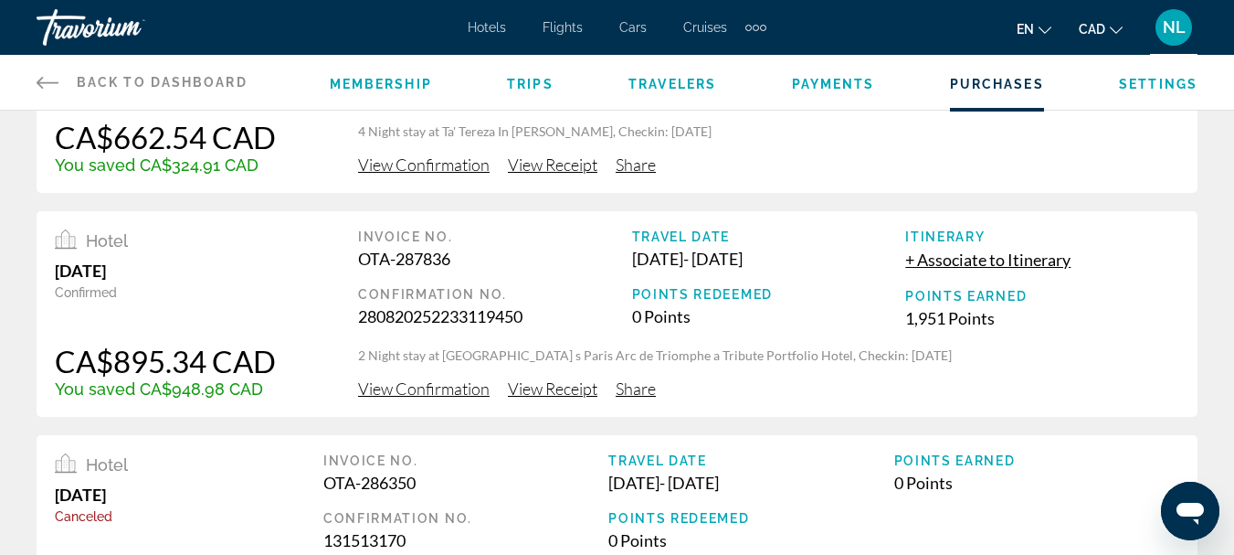
click at [536, 392] on span "View Receipt" at bounding box center [553, 388] width 90 height 20
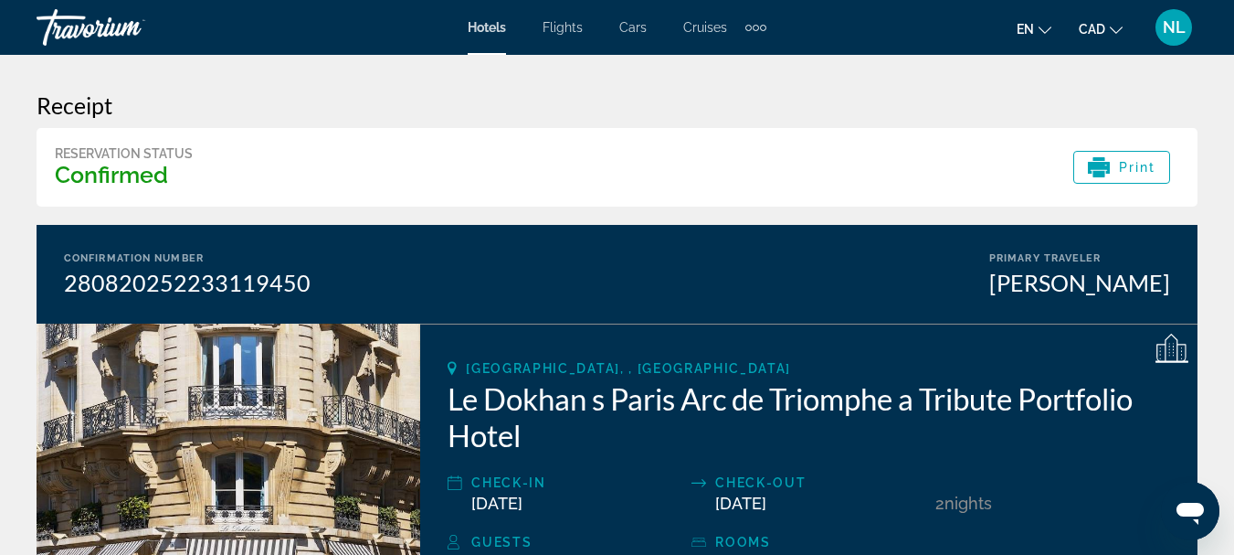
scroll to position [274, 0]
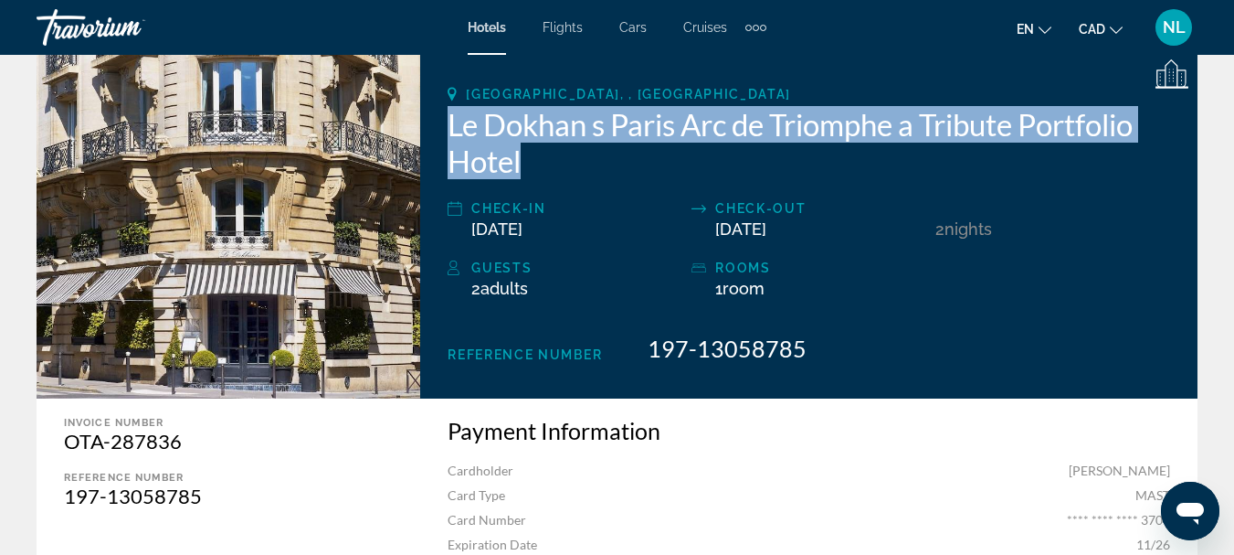
drag, startPoint x: 452, startPoint y: 130, endPoint x: 521, endPoint y: 158, distance: 74.2
click at [521, 158] on h2 "Le Dokhan s Paris Arc de Triomphe a Tribute Portfolio Hotel" at bounding box center [809, 142] width 723 height 73
copy h2 "Le Dokhan s Paris Arc de Triomphe a Tribute Portfolio Hotel"
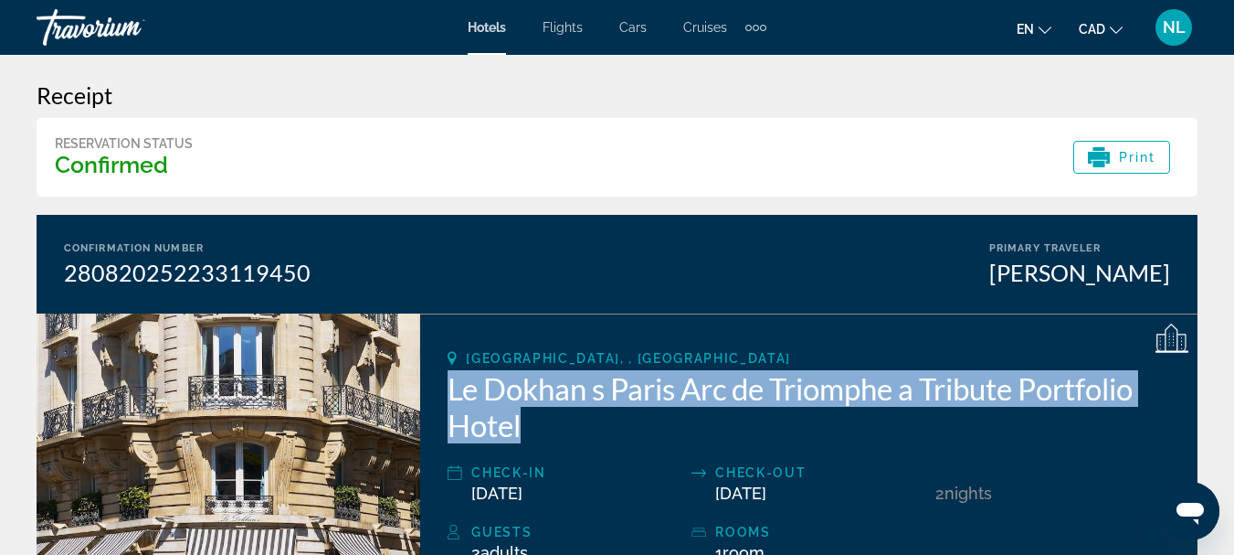
scroll to position [0, 0]
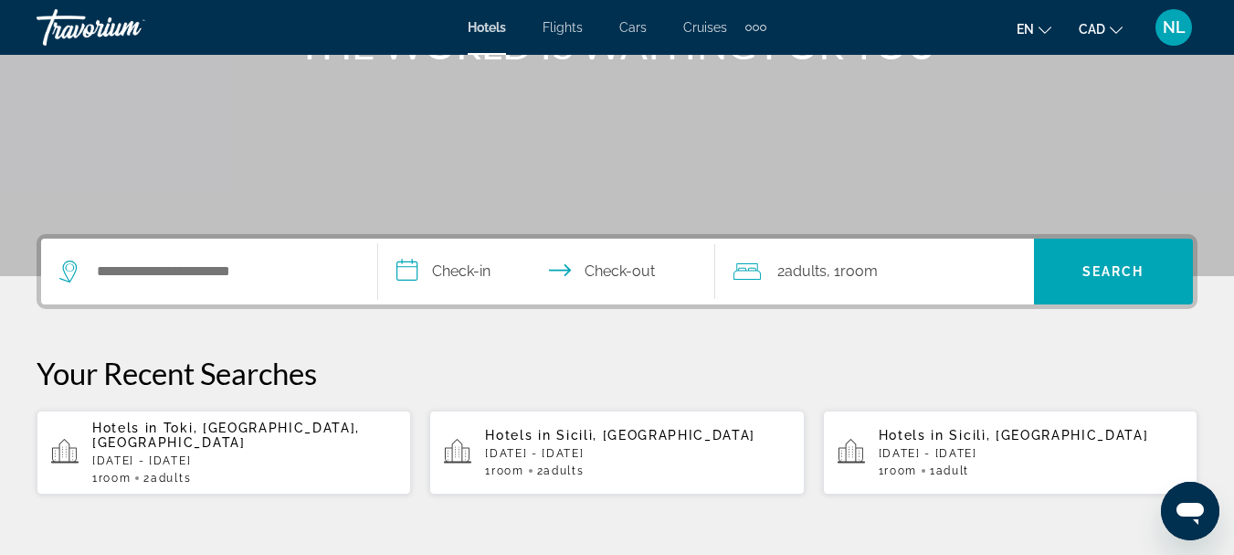
scroll to position [274, 0]
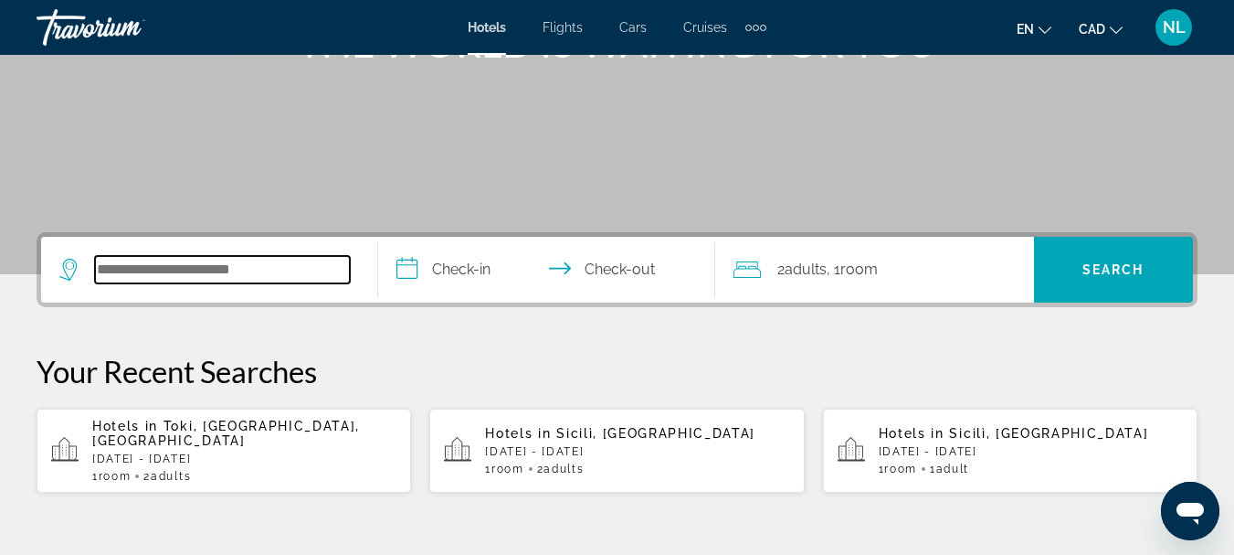
click at [229, 266] on input "Search widget" at bounding box center [222, 269] width 255 height 27
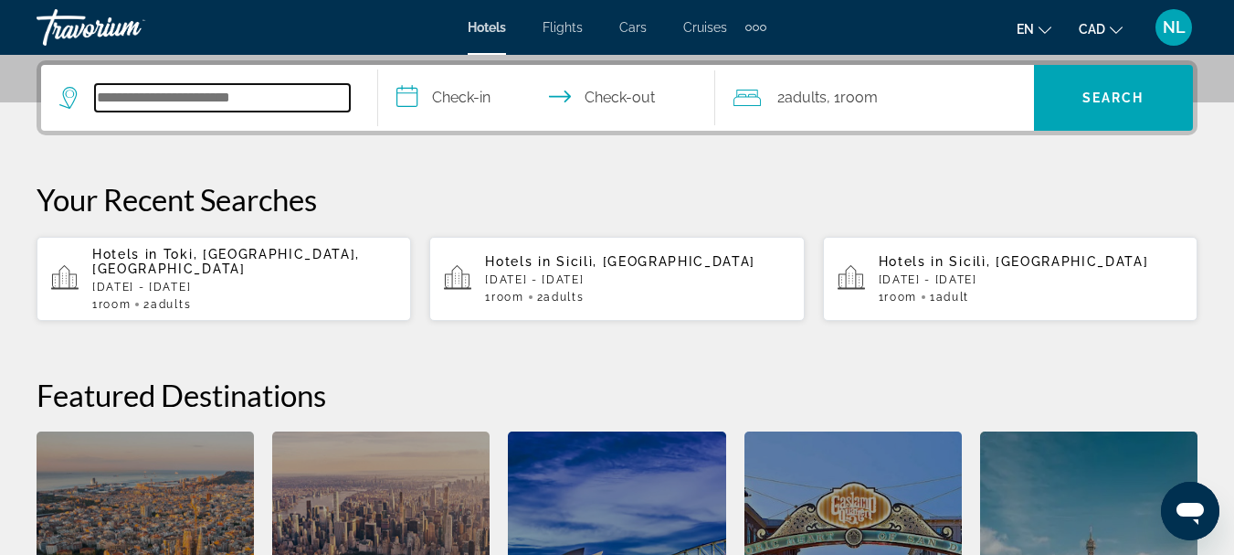
scroll to position [447, 0]
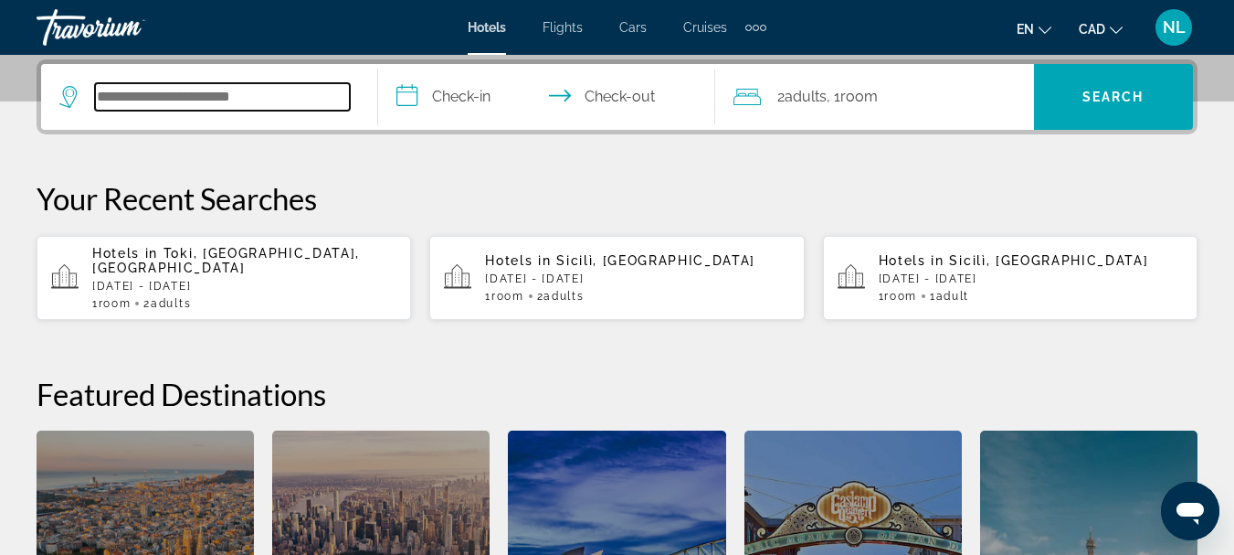
paste input "**********"
type input "**********"
click at [452, 99] on input "**********" at bounding box center [550, 99] width 344 height 71
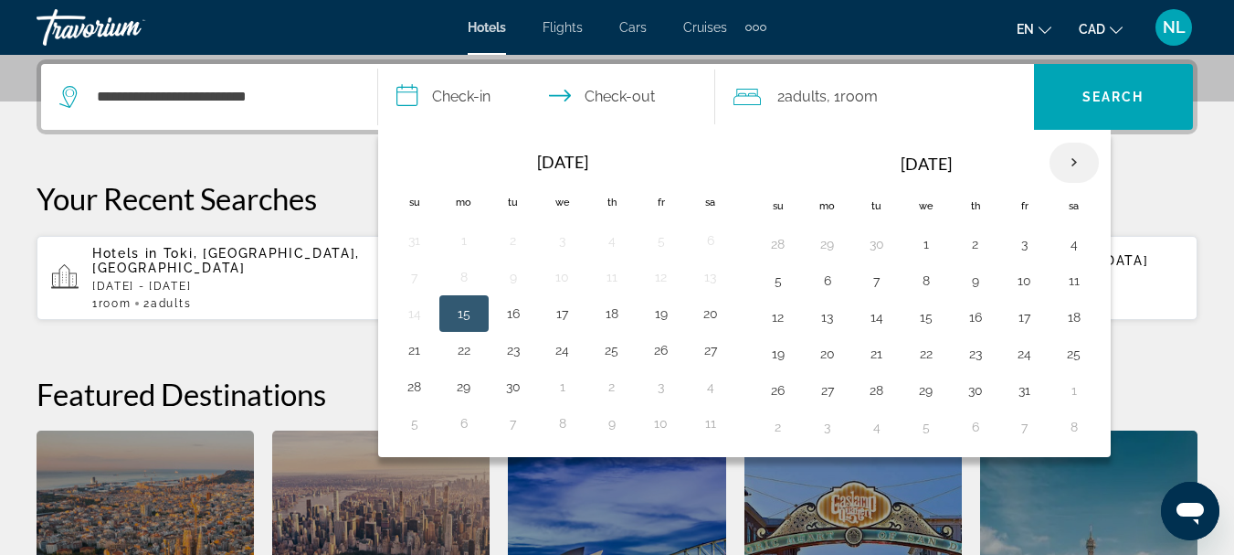
click at [1073, 168] on th "Next month" at bounding box center [1074, 163] width 49 height 40
click at [1073, 164] on th "Next month" at bounding box center [1074, 163] width 49 height 40
click at [1075, 166] on th "Next month" at bounding box center [1074, 163] width 49 height 40
click at [1071, 390] on button "28" at bounding box center [1074, 390] width 29 height 26
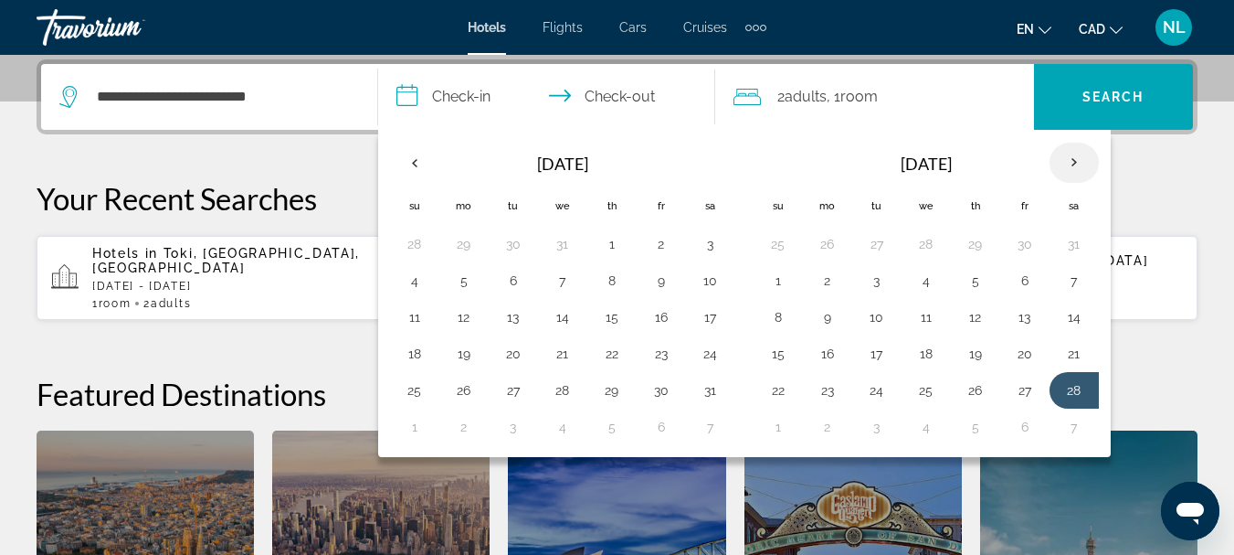
click at [1078, 165] on th "Next month" at bounding box center [1074, 163] width 49 height 40
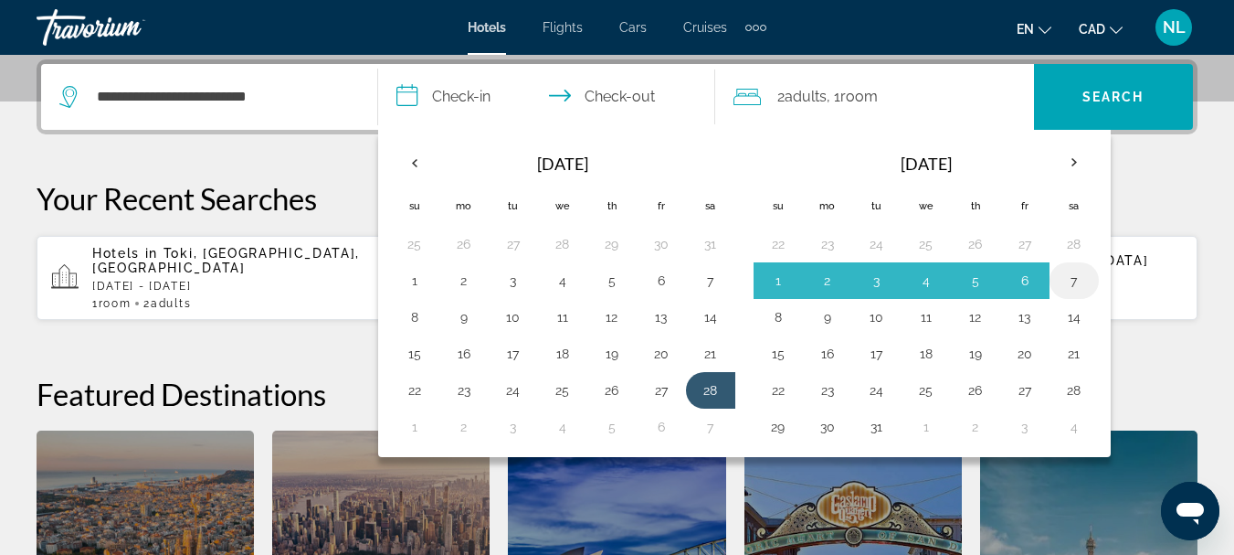
click at [1070, 282] on button "7" at bounding box center [1074, 281] width 29 height 26
type input "**********"
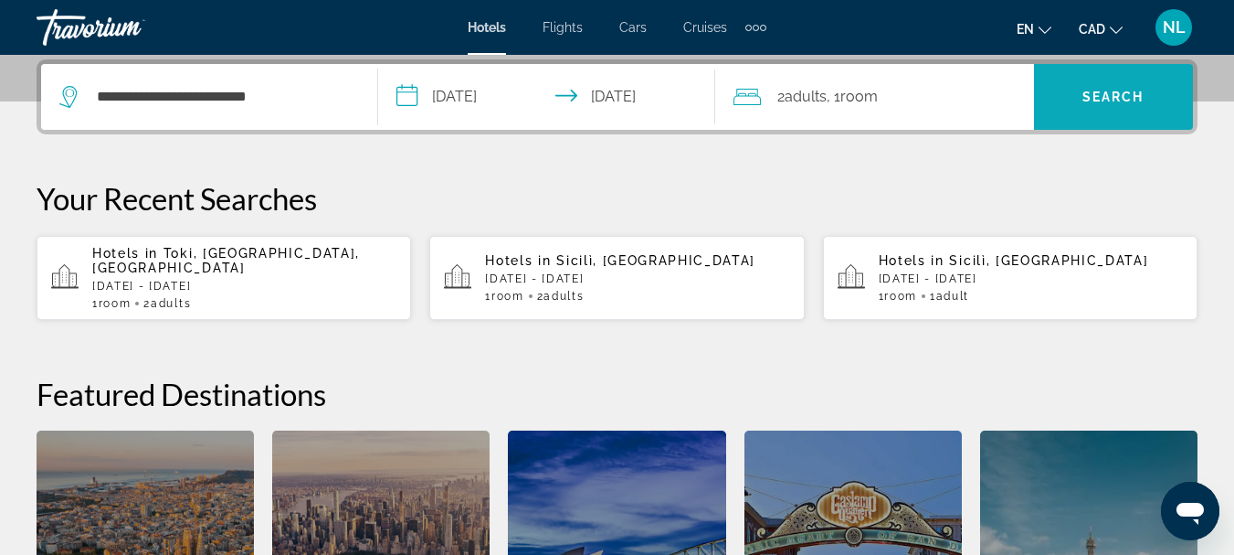
click at [1104, 95] on span "Search" at bounding box center [1114, 97] width 62 height 15
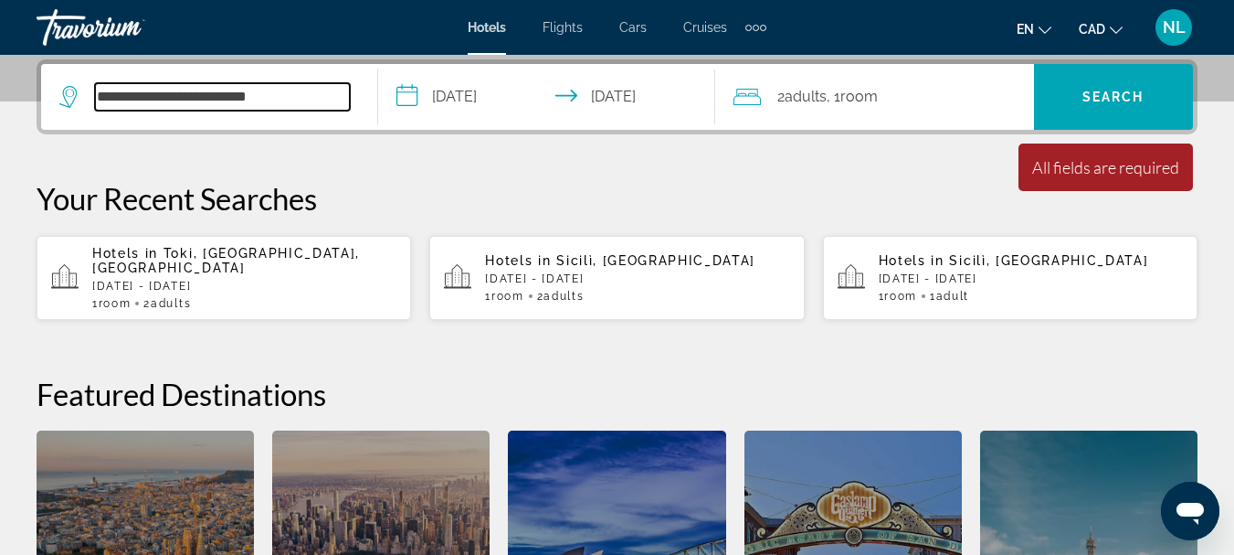
click at [306, 97] on input "**********" at bounding box center [222, 96] width 255 height 27
click at [610, 104] on input "**********" at bounding box center [550, 99] width 344 height 71
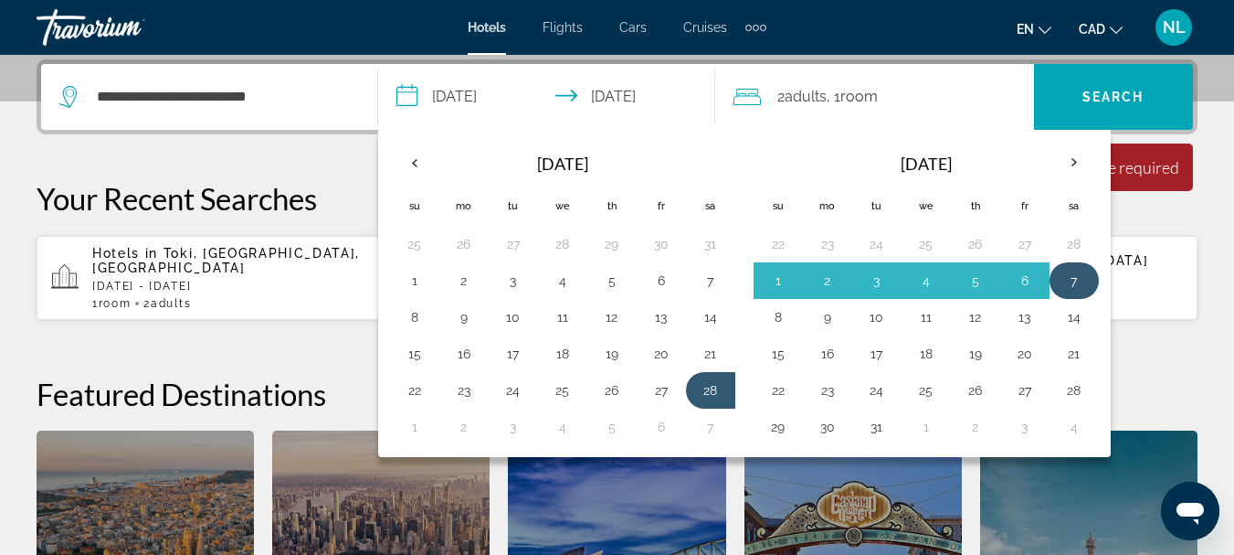
click at [1073, 276] on button "7" at bounding box center [1074, 281] width 29 height 26
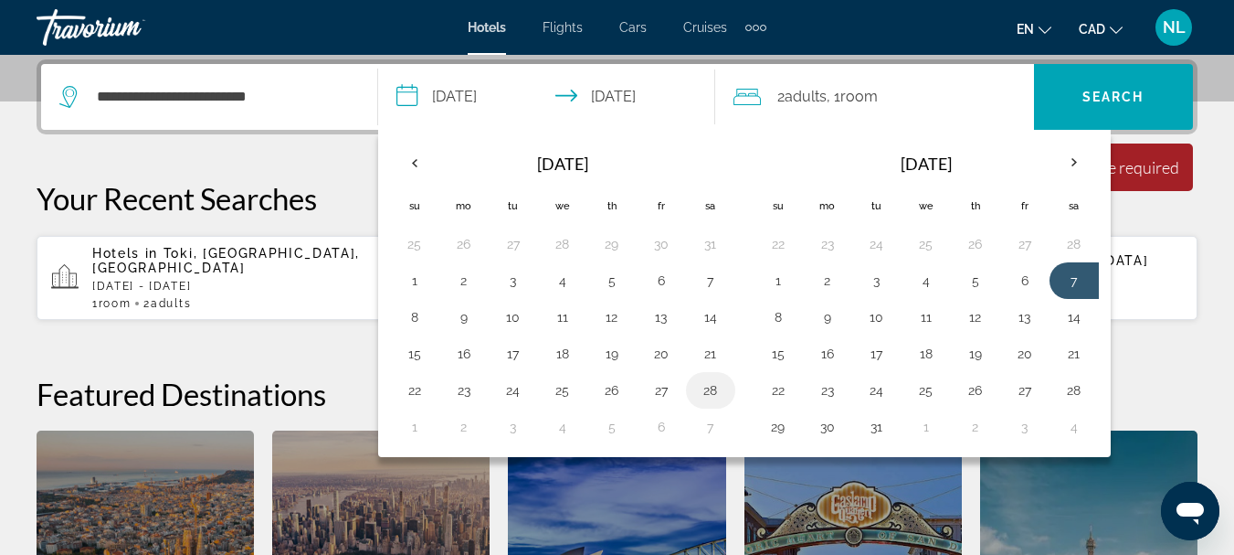
click at [708, 393] on button "28" at bounding box center [710, 390] width 29 height 26
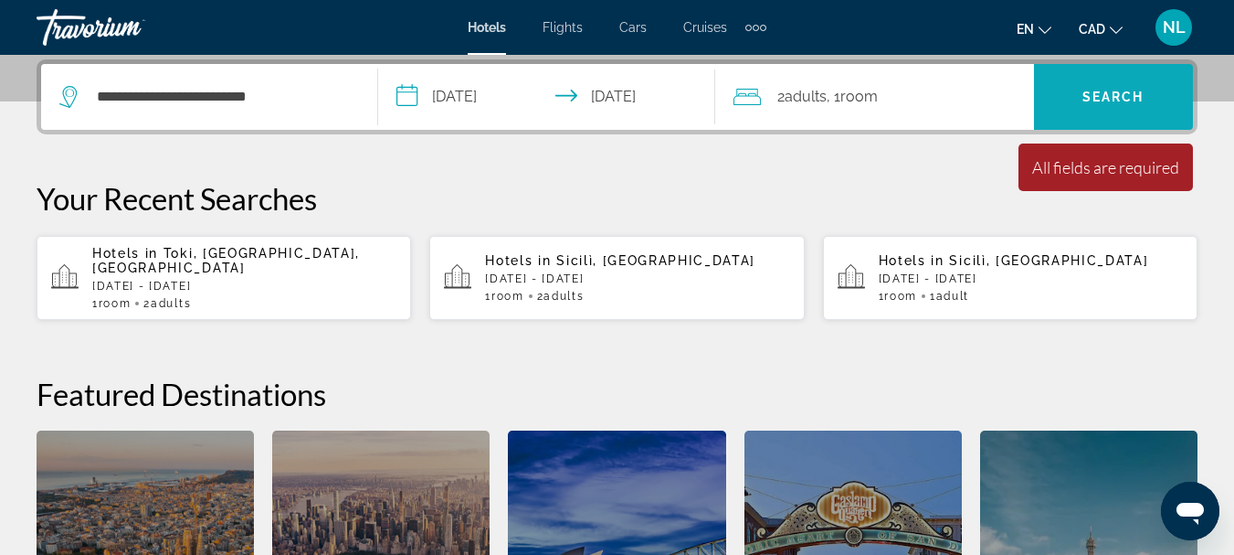
click at [1094, 95] on span "Search" at bounding box center [1114, 97] width 62 height 15
click at [1109, 101] on span "Search" at bounding box center [1114, 97] width 62 height 15
click at [1096, 95] on span "Search" at bounding box center [1114, 97] width 62 height 15
click at [1079, 174] on div "All fields are required" at bounding box center [1106, 167] width 147 height 20
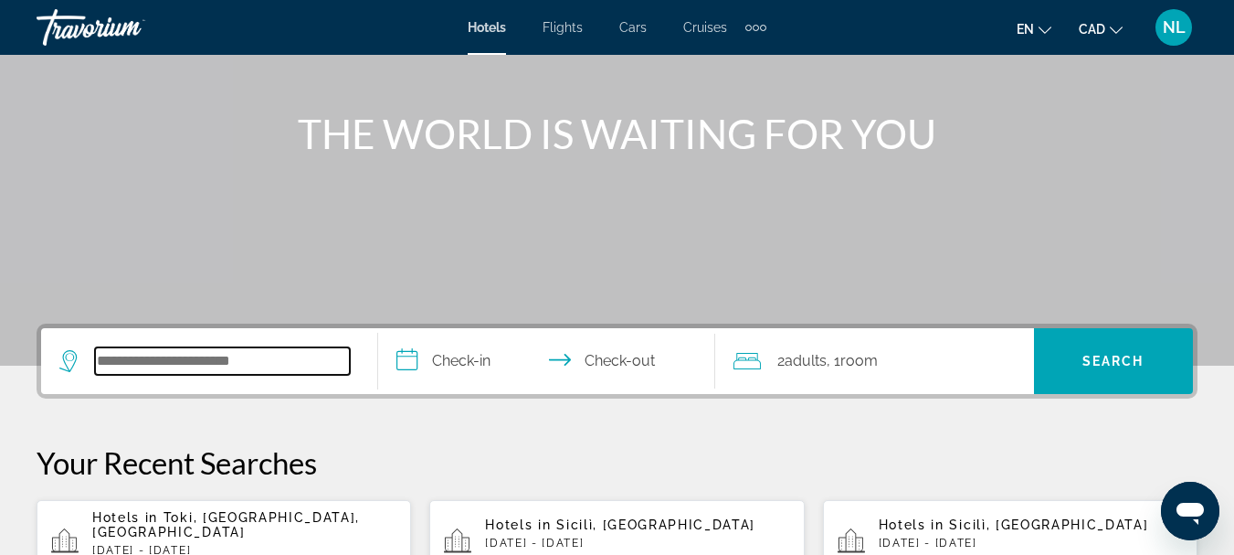
click at [175, 357] on input "Search widget" at bounding box center [222, 360] width 255 height 27
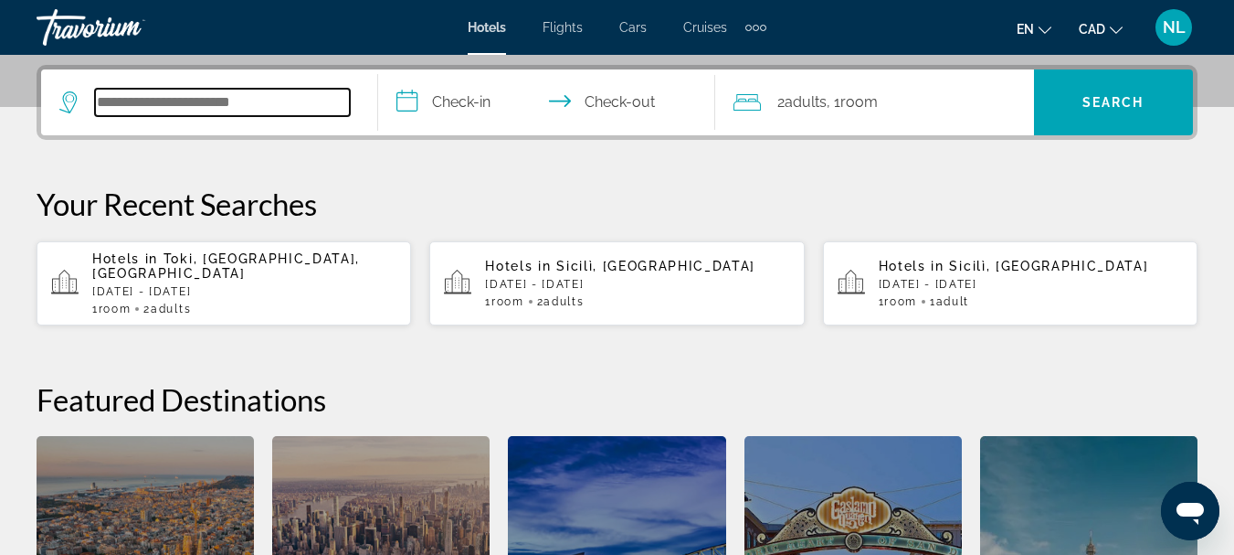
scroll to position [447, 0]
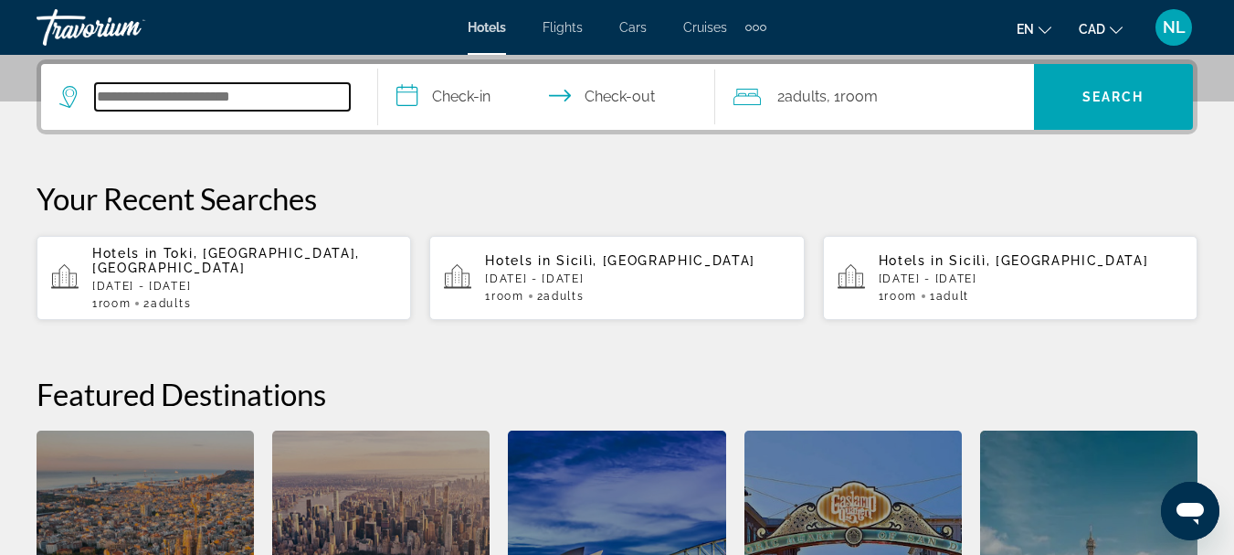
paste input "**********"
type input "**********"
click at [454, 102] on input "**********" at bounding box center [550, 99] width 344 height 71
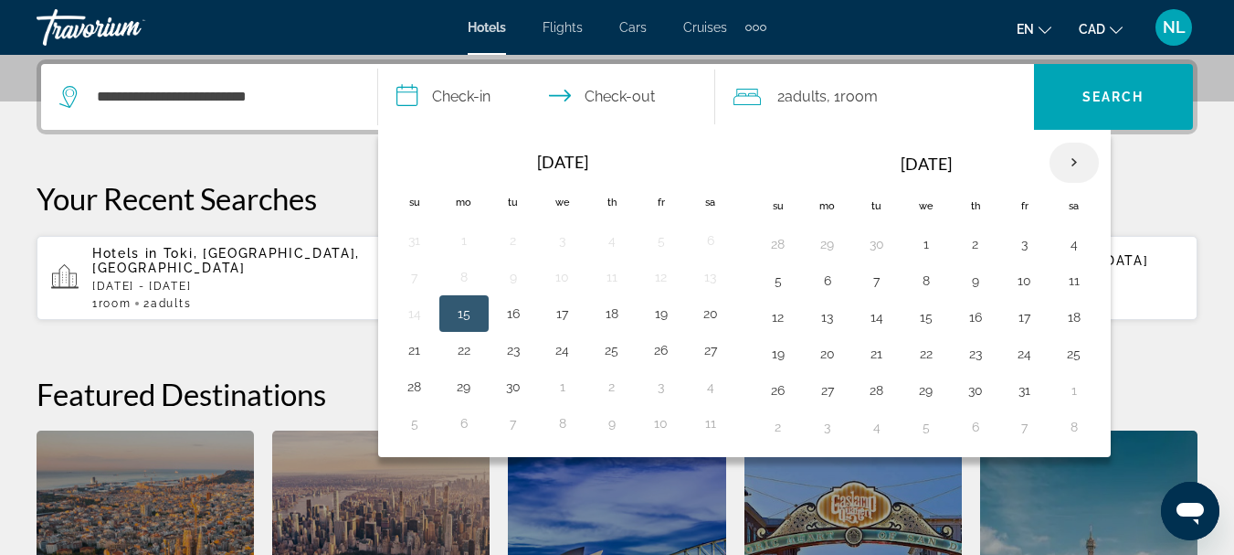
click at [1070, 171] on th "Next month" at bounding box center [1074, 163] width 49 height 40
click at [1070, 165] on th "Next month" at bounding box center [1074, 163] width 49 height 40
click at [1073, 392] on button "28" at bounding box center [1074, 390] width 29 height 26
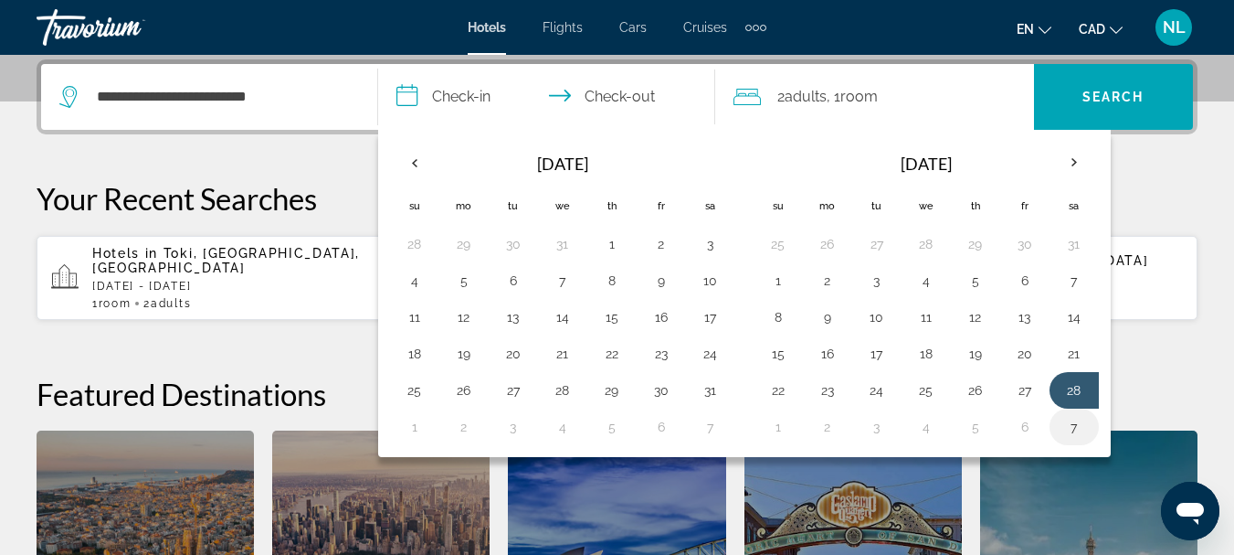
click at [1072, 428] on button "7" at bounding box center [1074, 427] width 29 height 26
type input "**********"
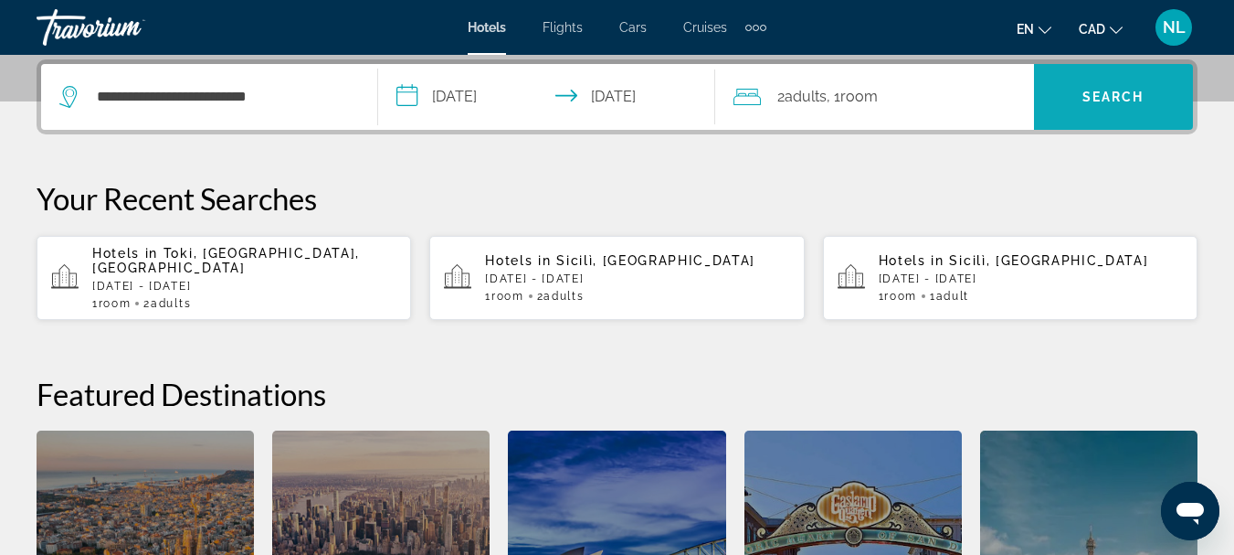
click at [1122, 96] on span "Search" at bounding box center [1114, 97] width 62 height 15
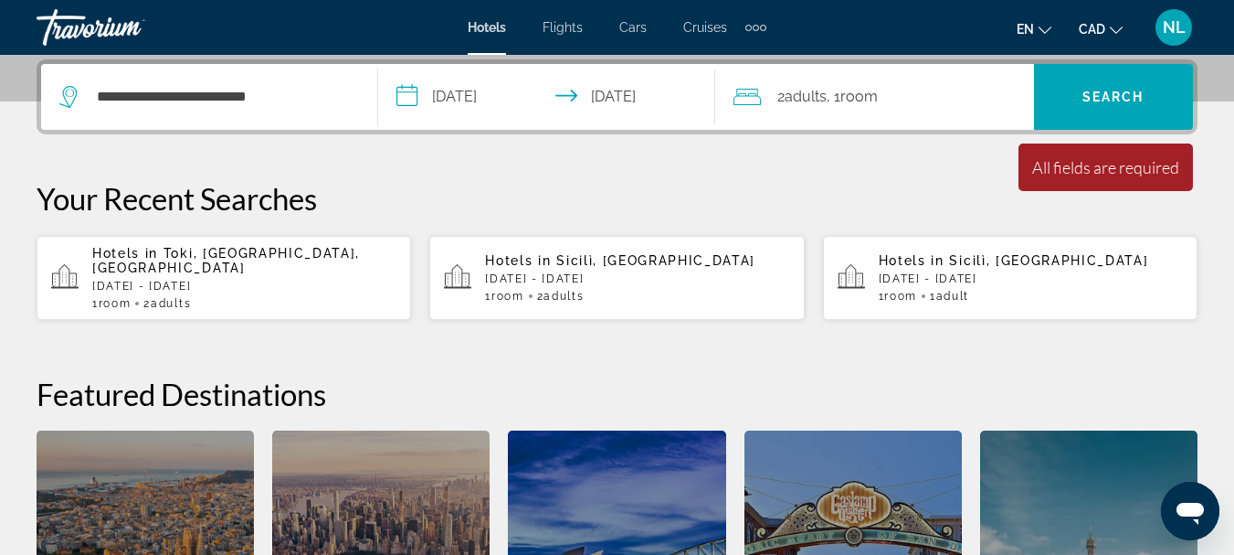
click at [887, 99] on div "2 Adult Adults , 1 Room rooms" at bounding box center [884, 97] width 301 height 26
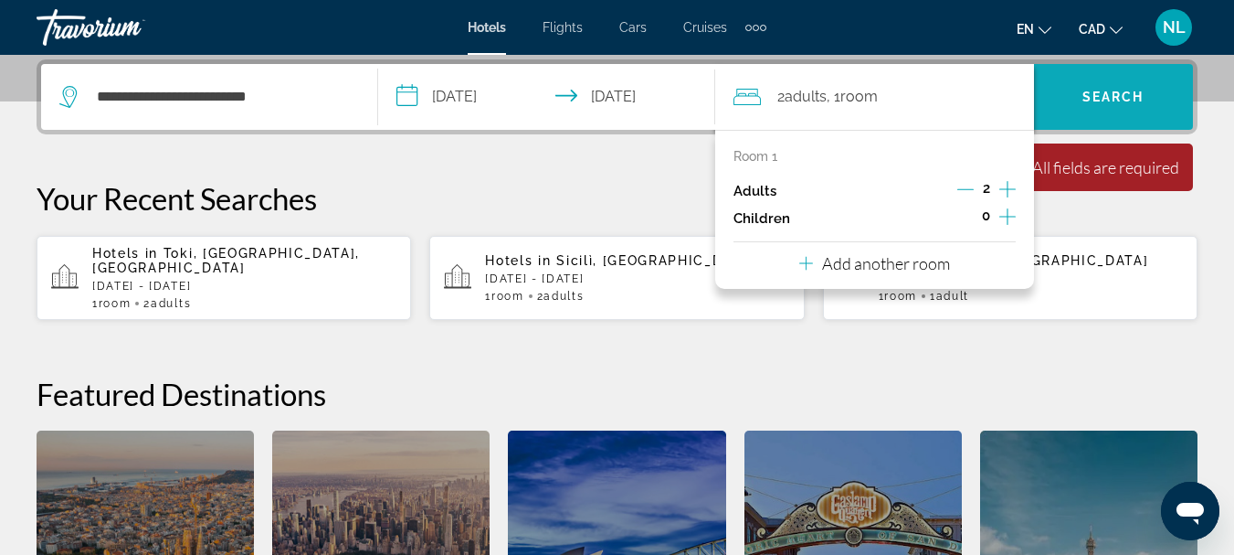
click at [1073, 105] on span "Search widget" at bounding box center [1113, 97] width 159 height 44
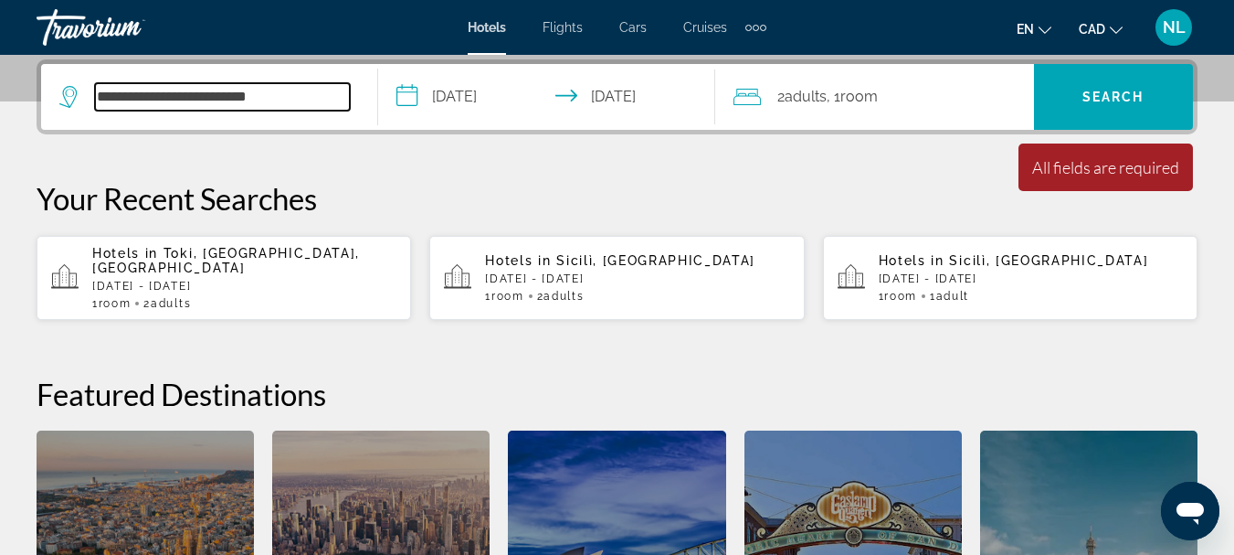
click at [320, 94] on input "**********" at bounding box center [222, 96] width 255 height 27
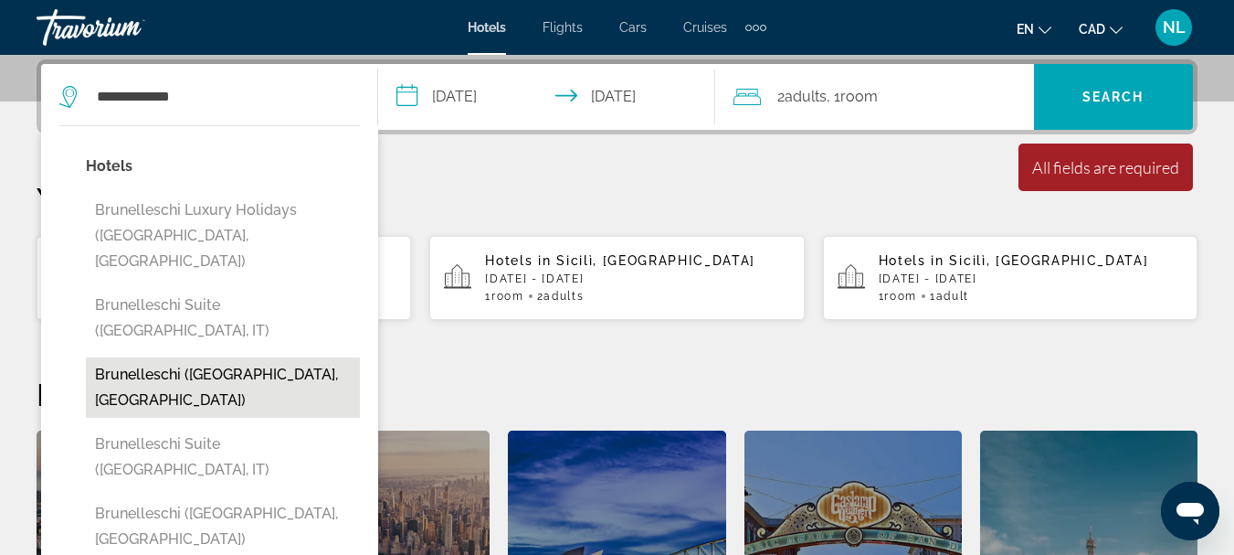
click at [231, 357] on button "Brunelleschi ([GEOGRAPHIC_DATA], [GEOGRAPHIC_DATA])" at bounding box center [223, 387] width 274 height 60
type input "**********"
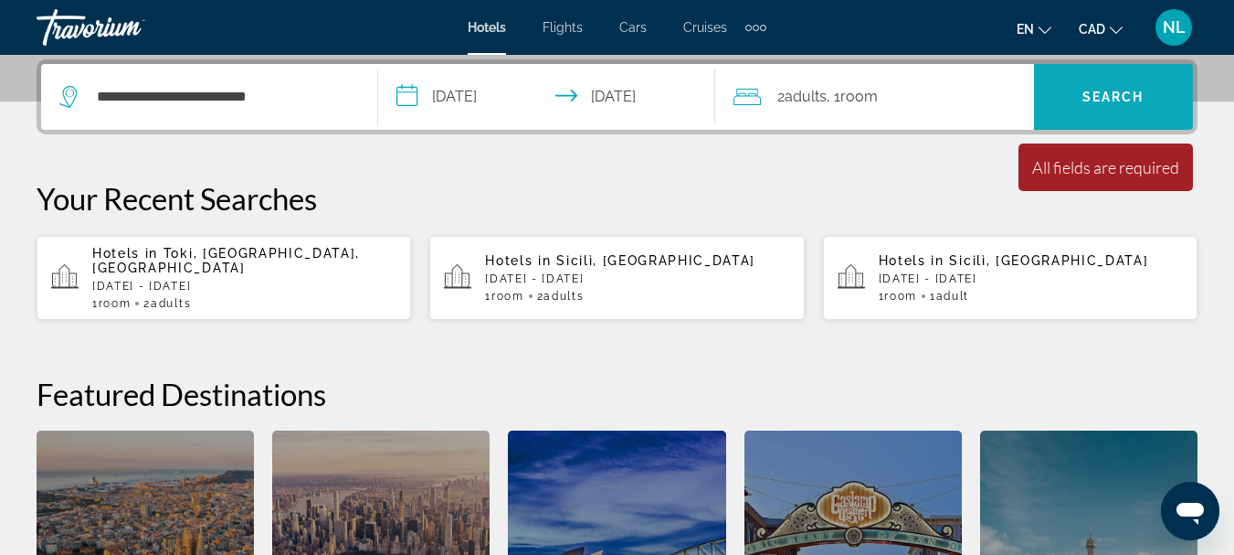
click at [1098, 92] on span "Search" at bounding box center [1114, 97] width 62 height 15
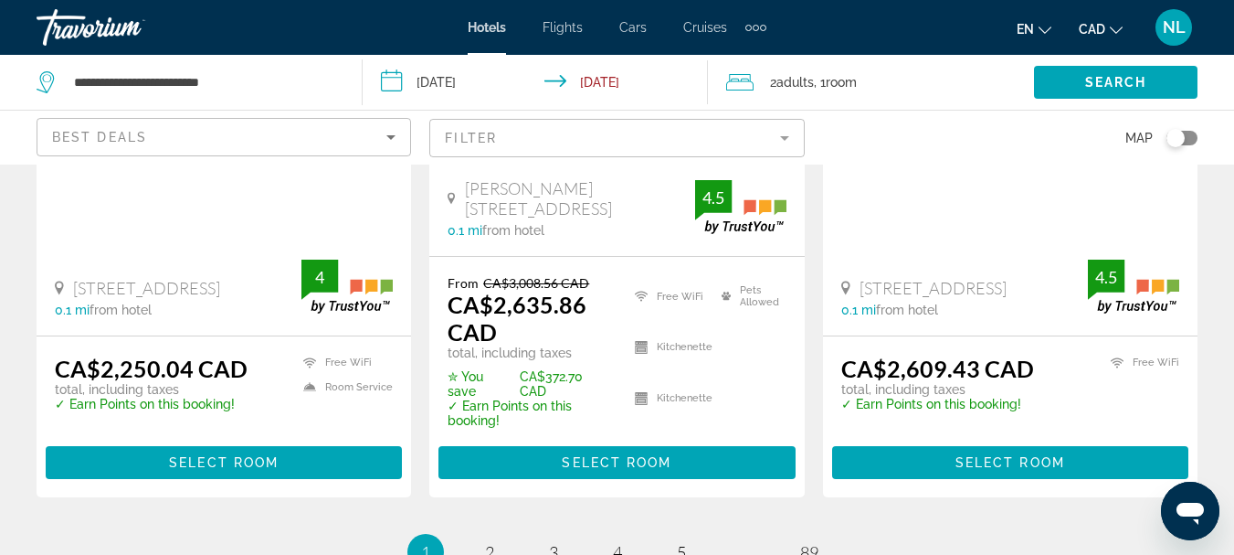
scroll to position [2741, 0]
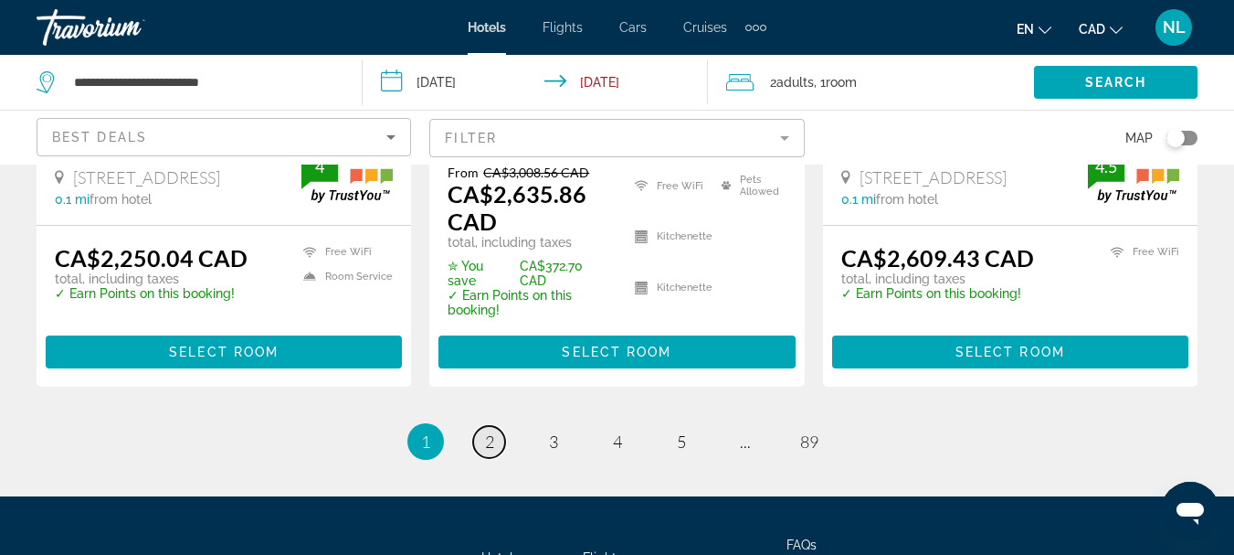
click at [492, 431] on span "2" at bounding box center [489, 441] width 9 height 20
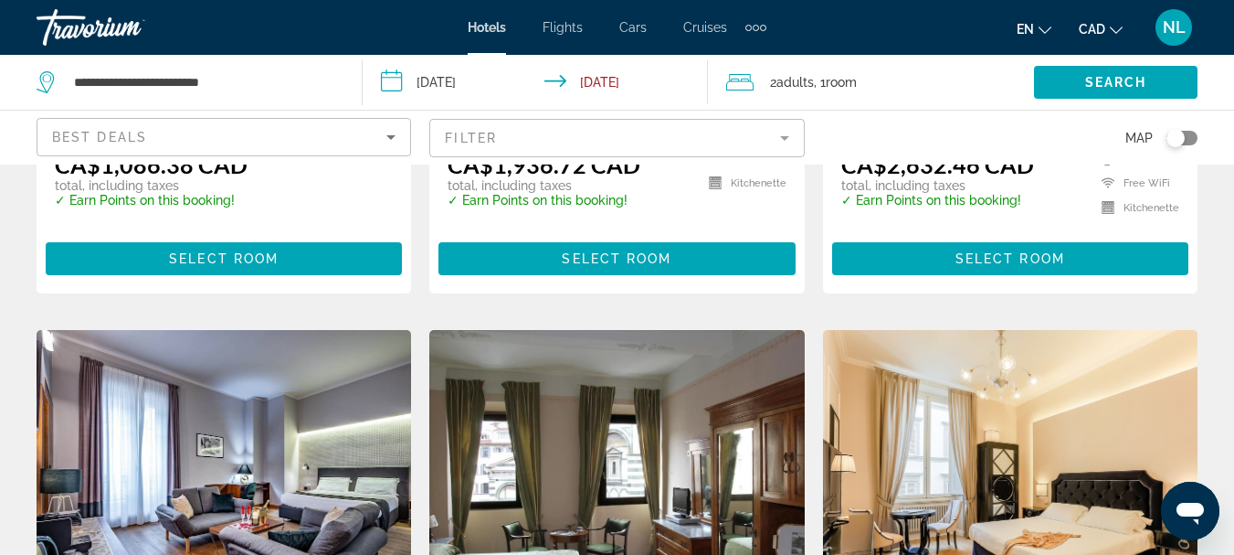
scroll to position [914, 0]
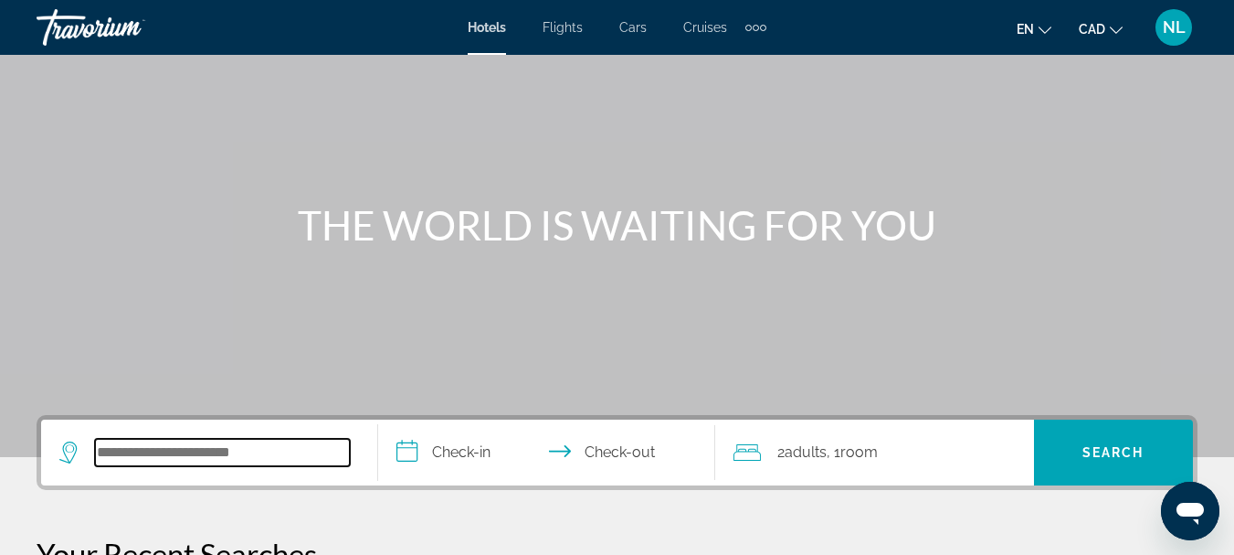
click at [247, 448] on input "Search widget" at bounding box center [222, 452] width 255 height 27
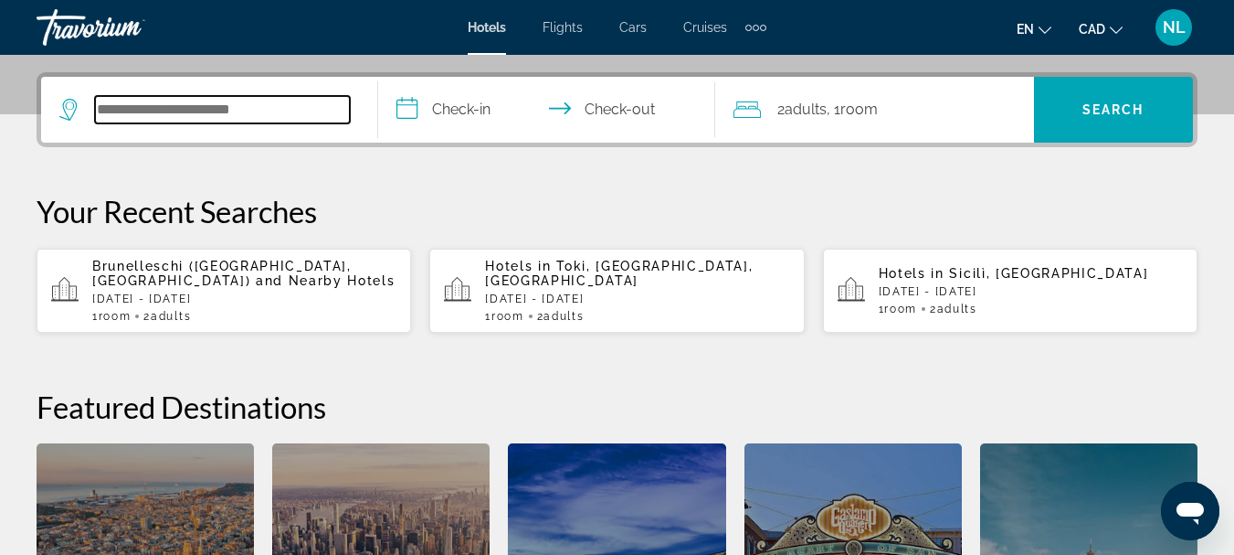
scroll to position [447, 0]
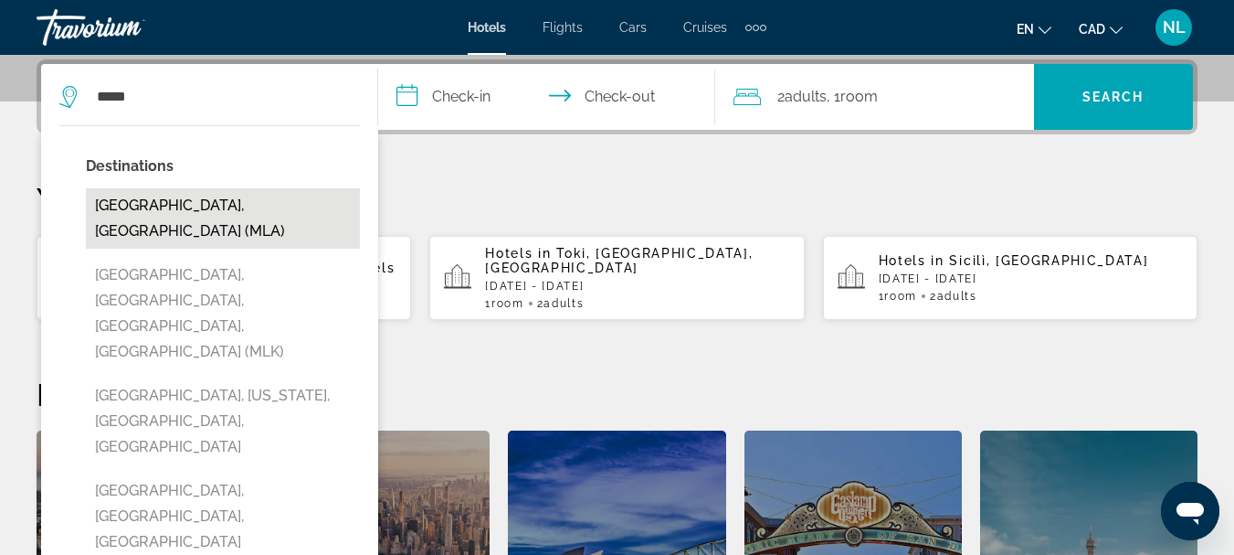
click at [194, 205] on button "[GEOGRAPHIC_DATA], [GEOGRAPHIC_DATA] (MLA)" at bounding box center [223, 218] width 274 height 60
type input "**********"
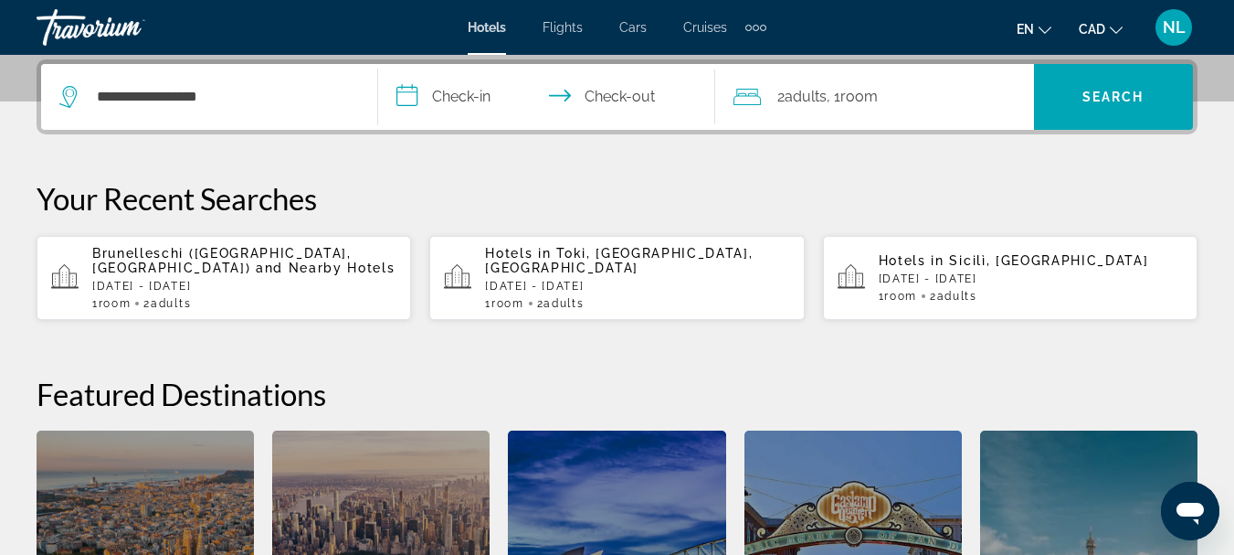
click at [450, 97] on input "**********" at bounding box center [550, 99] width 344 height 71
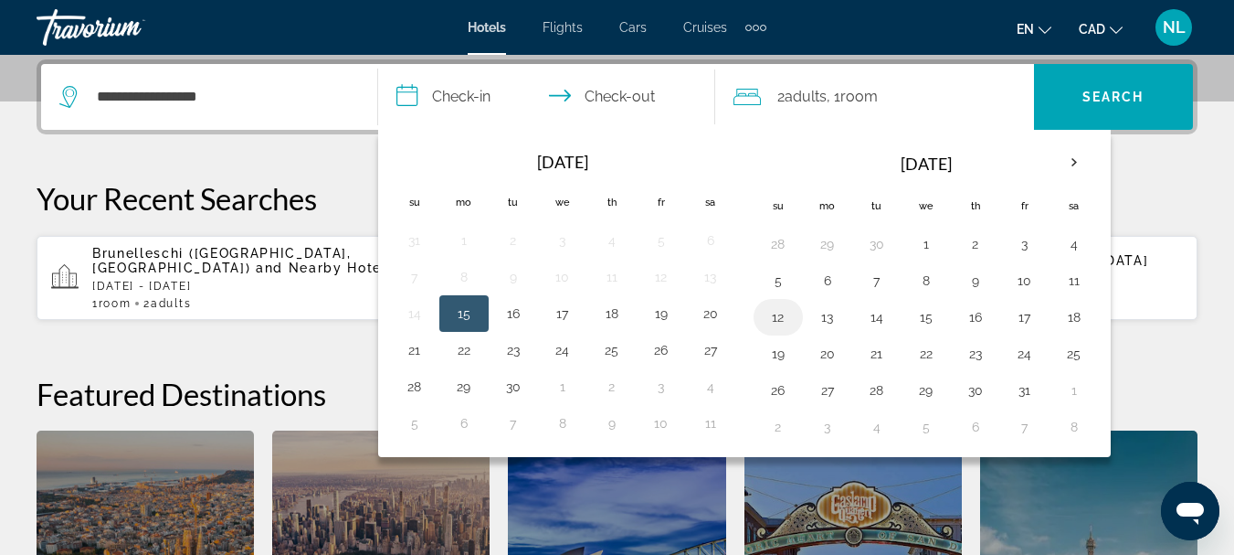
click at [783, 320] on button "12" at bounding box center [778, 317] width 29 height 26
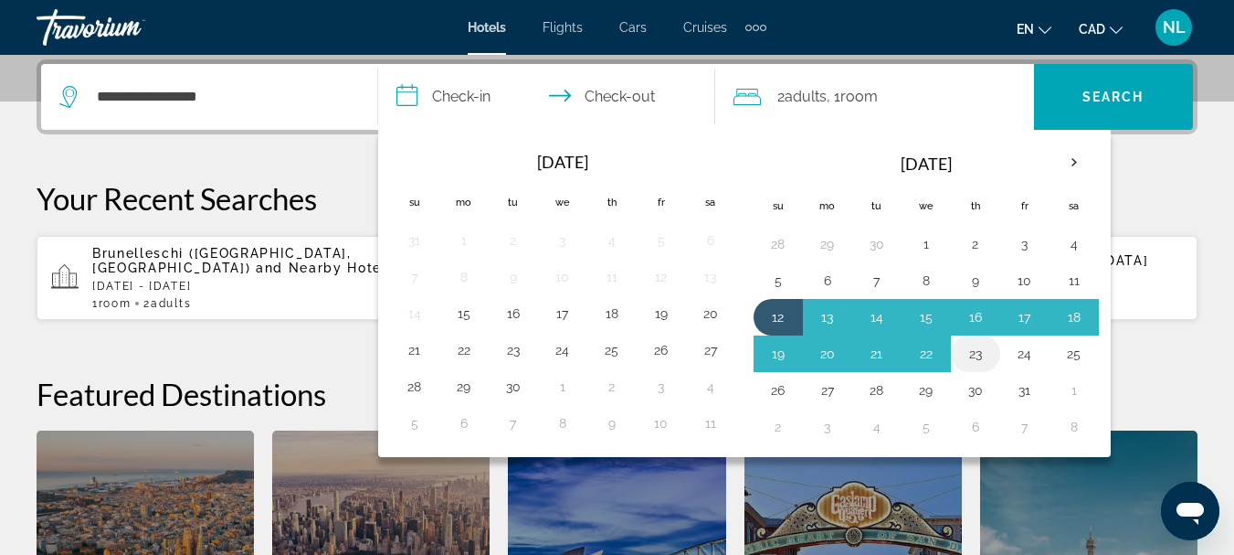
click at [974, 351] on button "23" at bounding box center [975, 354] width 29 height 26
type input "**********"
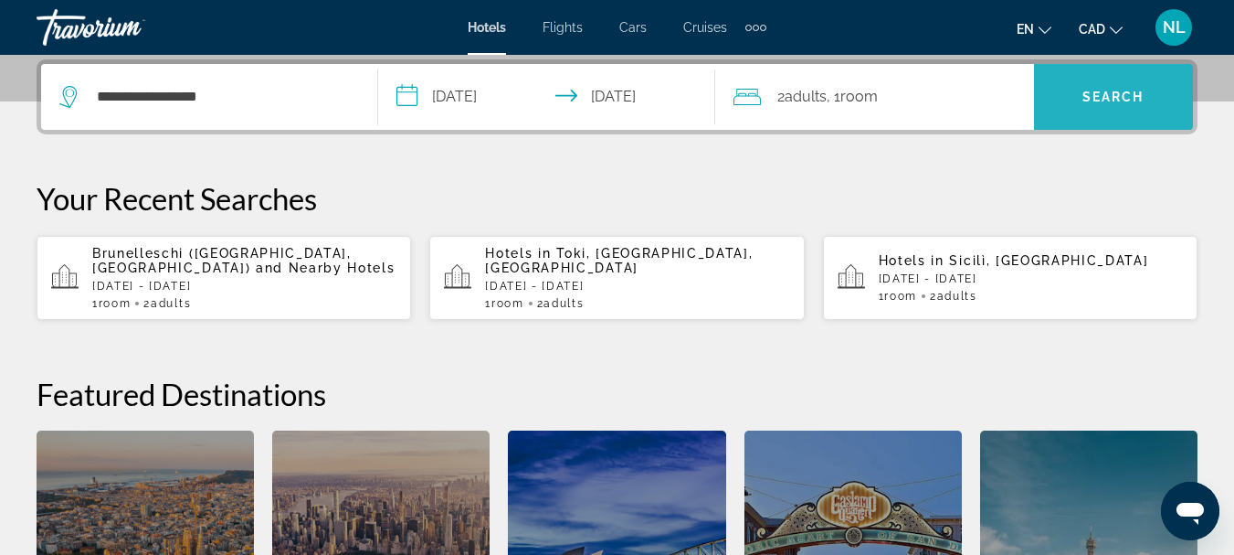
click at [1100, 105] on span "Search widget" at bounding box center [1113, 97] width 159 height 44
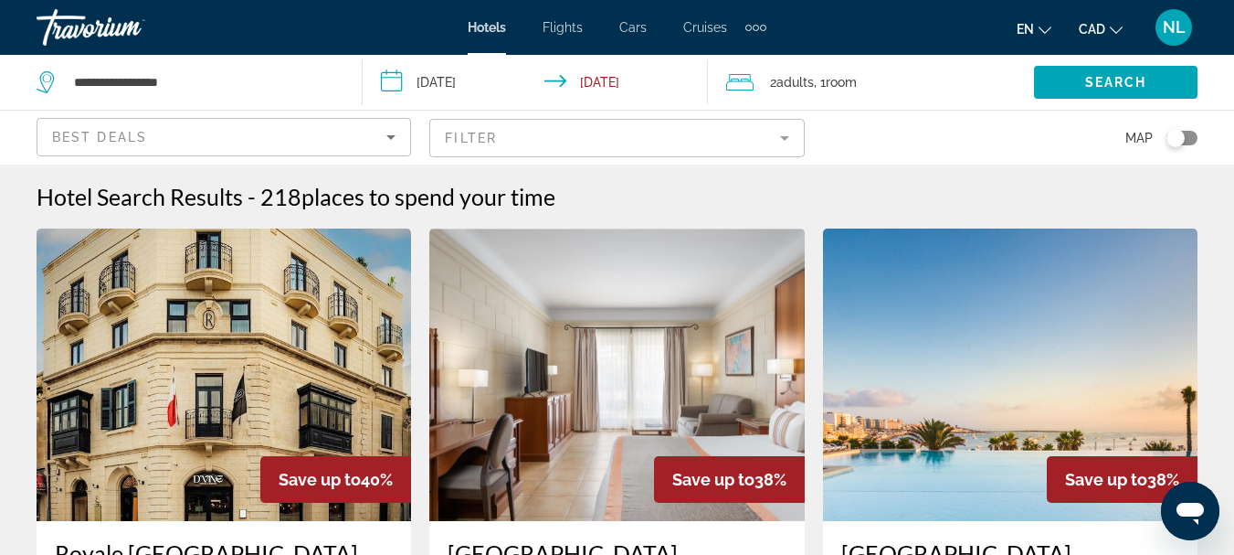
click at [463, 81] on input "**********" at bounding box center [539, 85] width 352 height 60
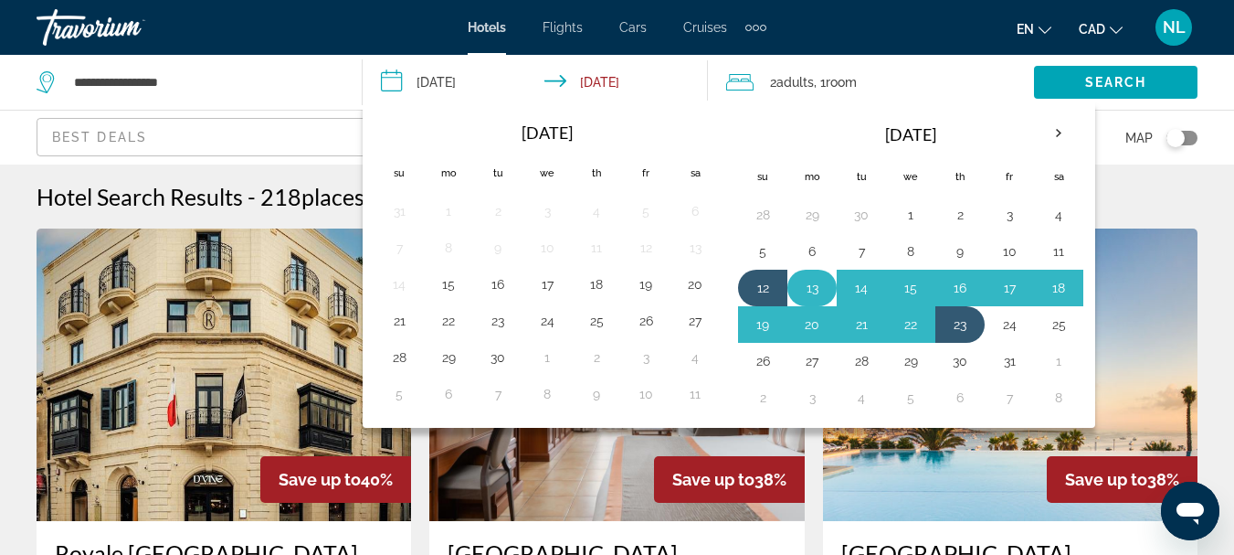
click at [820, 287] on button "13" at bounding box center [812, 288] width 29 height 26
click at [959, 329] on button "23" at bounding box center [960, 325] width 29 height 26
type input "**********"
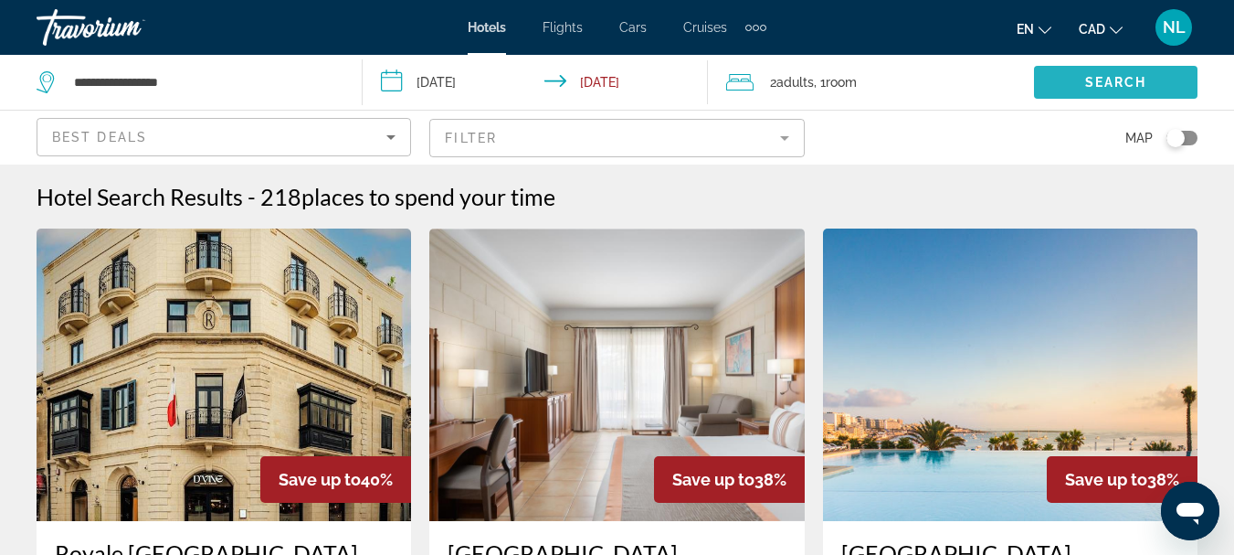
click at [1098, 87] on span "Search" at bounding box center [1117, 82] width 62 height 15
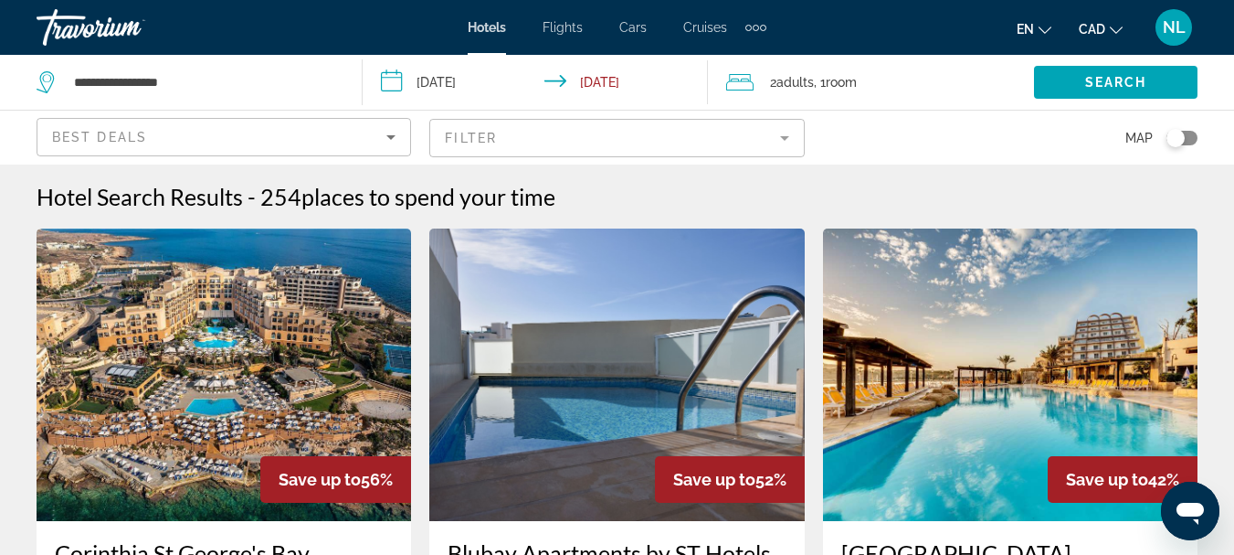
click at [390, 132] on icon "Sort by" at bounding box center [391, 137] width 22 height 22
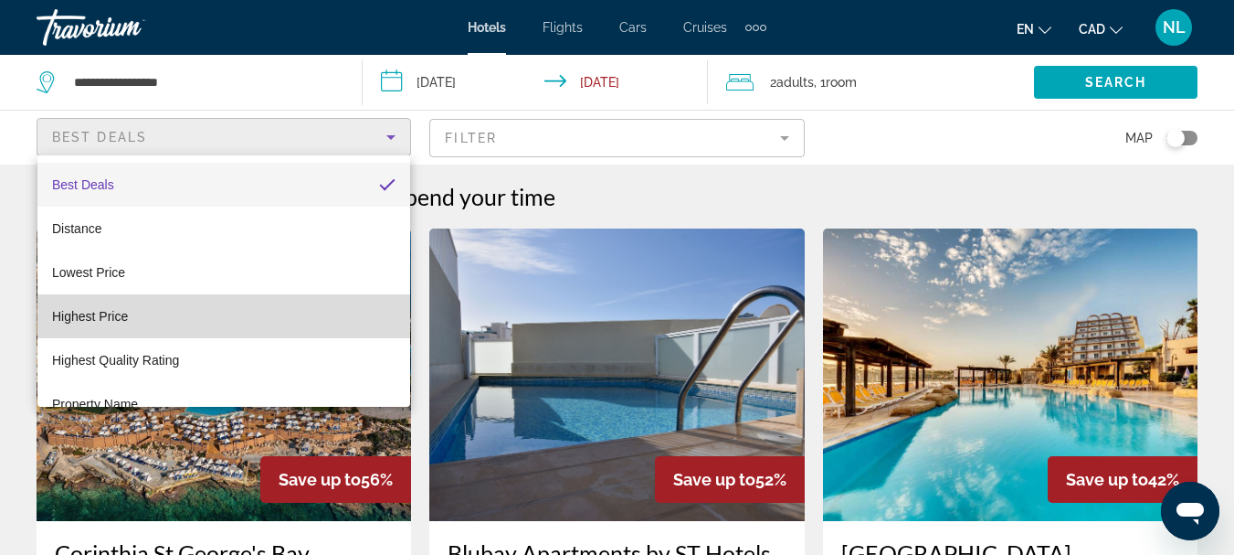
click at [278, 320] on mat-option "Highest Price" at bounding box center [223, 316] width 373 height 44
